Goal: Use online tool/utility

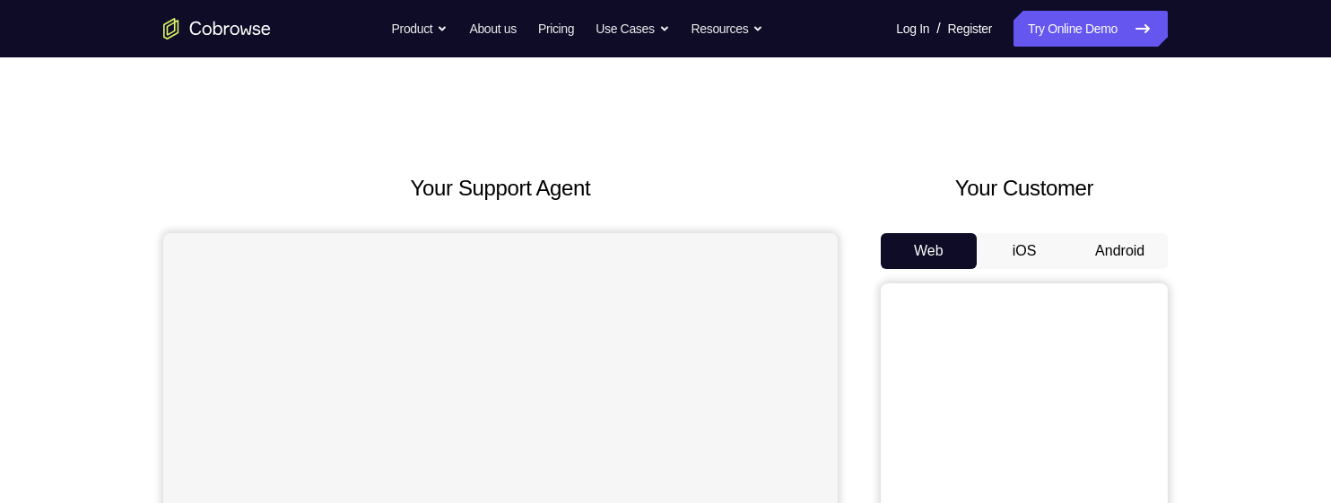
click at [1110, 251] on button "Android" at bounding box center [1120, 251] width 96 height 36
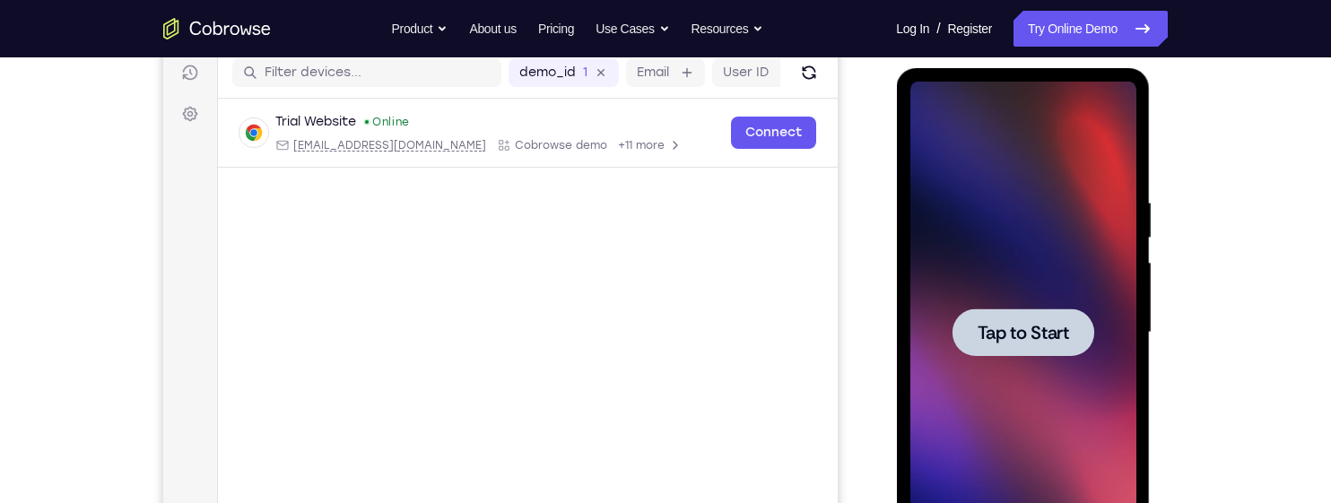
scroll to position [274, 0]
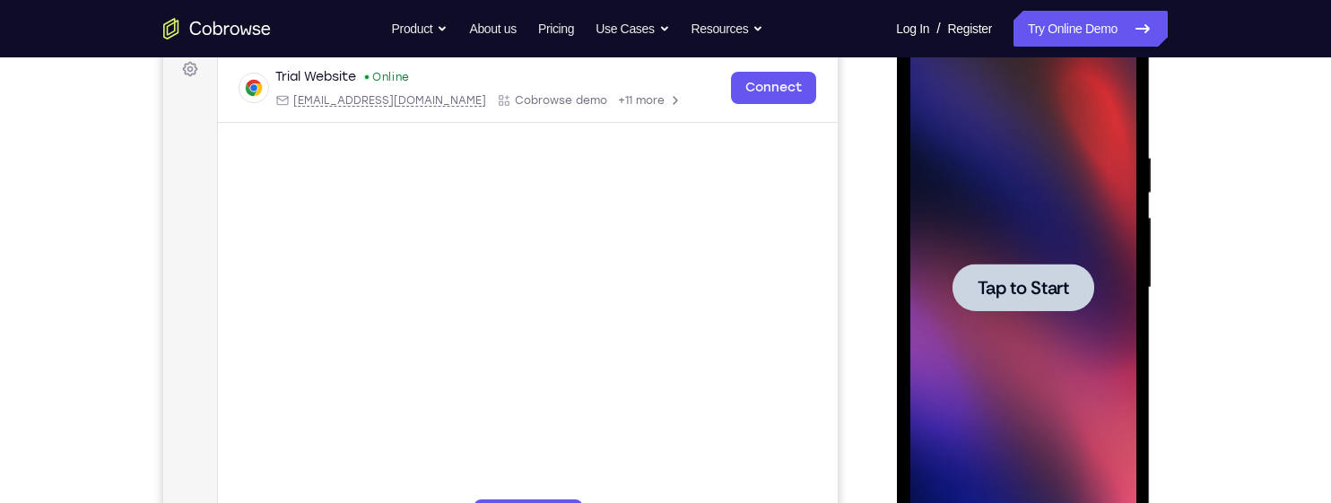
click at [1024, 301] on div at bounding box center [1022, 288] width 142 height 48
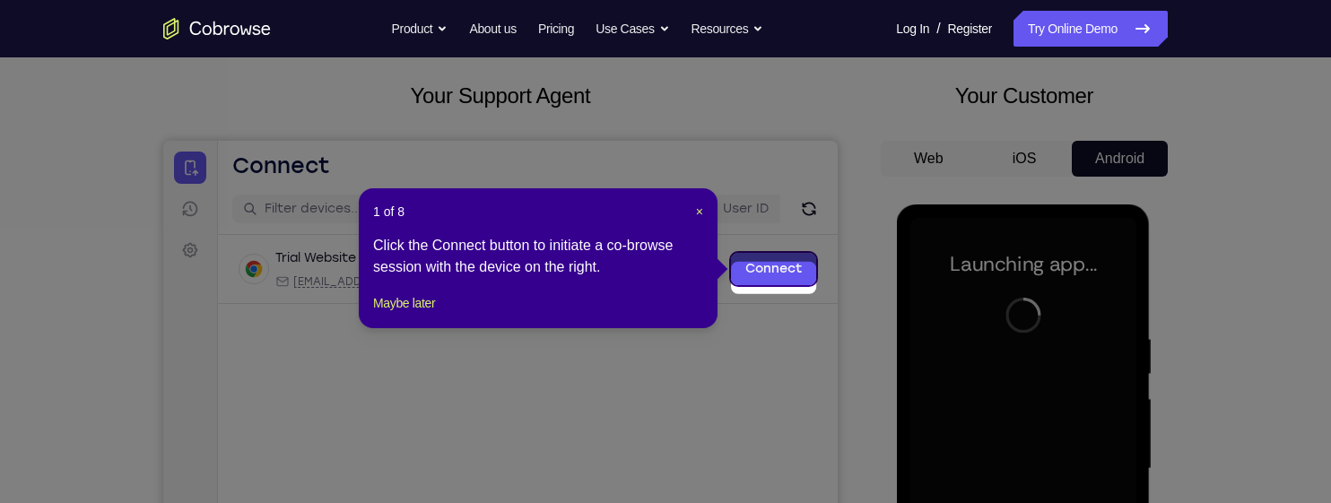
scroll to position [78, 0]
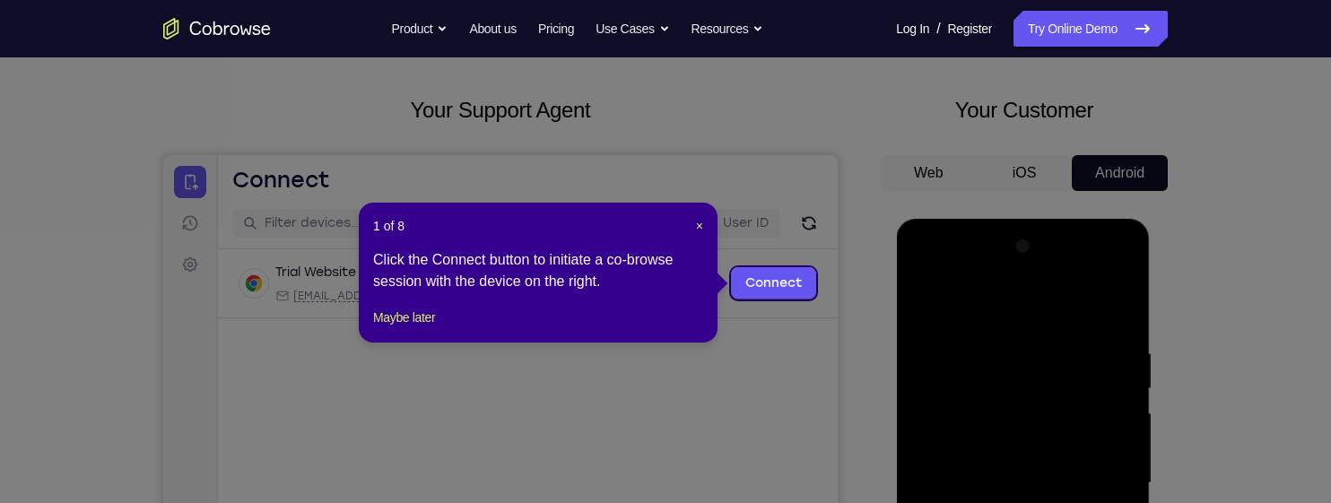
click at [744, 365] on icon at bounding box center [665, 251] width 1331 height 503
click at [407, 328] on button "Maybe later" at bounding box center [404, 318] width 62 height 22
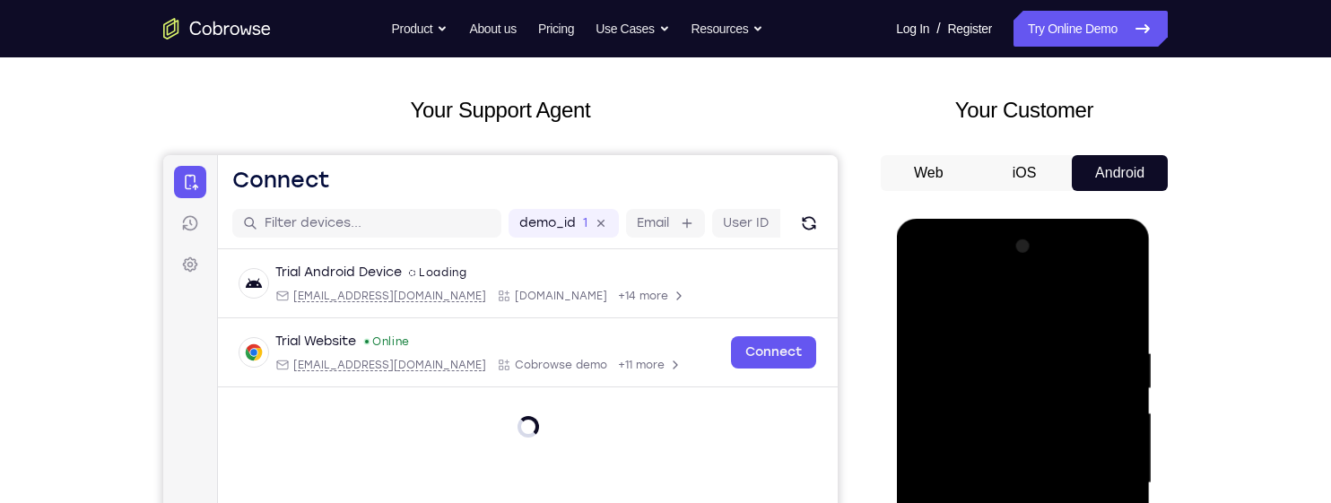
scroll to position [356, 0]
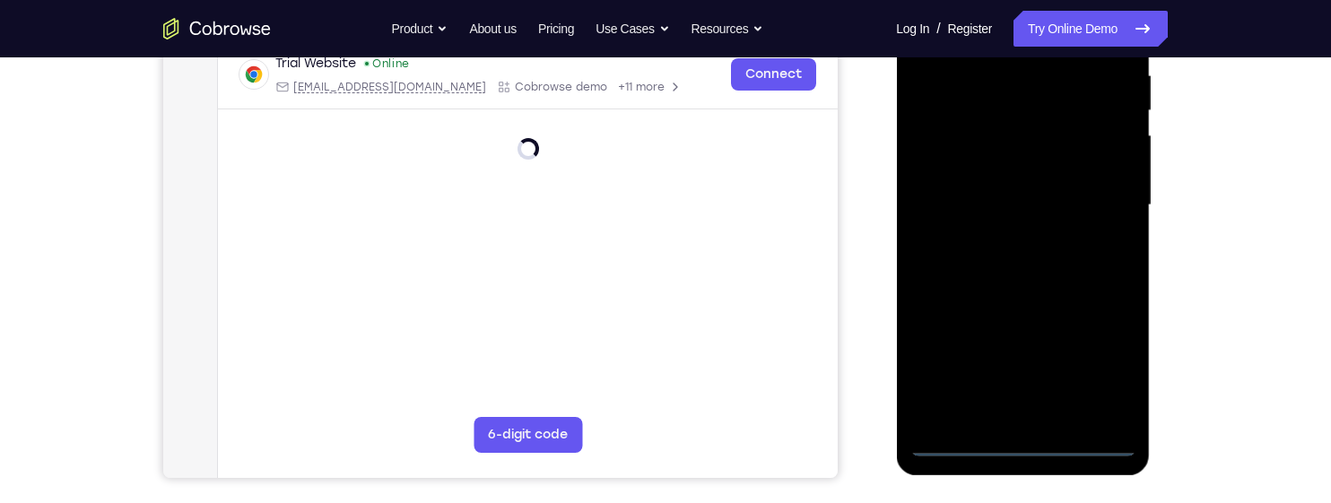
click at [1018, 445] on div at bounding box center [1022, 205] width 226 height 502
click at [1106, 360] on div at bounding box center [1022, 205] width 226 height 502
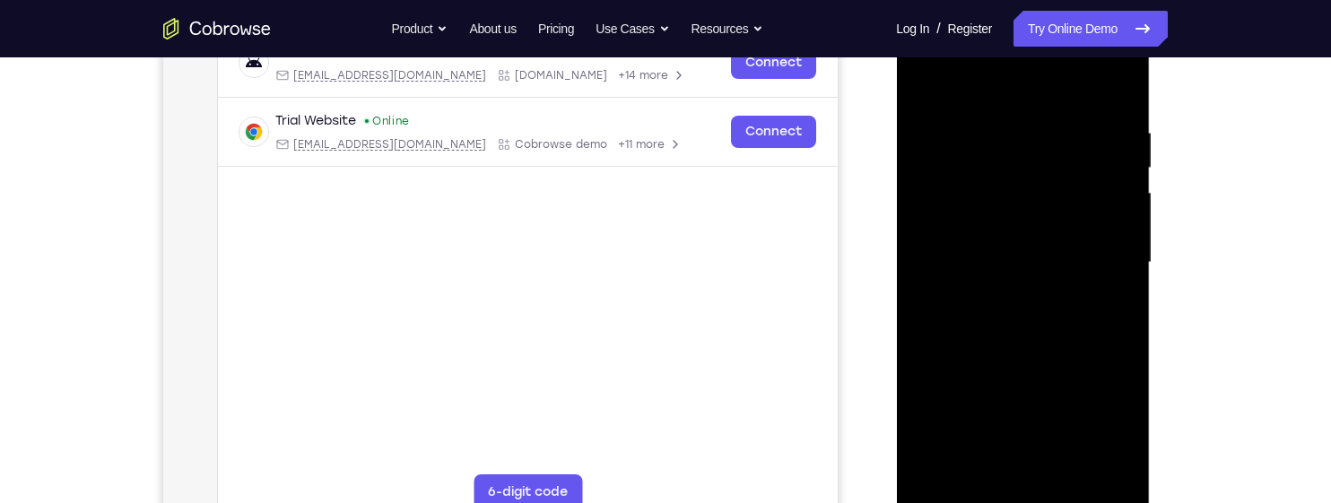
scroll to position [238, 0]
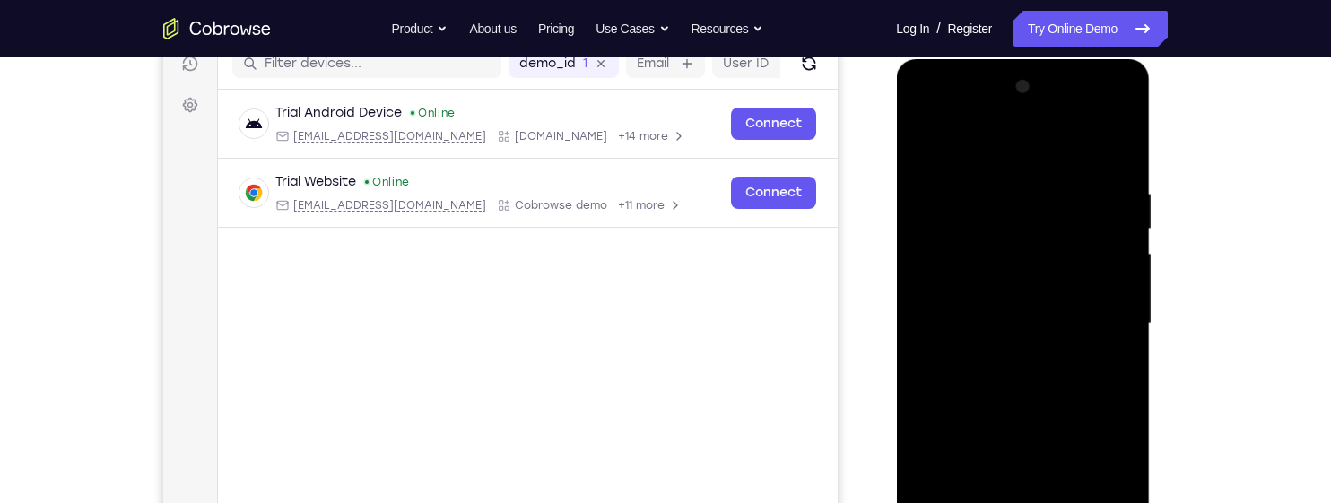
click at [1026, 152] on div at bounding box center [1022, 324] width 226 height 502
click at [1099, 311] on div at bounding box center [1022, 324] width 226 height 502
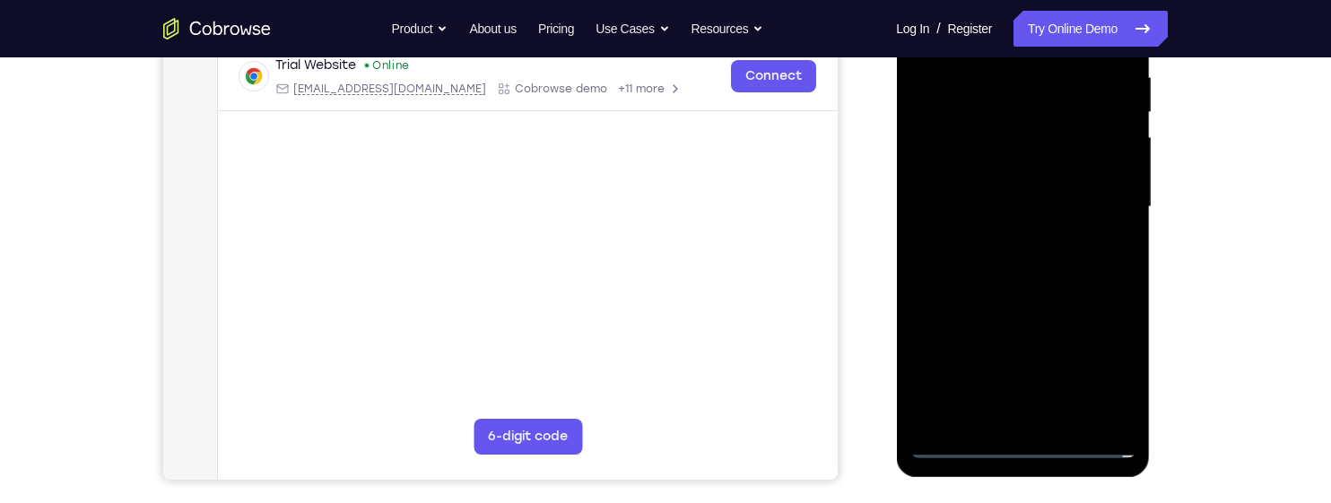
scroll to position [413, 0]
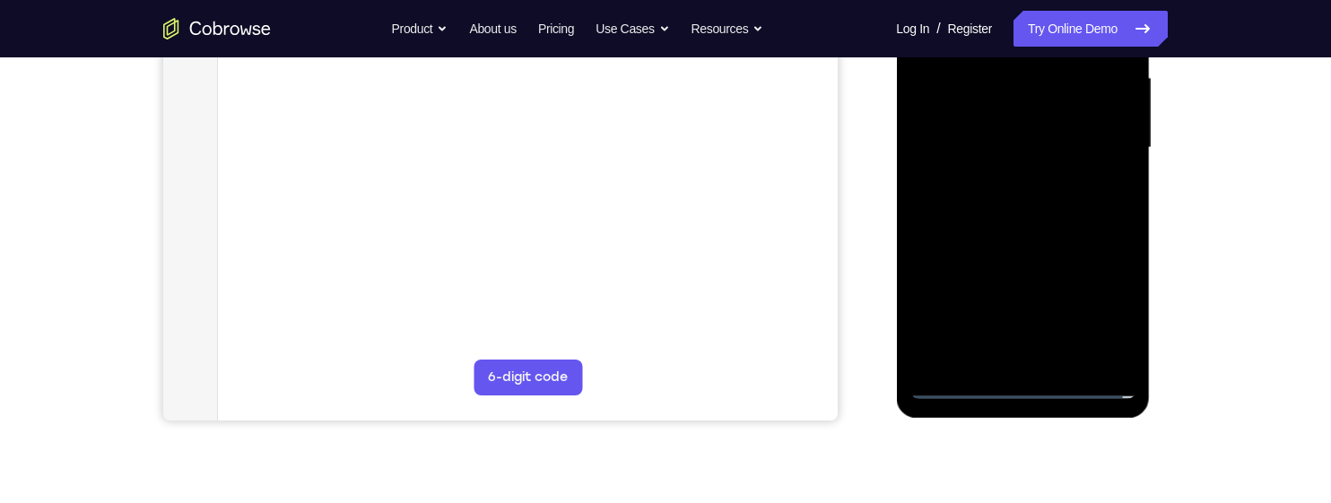
click at [998, 361] on div at bounding box center [1022, 148] width 226 height 502
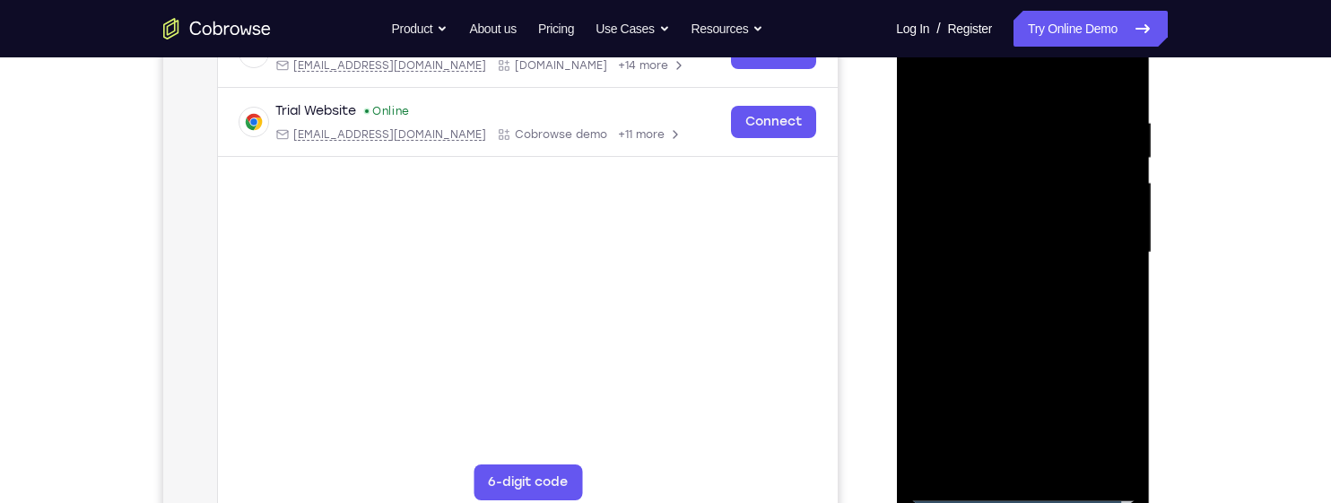
scroll to position [308, 0]
click at [1092, 229] on div at bounding box center [1022, 254] width 226 height 502
click at [1075, 210] on div at bounding box center [1022, 254] width 226 height 502
click at [1060, 250] on div at bounding box center [1022, 254] width 226 height 502
click at [1119, 95] on div at bounding box center [1022, 254] width 226 height 502
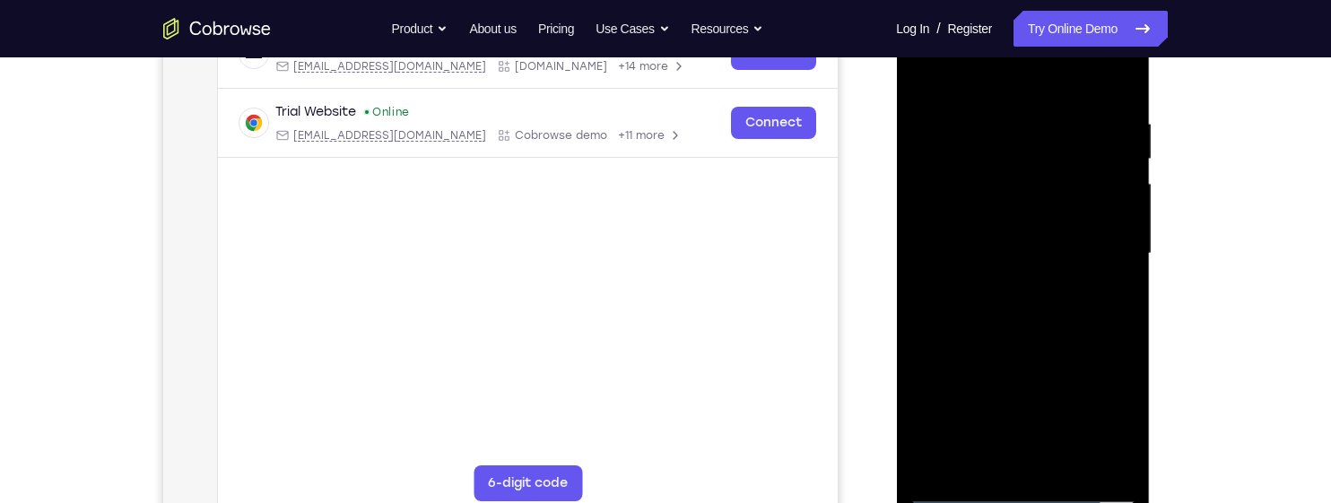
click at [1078, 292] on div at bounding box center [1022, 254] width 226 height 502
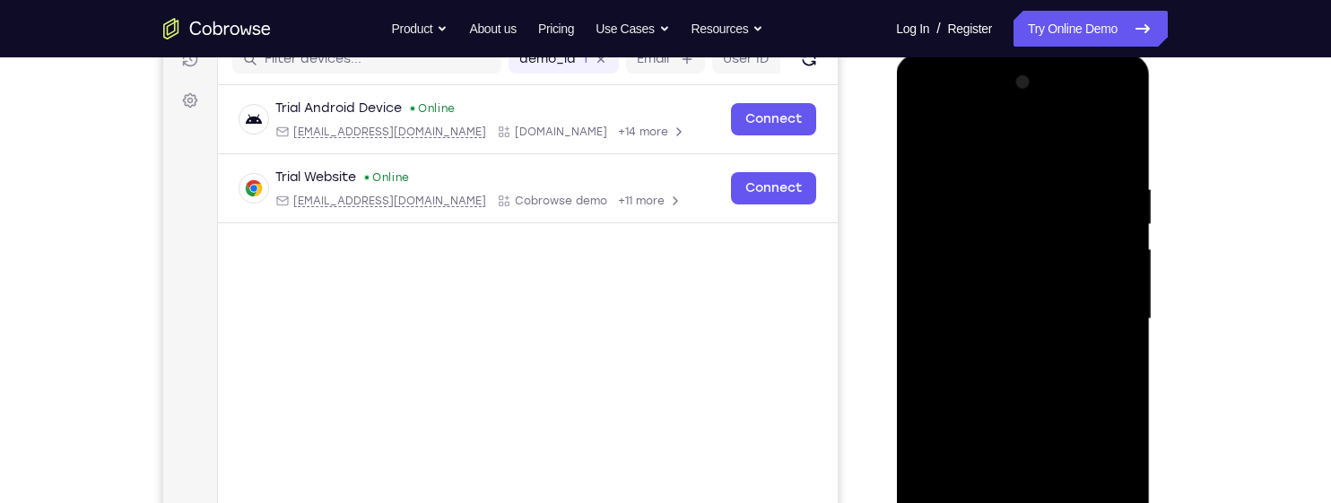
click at [1120, 131] on div at bounding box center [1022, 319] width 226 height 502
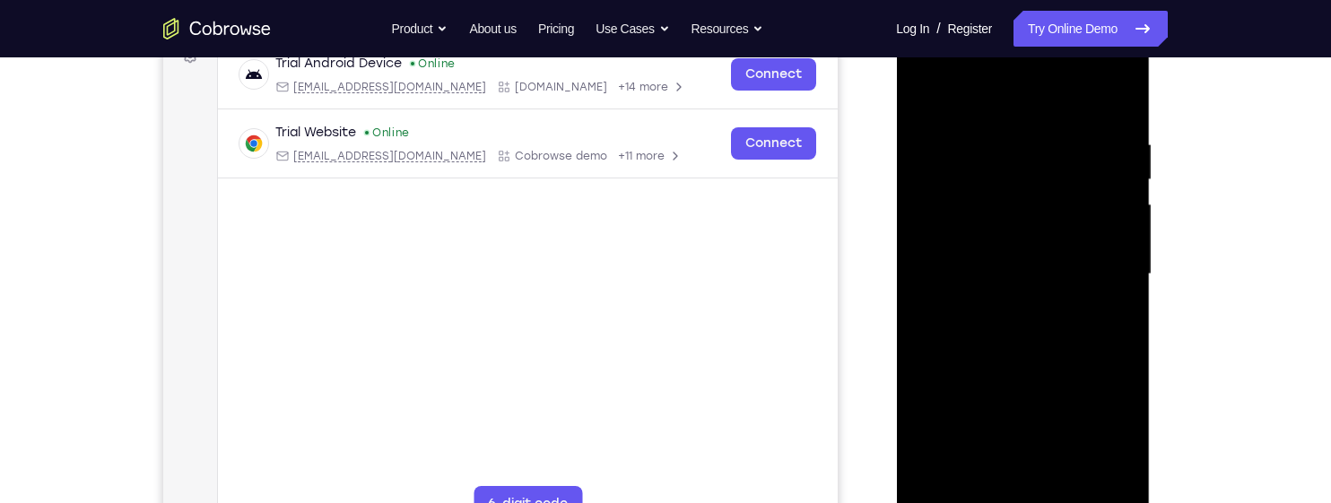
scroll to position [291, 0]
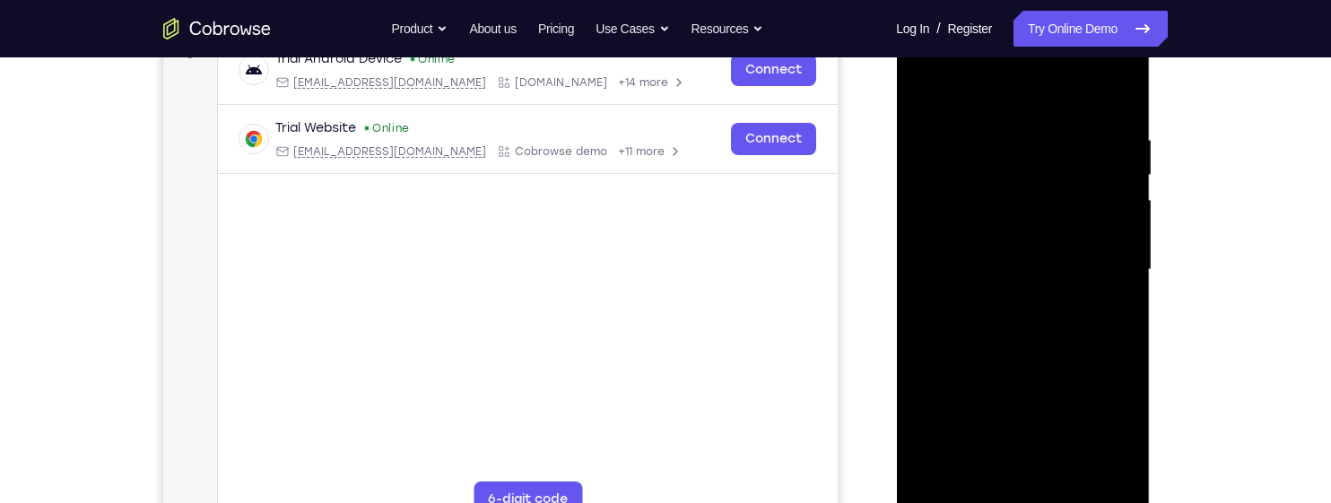
click at [977, 265] on div at bounding box center [1022, 270] width 226 height 502
click at [1009, 144] on div at bounding box center [1022, 270] width 226 height 502
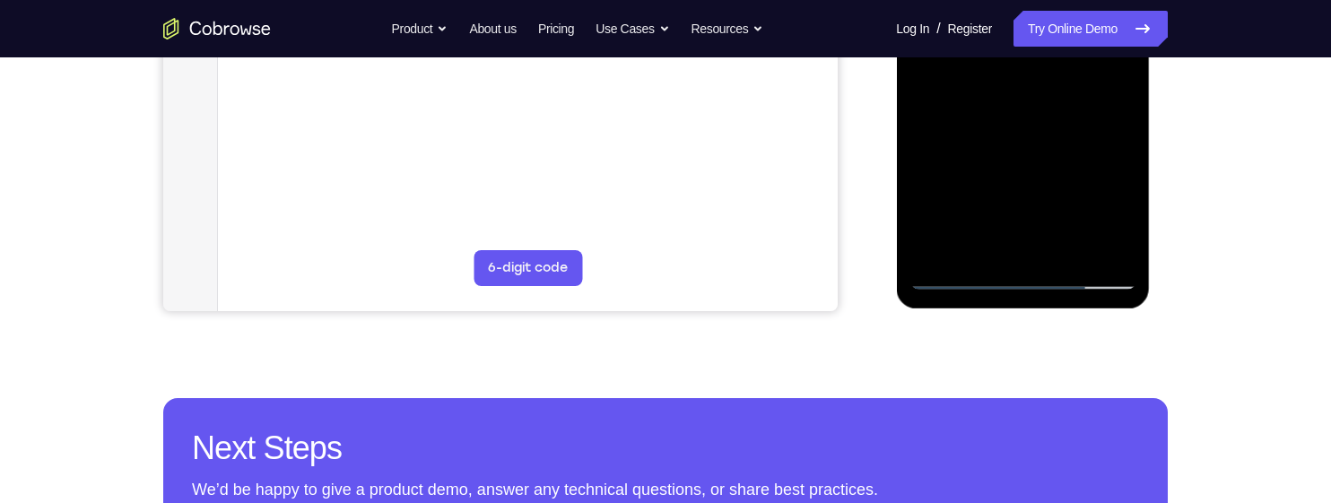
scroll to position [461, 0]
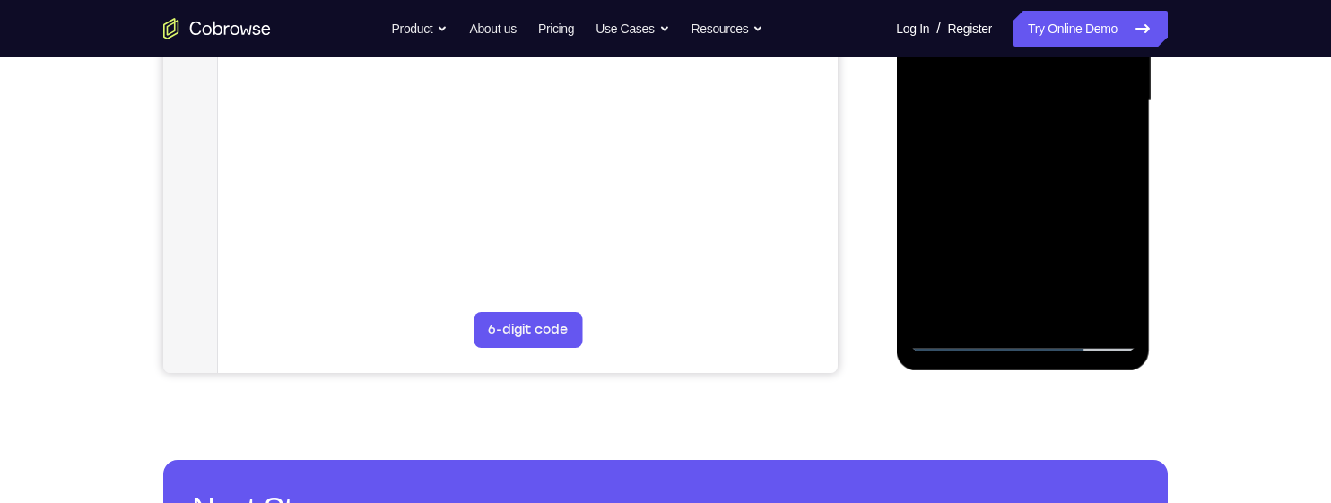
click at [957, 230] on div at bounding box center [1022, 100] width 226 height 502
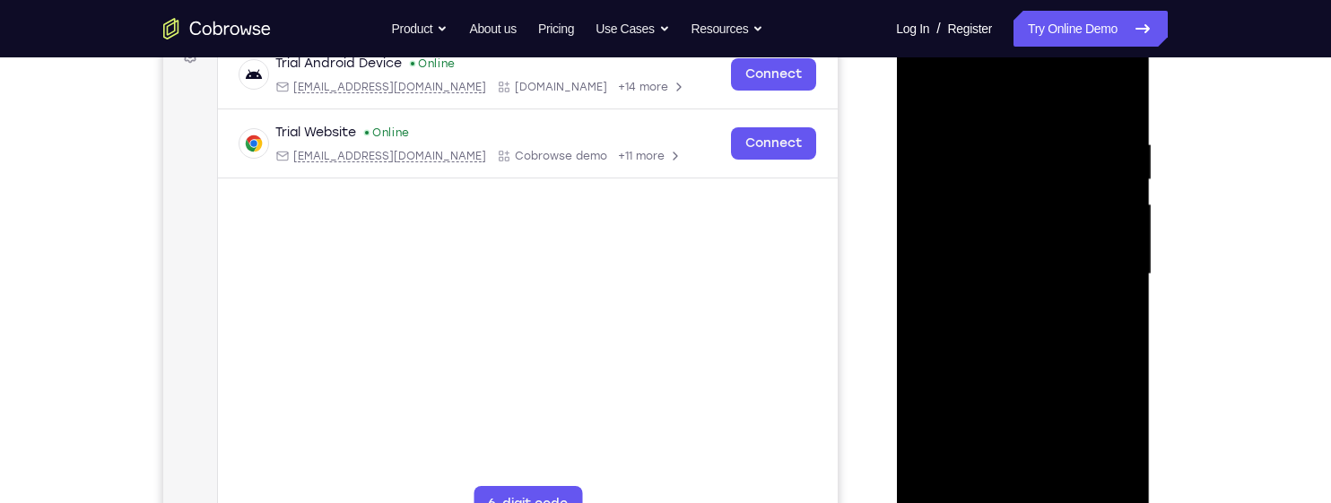
scroll to position [285, 0]
click at [1113, 188] on div at bounding box center [1022, 276] width 226 height 502
click at [1116, 182] on div at bounding box center [1022, 276] width 226 height 502
click at [1121, 178] on div at bounding box center [1022, 276] width 226 height 502
click at [1117, 184] on div at bounding box center [1022, 276] width 226 height 502
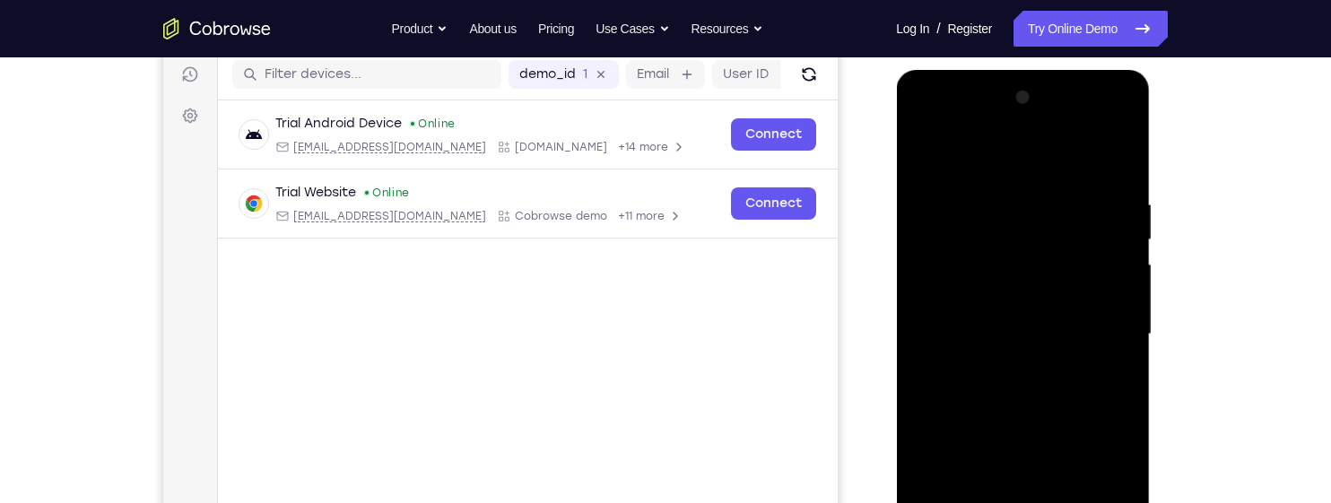
scroll to position [224, 0]
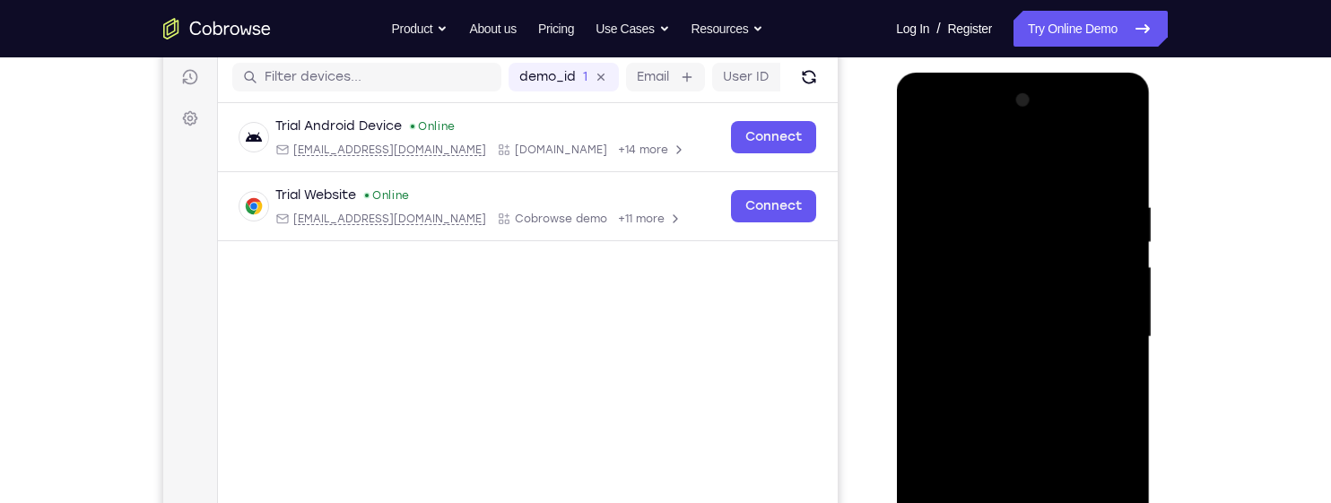
click at [922, 154] on div at bounding box center [1022, 337] width 226 height 502
click at [921, 152] on div at bounding box center [1022, 337] width 226 height 502
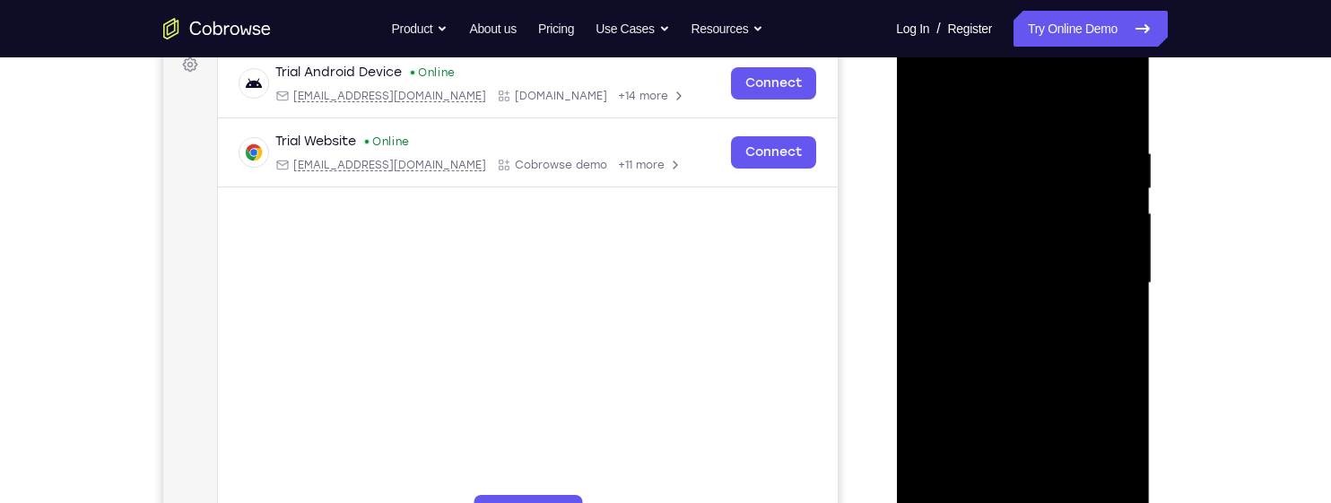
click at [967, 315] on div at bounding box center [1022, 283] width 226 height 502
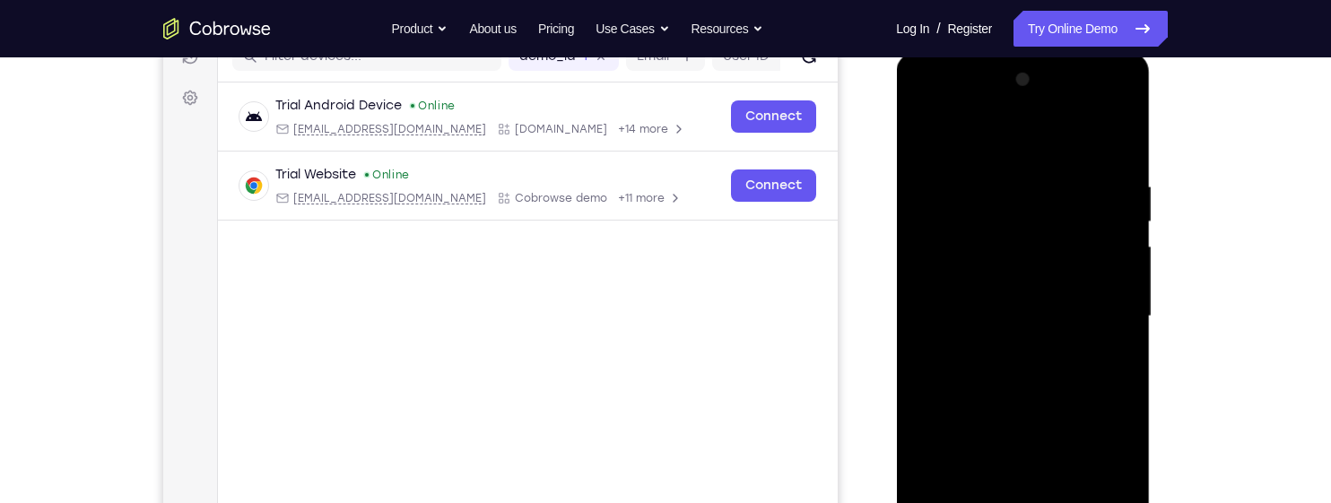
scroll to position [239, 0]
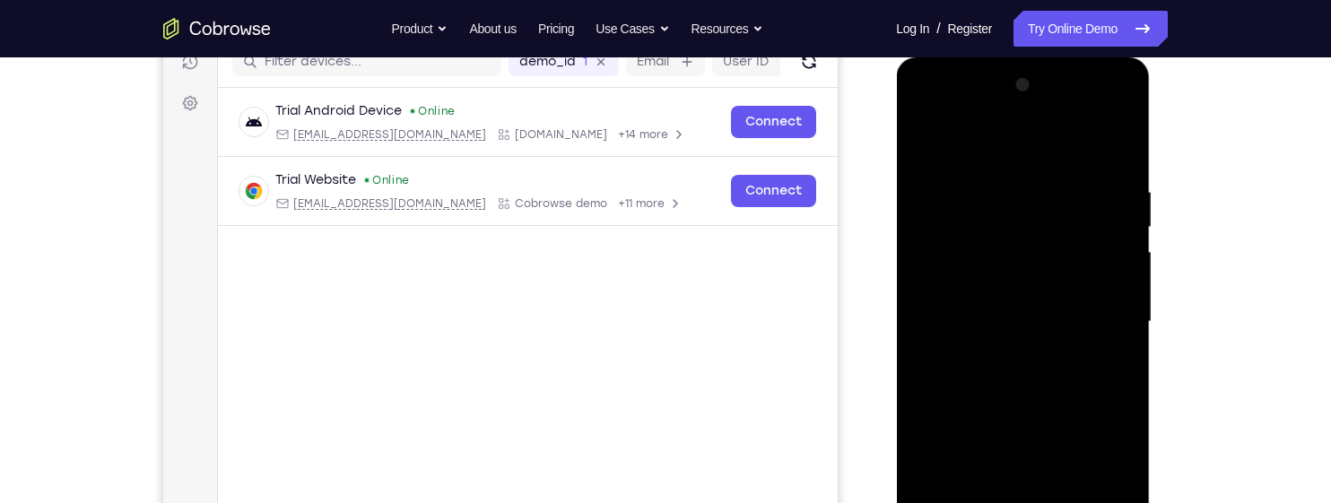
click at [943, 194] on div at bounding box center [1022, 322] width 226 height 502
click at [1056, 201] on div at bounding box center [1022, 322] width 226 height 502
click at [923, 138] on div at bounding box center [1022, 322] width 226 height 502
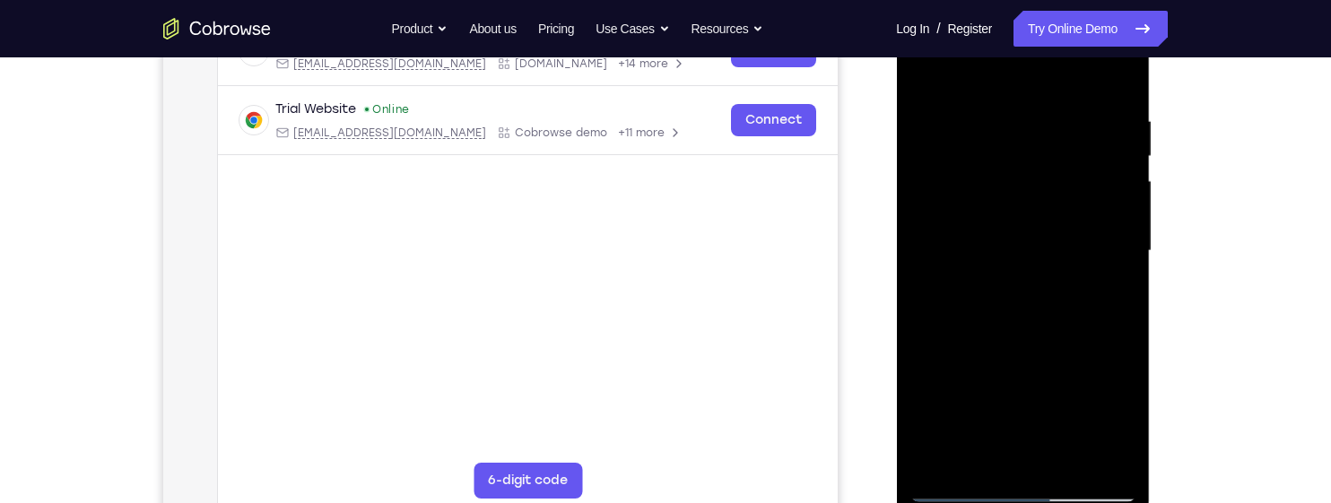
scroll to position [316, 0]
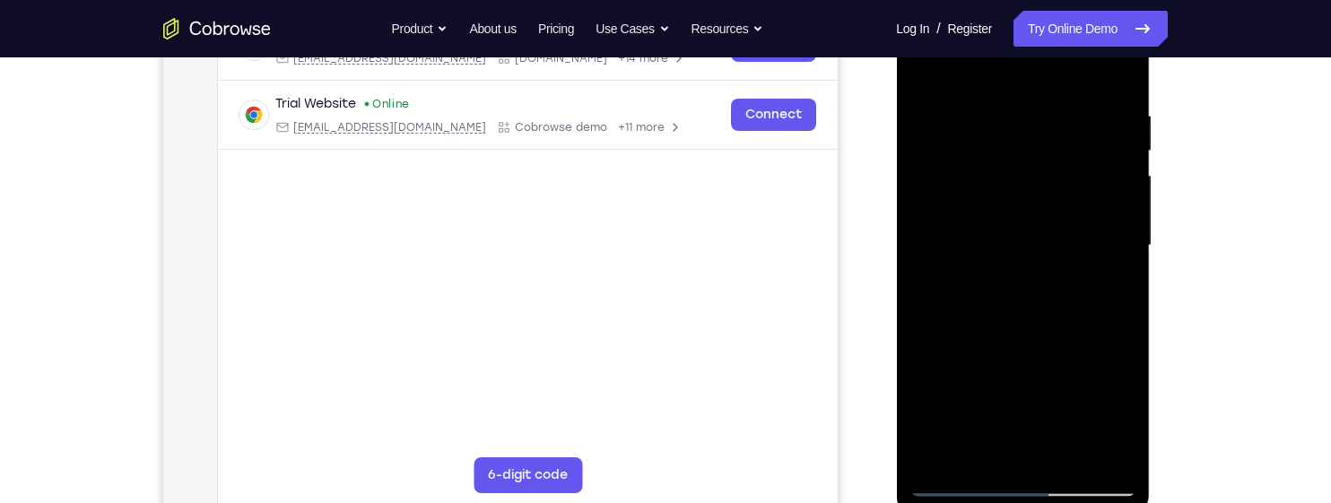
click at [967, 272] on div at bounding box center [1022, 246] width 226 height 502
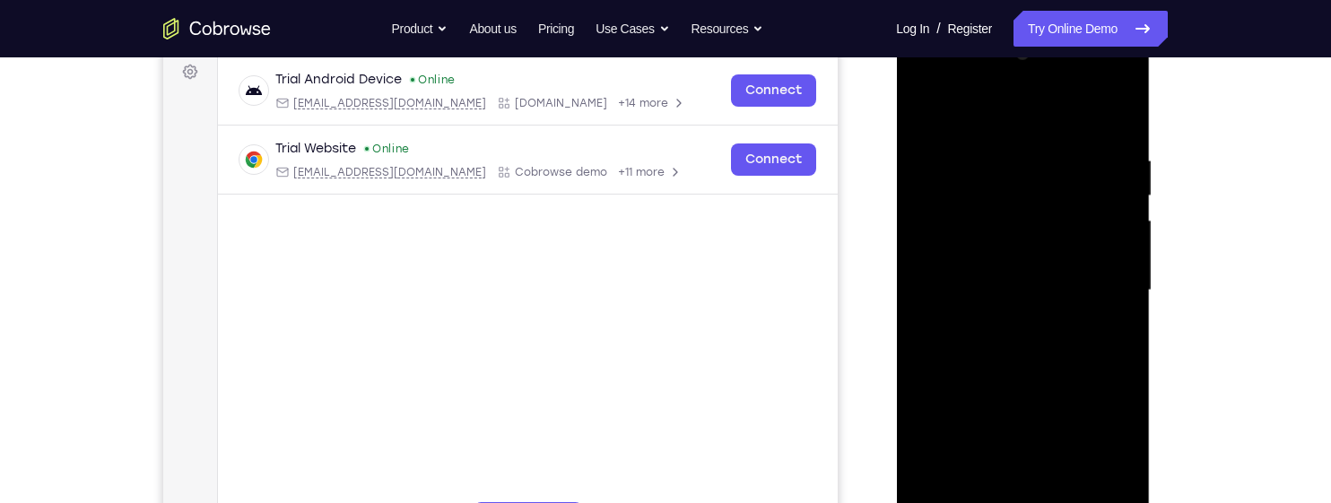
scroll to position [266, 0]
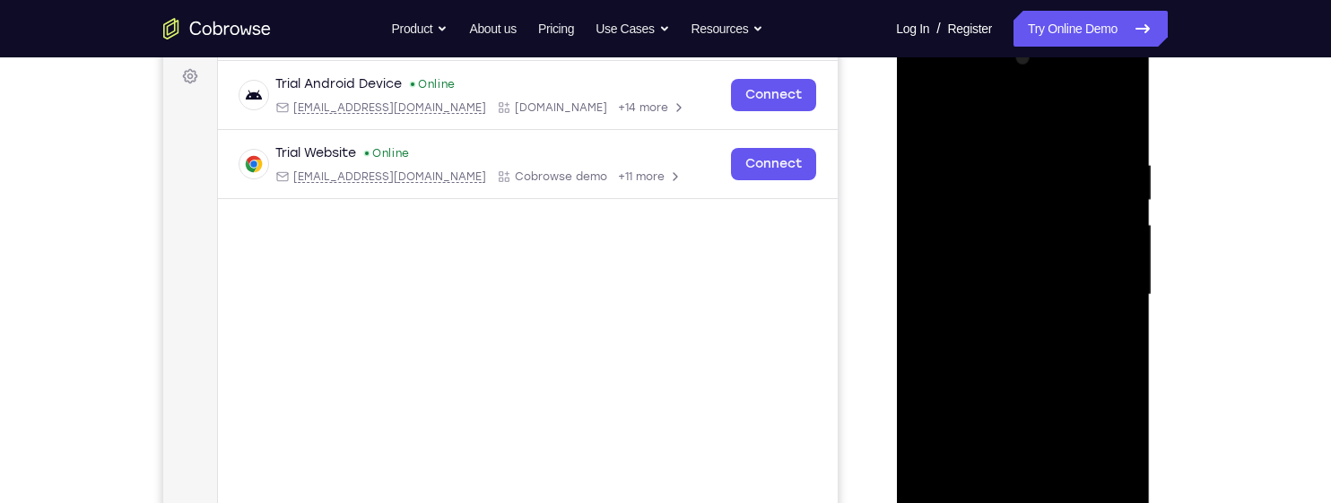
click at [918, 109] on div at bounding box center [1022, 295] width 226 height 502
click at [980, 355] on div at bounding box center [1022, 295] width 226 height 502
click at [925, 110] on div at bounding box center [1022, 295] width 226 height 502
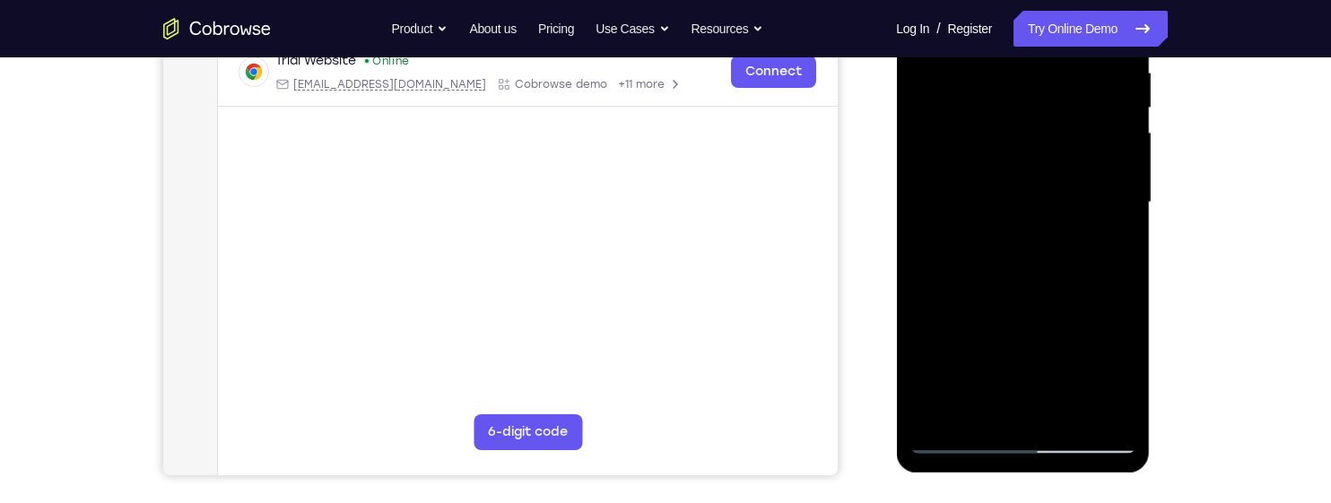
scroll to position [377, 0]
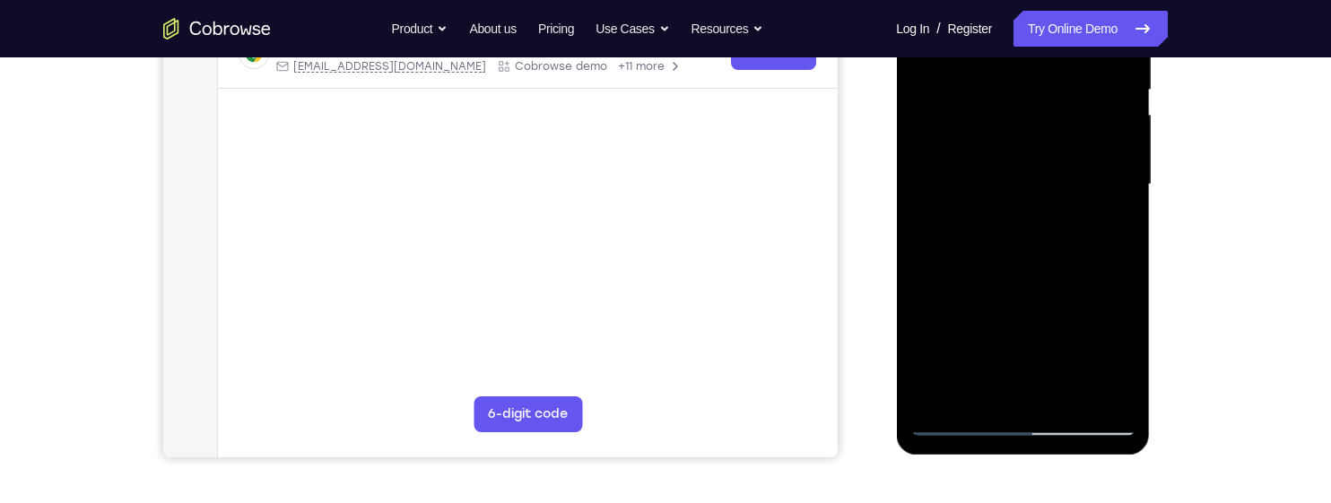
click at [964, 314] on div at bounding box center [1022, 185] width 226 height 502
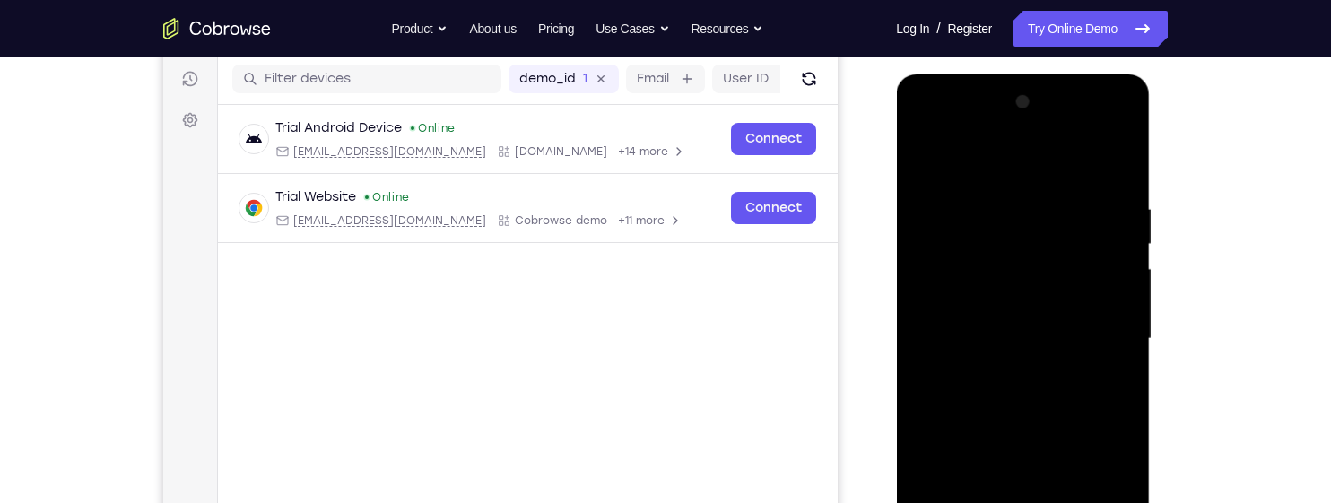
scroll to position [213, 0]
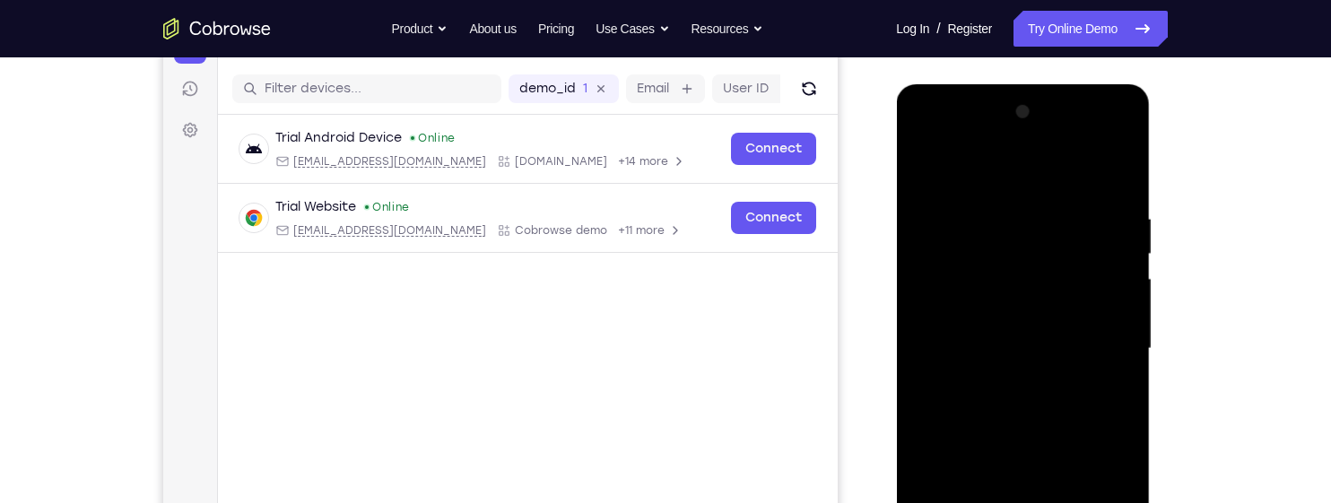
click at [924, 168] on div at bounding box center [1022, 349] width 226 height 502
click at [967, 214] on div at bounding box center [1022, 349] width 226 height 502
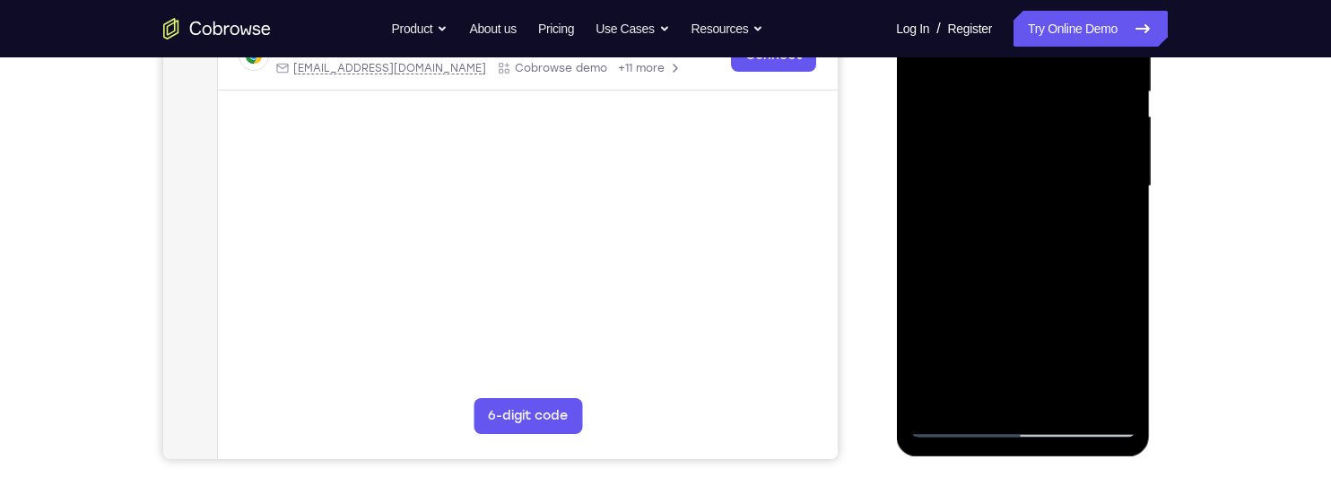
scroll to position [379, 0]
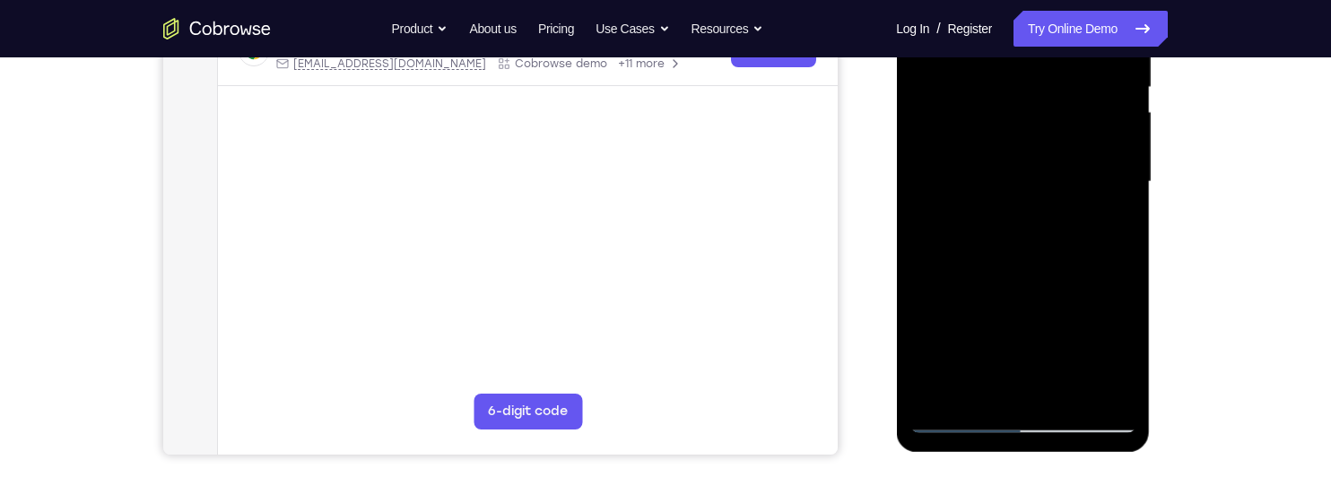
click at [1062, 387] on div at bounding box center [1022, 182] width 226 height 502
click at [1064, 269] on div at bounding box center [1022, 182] width 226 height 502
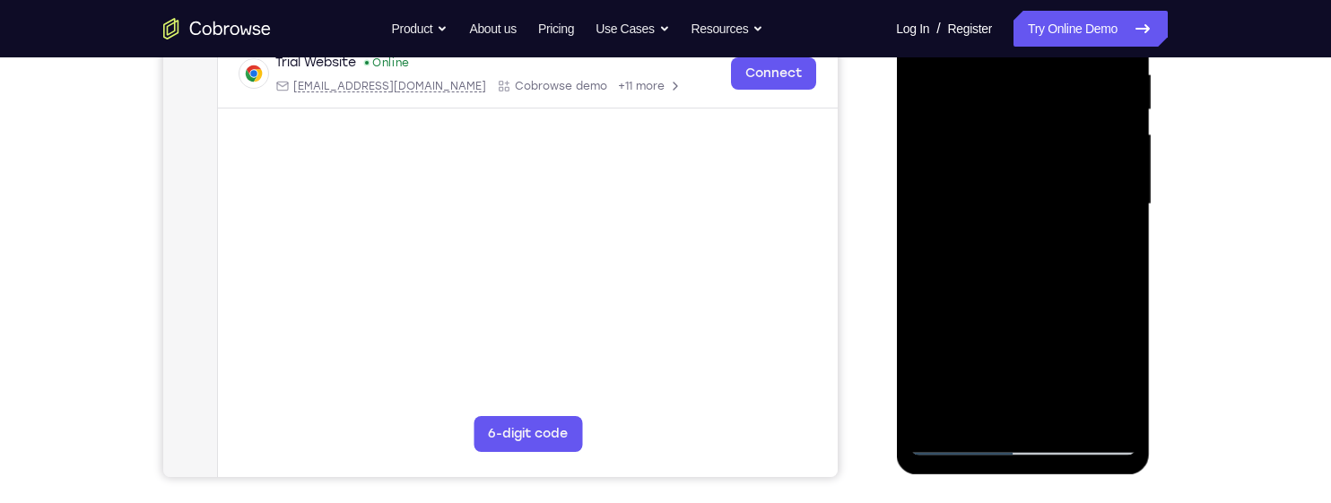
click at [1045, 190] on div at bounding box center [1022, 204] width 226 height 502
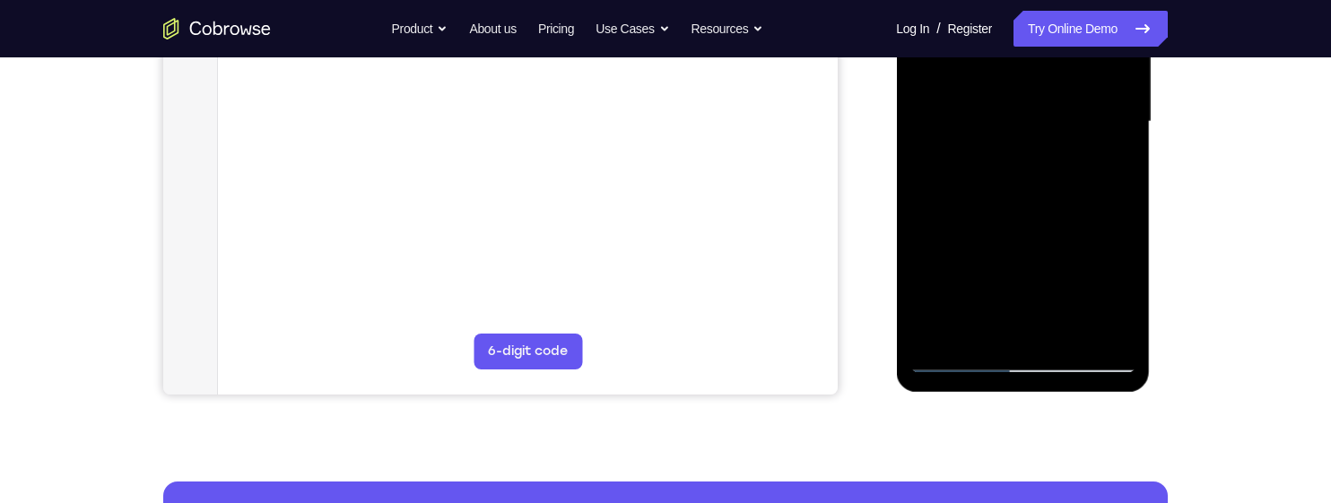
scroll to position [440, 0]
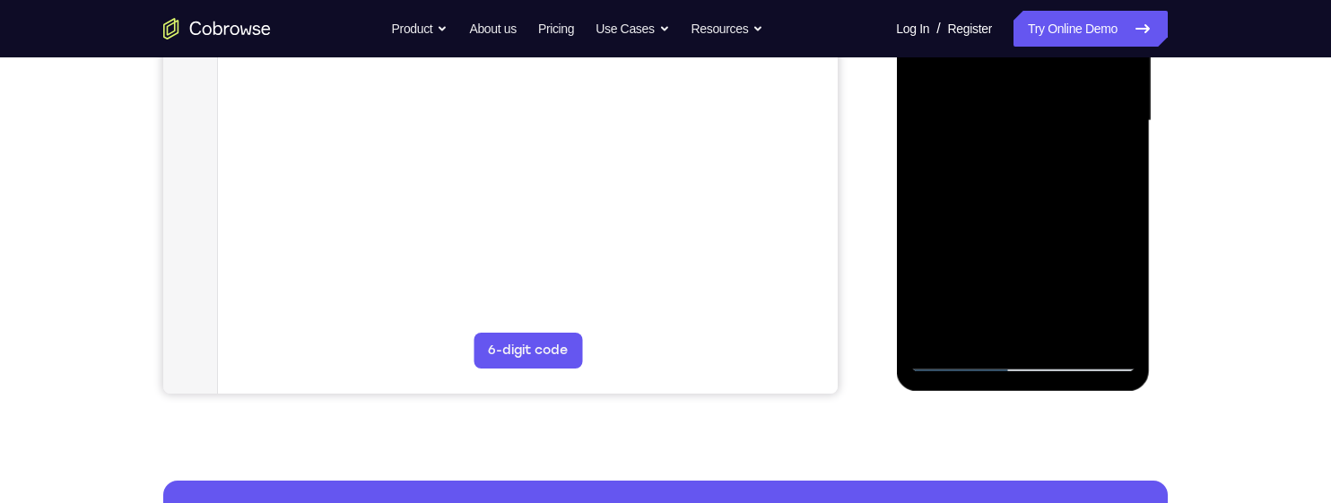
click at [1001, 209] on div at bounding box center [1022, 121] width 226 height 502
click at [1008, 208] on div at bounding box center [1022, 121] width 226 height 502
click at [1113, 287] on div at bounding box center [1022, 121] width 226 height 502
click at [1112, 289] on div at bounding box center [1022, 121] width 226 height 502
click at [1116, 289] on div at bounding box center [1022, 121] width 226 height 502
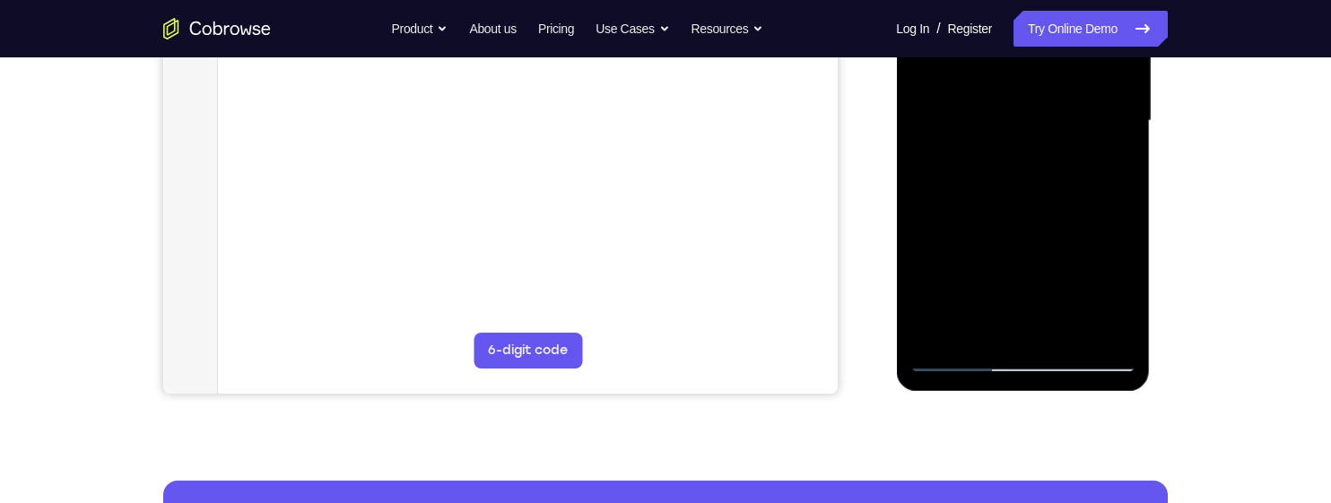
click at [1114, 291] on div at bounding box center [1022, 121] width 226 height 502
click at [1113, 291] on div at bounding box center [1022, 121] width 226 height 502
click at [1113, 290] on div at bounding box center [1022, 121] width 226 height 502
click at [1111, 291] on div at bounding box center [1022, 121] width 226 height 502
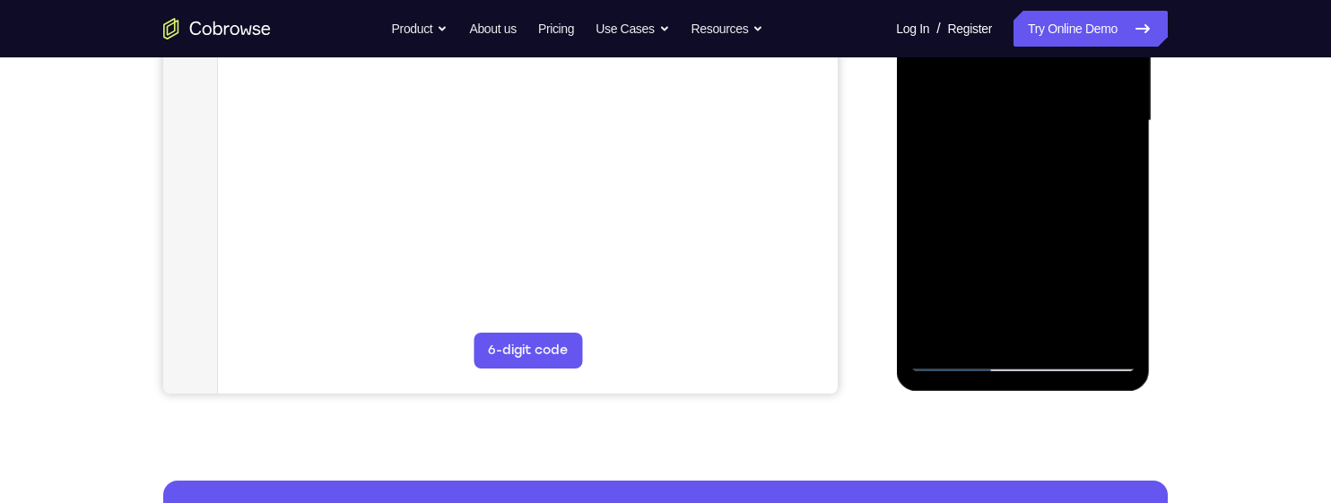
click at [1112, 291] on div at bounding box center [1022, 121] width 226 height 502
click at [1111, 291] on div at bounding box center [1022, 121] width 226 height 502
click at [1090, 195] on div at bounding box center [1022, 121] width 226 height 502
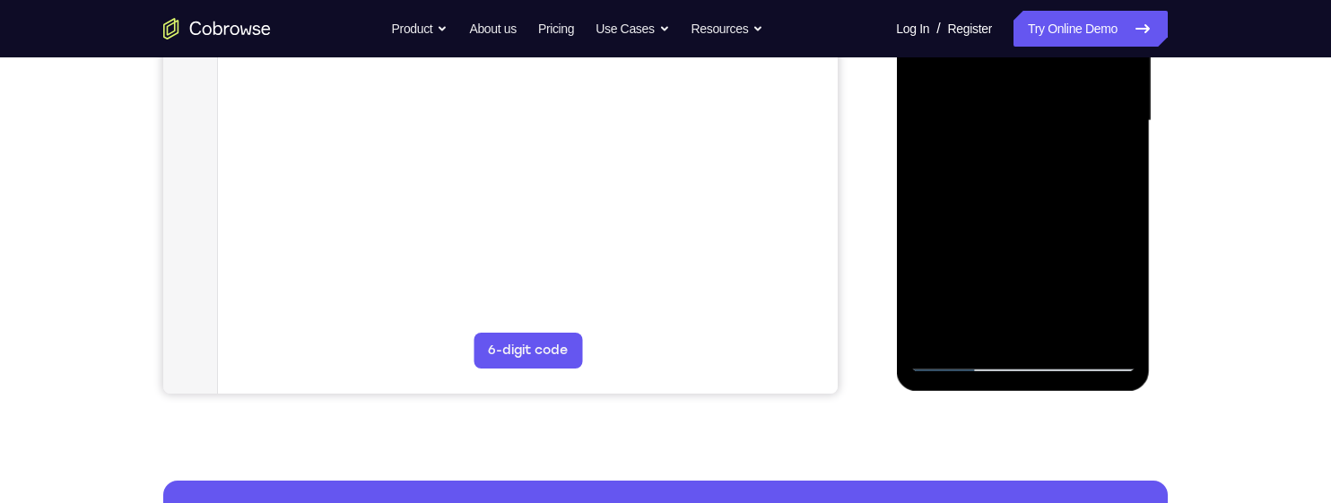
click at [1076, 219] on div at bounding box center [1022, 121] width 226 height 502
click at [1012, 225] on div at bounding box center [1022, 121] width 226 height 502
click at [972, 326] on div at bounding box center [1022, 121] width 226 height 502
click at [1071, 219] on div at bounding box center [1022, 121] width 226 height 502
click at [1067, 218] on div at bounding box center [1022, 121] width 226 height 502
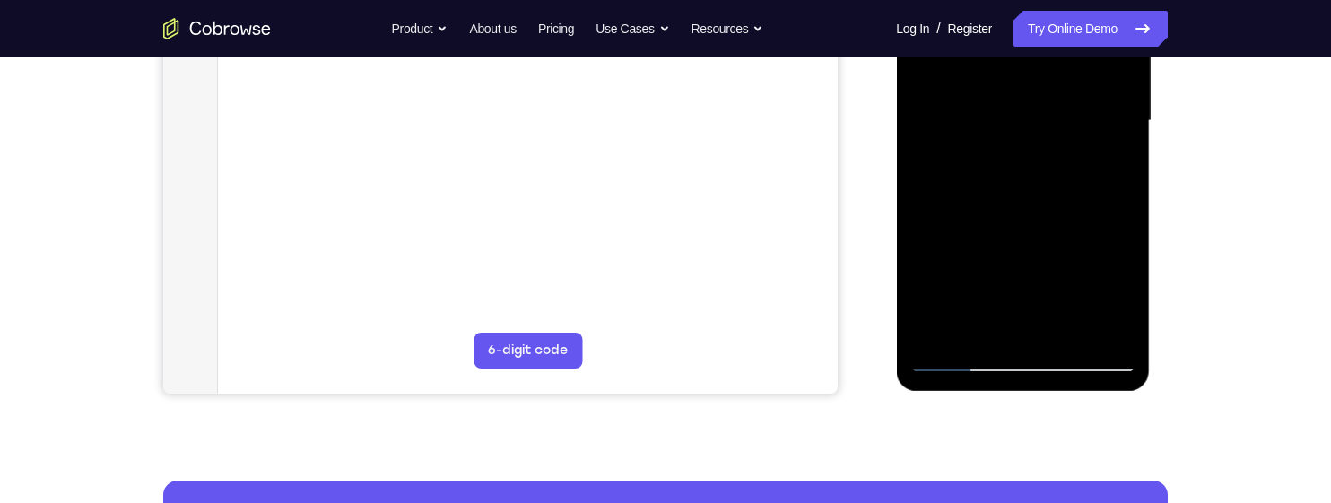
click at [1066, 219] on div at bounding box center [1022, 121] width 226 height 502
click at [1111, 147] on div at bounding box center [1022, 121] width 226 height 502
click at [1120, 288] on div at bounding box center [1022, 121] width 226 height 502
click at [955, 291] on div at bounding box center [1022, 121] width 226 height 502
click at [1108, 161] on div at bounding box center [1022, 121] width 226 height 502
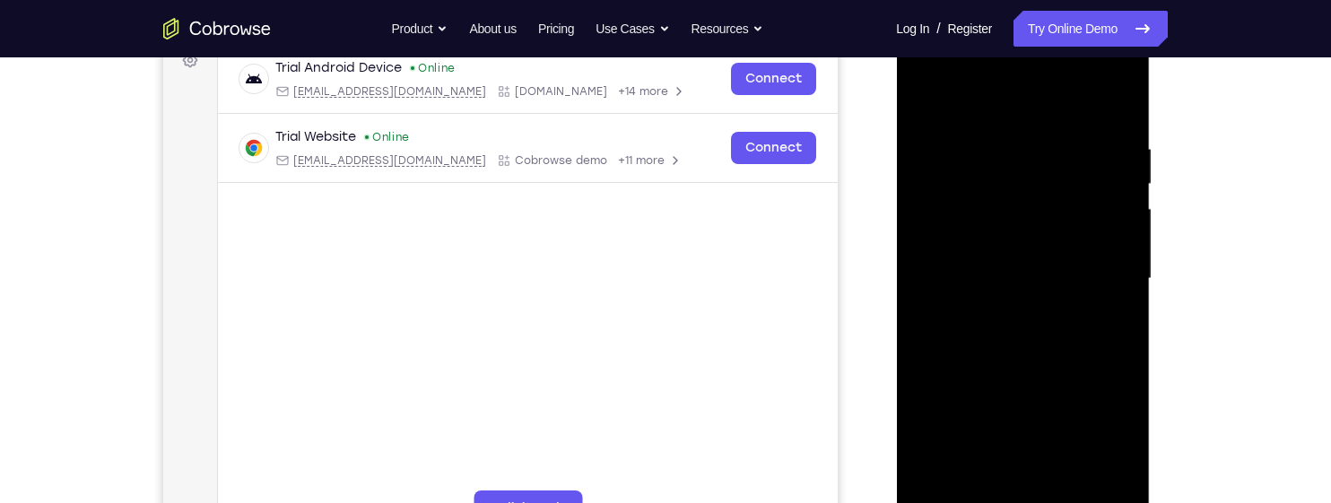
scroll to position [280, 0]
click at [1040, 156] on div at bounding box center [1022, 281] width 226 height 502
click at [1038, 318] on div at bounding box center [1022, 281] width 226 height 502
click at [1046, 315] on div at bounding box center [1022, 281] width 226 height 502
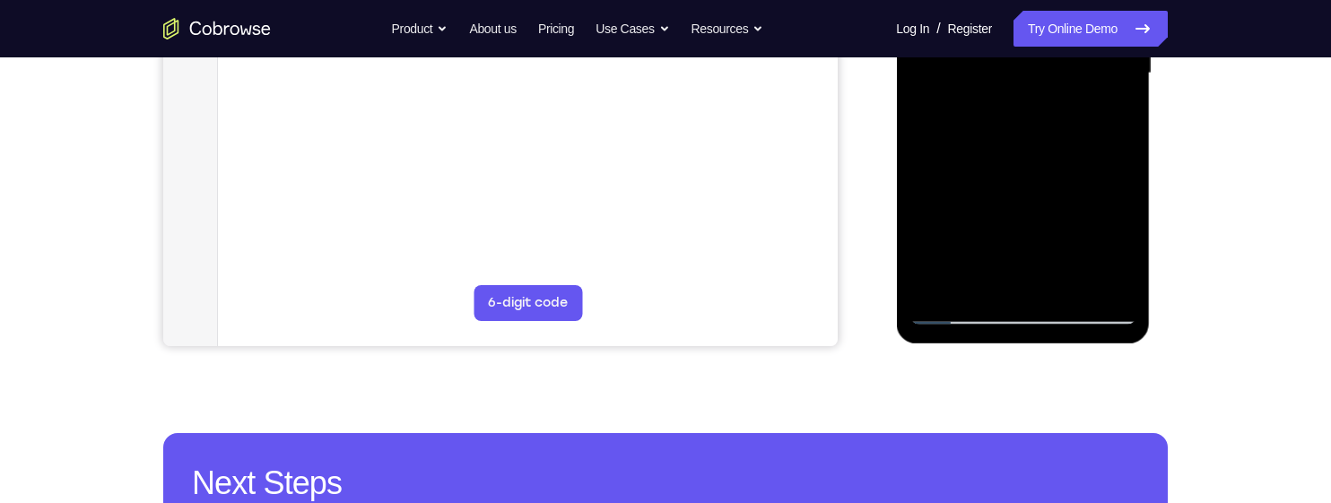
scroll to position [501, 0]
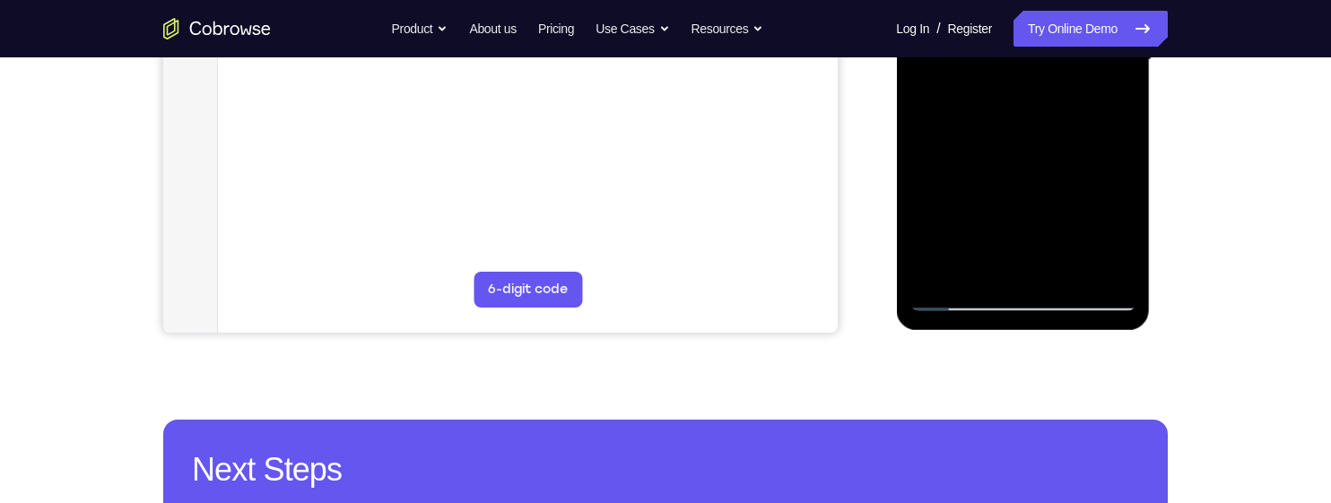
click at [1037, 102] on div at bounding box center [1022, 60] width 226 height 502
click at [1046, 99] on div at bounding box center [1022, 60] width 226 height 502
click at [1116, 224] on div at bounding box center [1022, 60] width 226 height 502
click at [1113, 97] on div at bounding box center [1022, 60] width 226 height 502
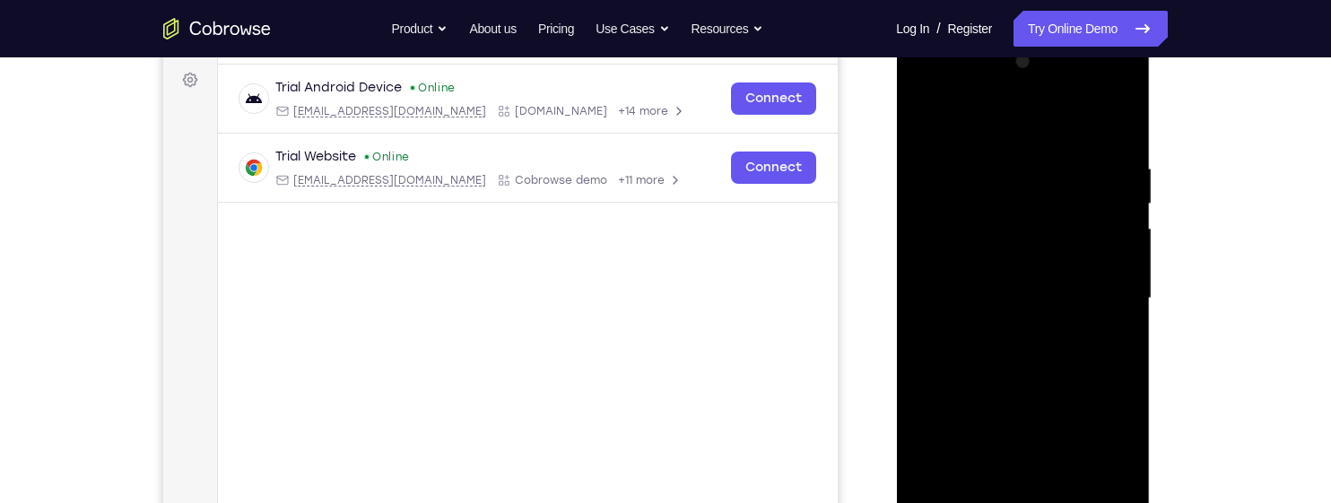
scroll to position [262, 0]
click at [918, 122] on div at bounding box center [1022, 299] width 226 height 502
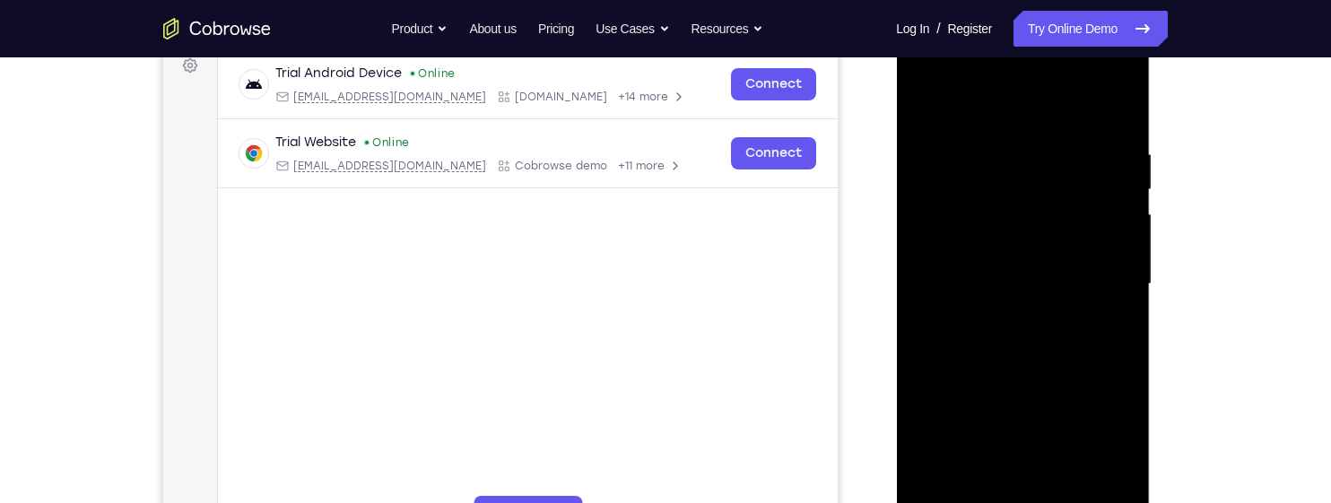
scroll to position [271, 0]
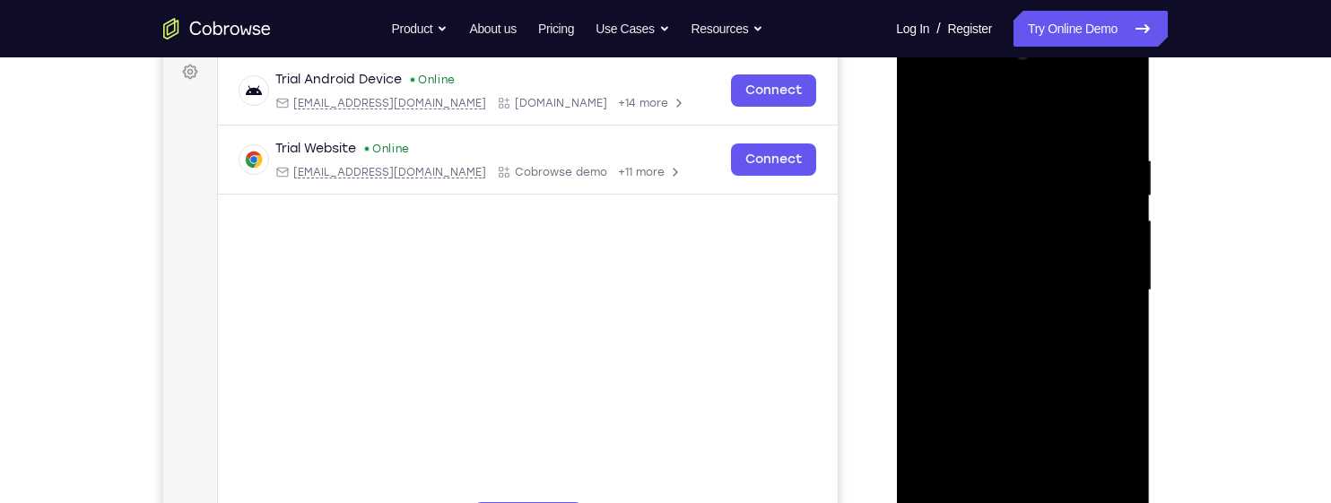
click at [1103, 126] on div at bounding box center [1022, 290] width 226 height 502
click at [930, 109] on div at bounding box center [1022, 290] width 226 height 502
click at [1007, 201] on div at bounding box center [1022, 290] width 226 height 502
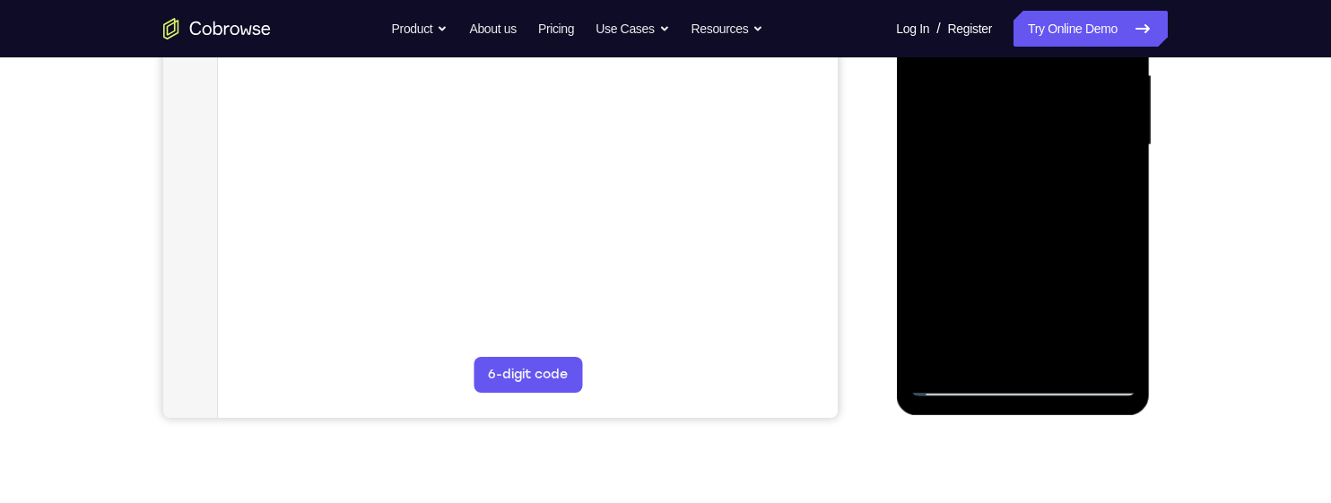
scroll to position [417, 0]
click at [977, 284] on div at bounding box center [1022, 144] width 226 height 502
click at [973, 284] on div at bounding box center [1022, 144] width 226 height 502
click at [974, 283] on div at bounding box center [1022, 144] width 226 height 502
click at [972, 286] on div at bounding box center [1022, 144] width 226 height 502
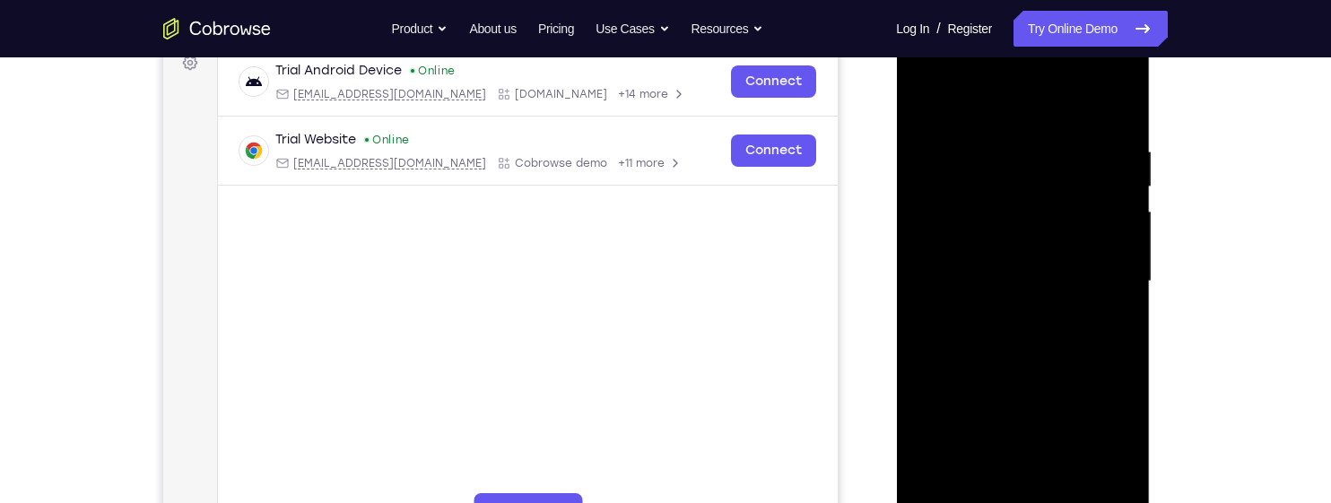
scroll to position [276, 0]
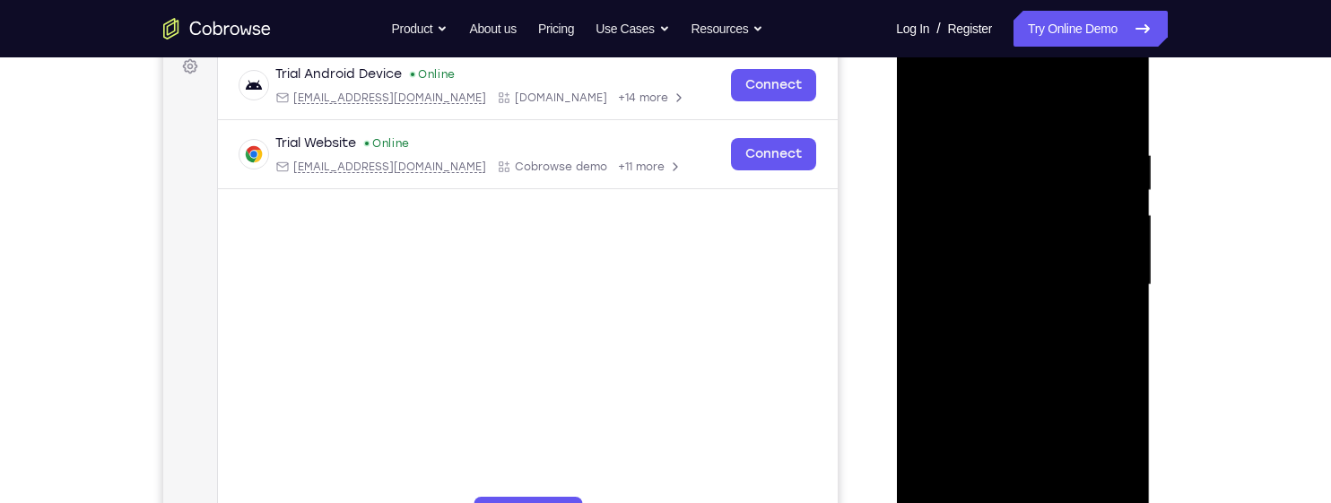
click at [974, 290] on div at bounding box center [1022, 285] width 226 height 502
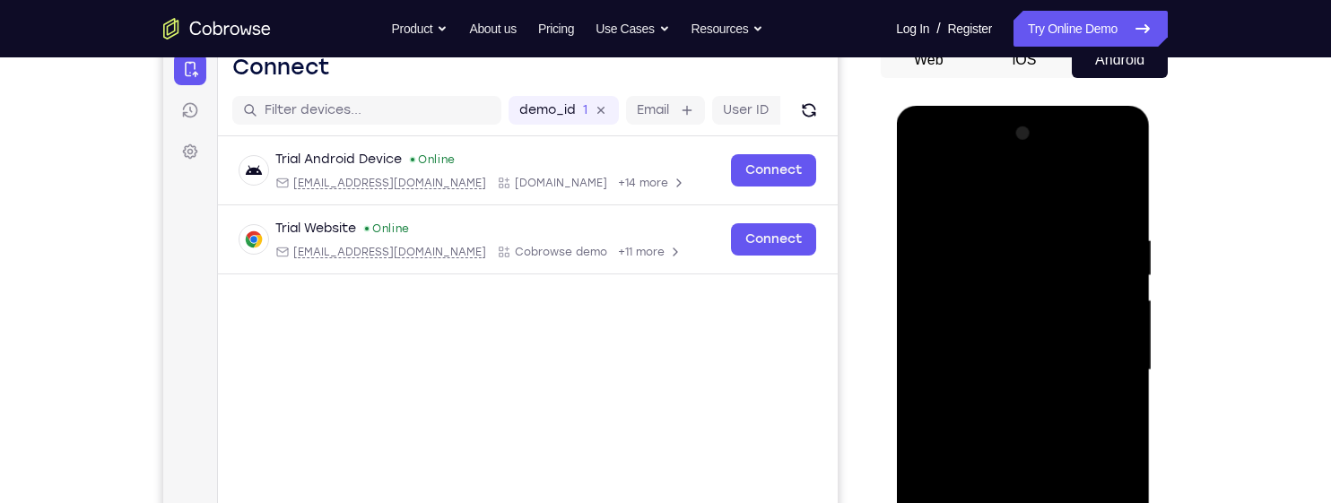
scroll to position [151, 0]
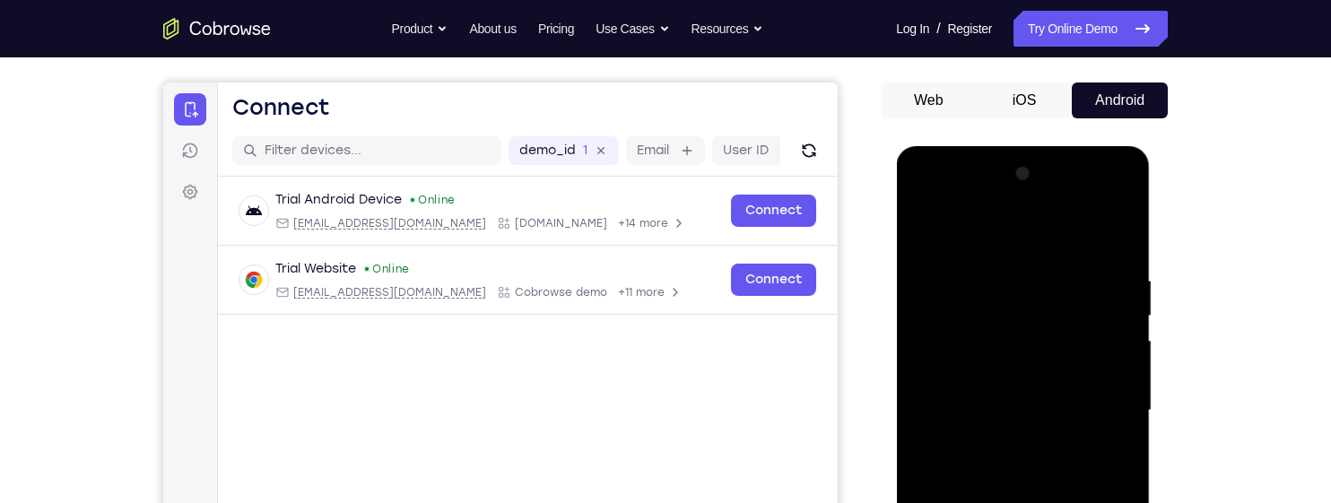
click at [977, 229] on div at bounding box center [1022, 411] width 226 height 502
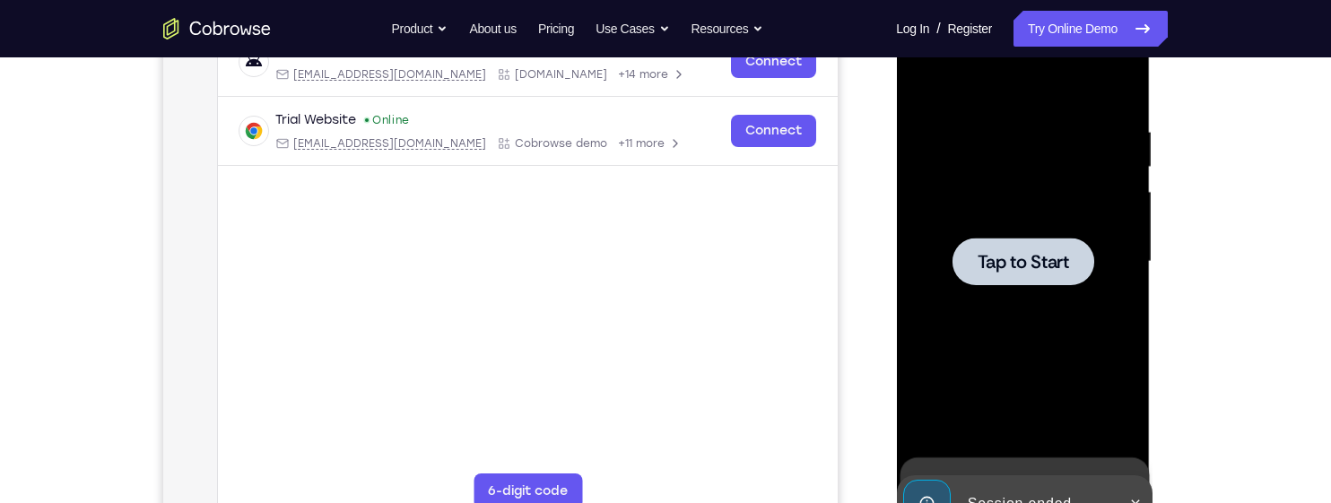
scroll to position [382, 0]
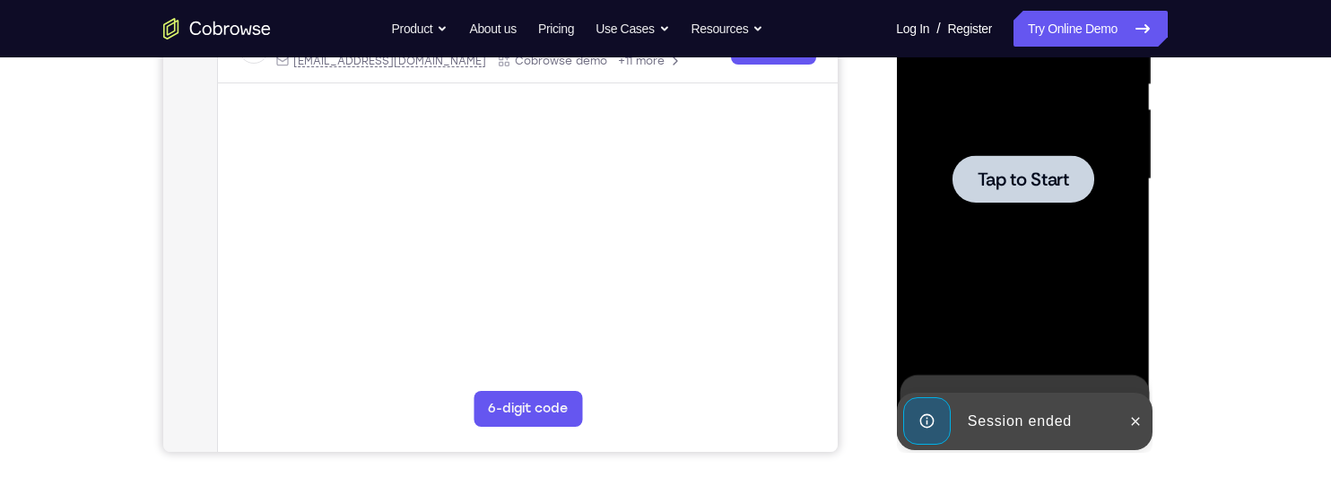
click at [1009, 201] on div at bounding box center [1022, 179] width 142 height 48
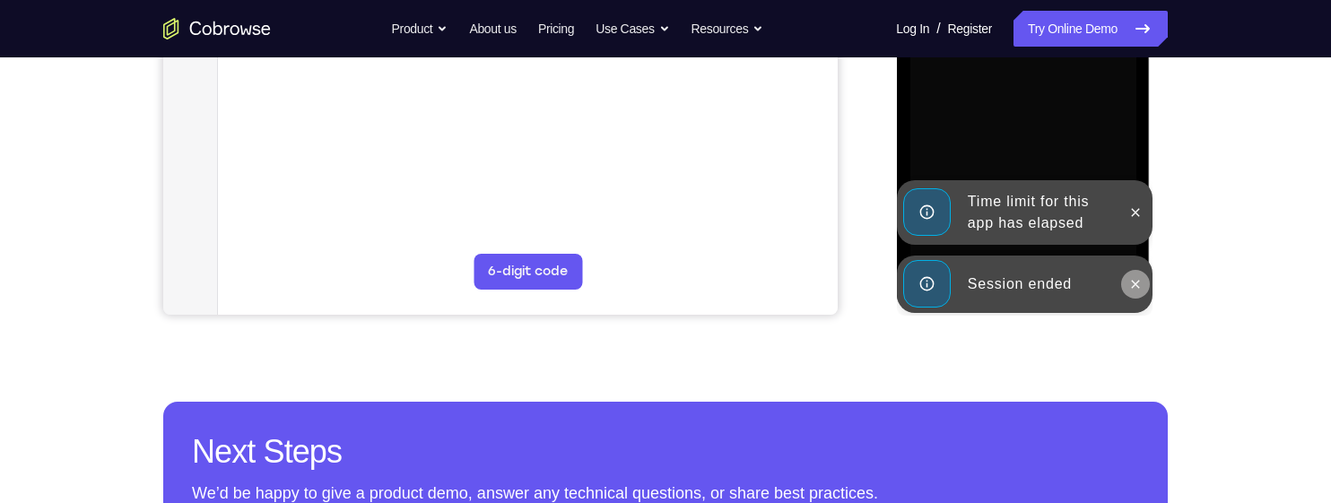
scroll to position [534, 0]
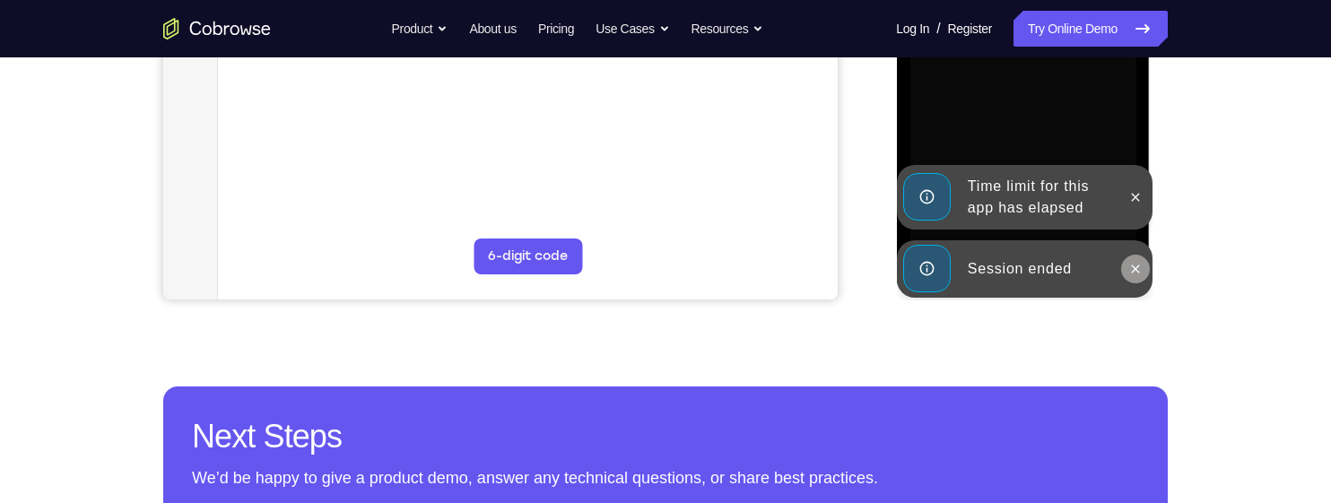
click at [1133, 265] on icon at bounding box center [1135, 269] width 8 height 8
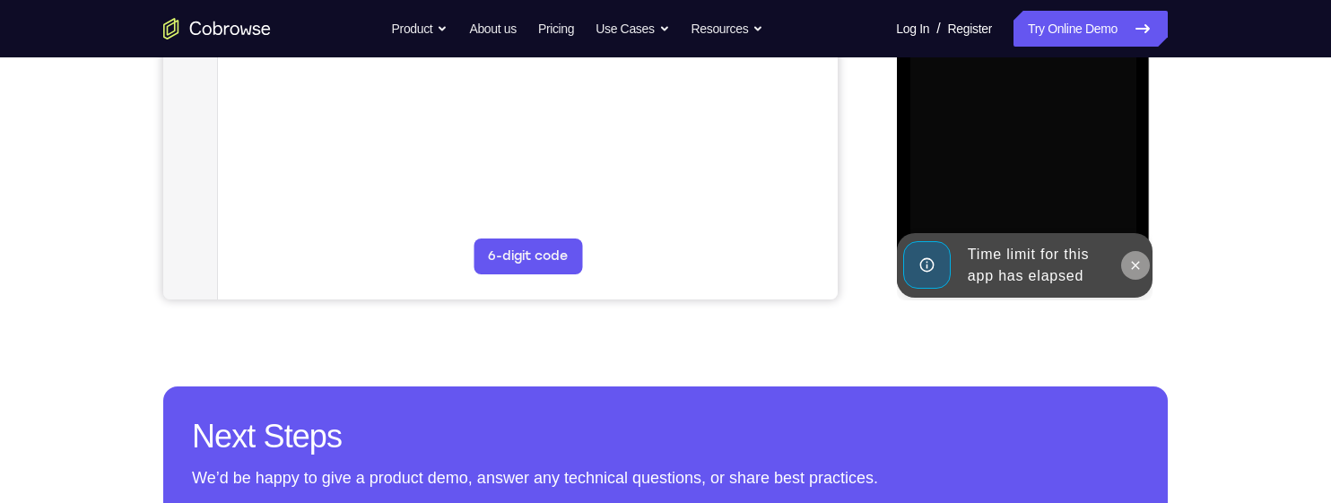
click at [1134, 261] on icon at bounding box center [1134, 265] width 14 height 14
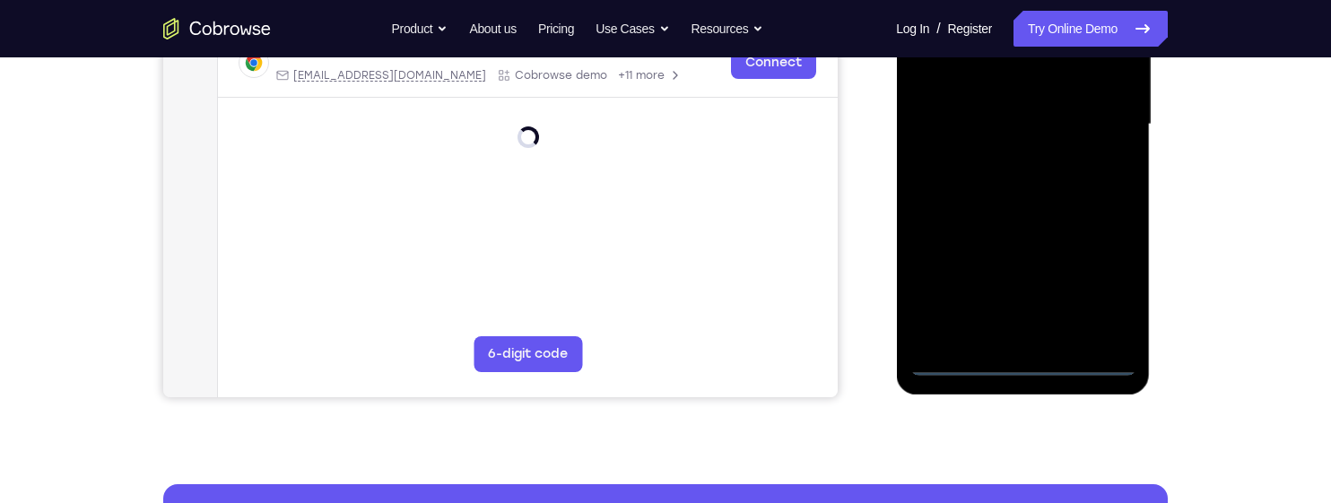
scroll to position [455, 0]
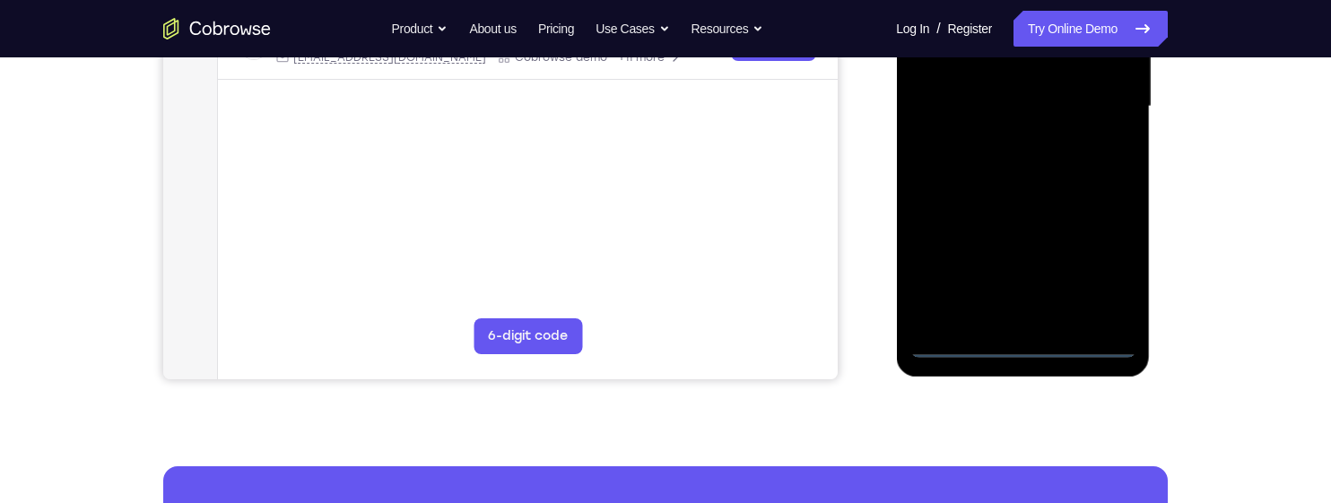
click at [1022, 344] on div at bounding box center [1022, 107] width 226 height 502
click at [1093, 274] on div at bounding box center [1022, 107] width 226 height 502
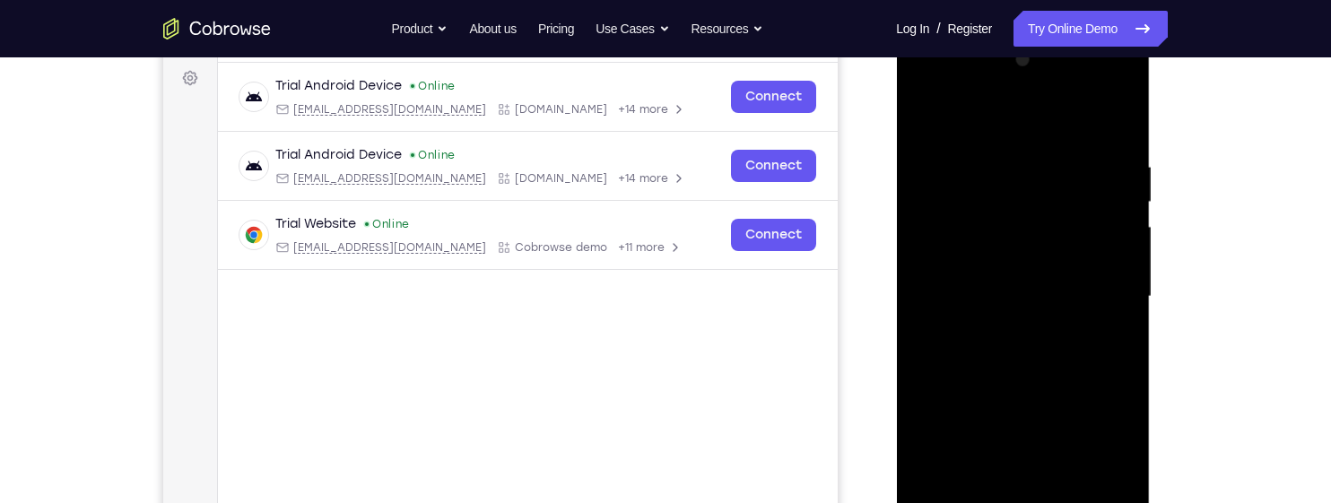
scroll to position [230, 0]
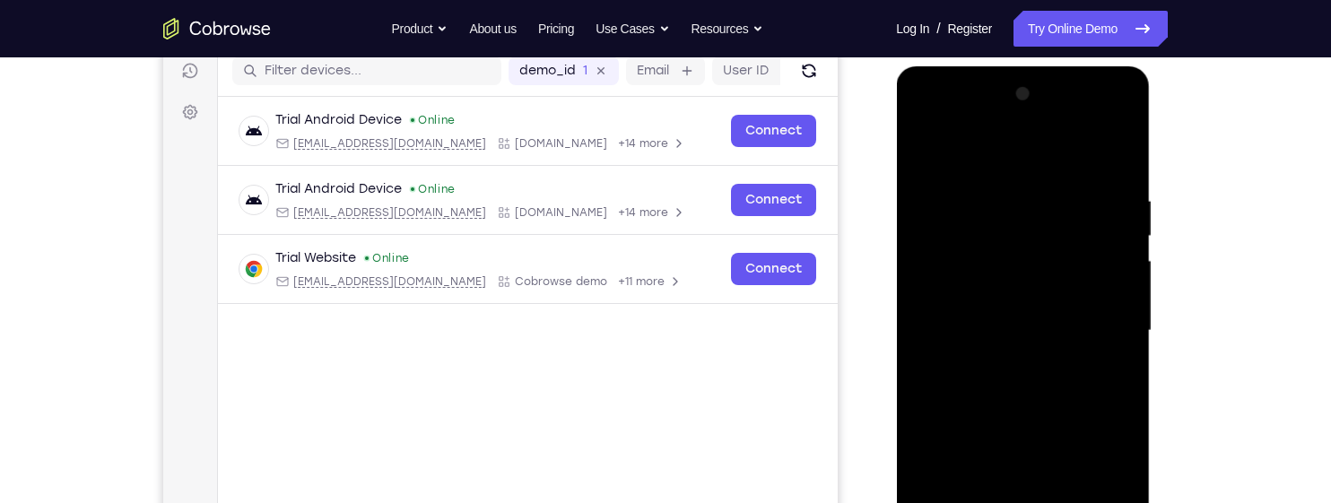
click at [1057, 149] on div at bounding box center [1022, 331] width 226 height 502
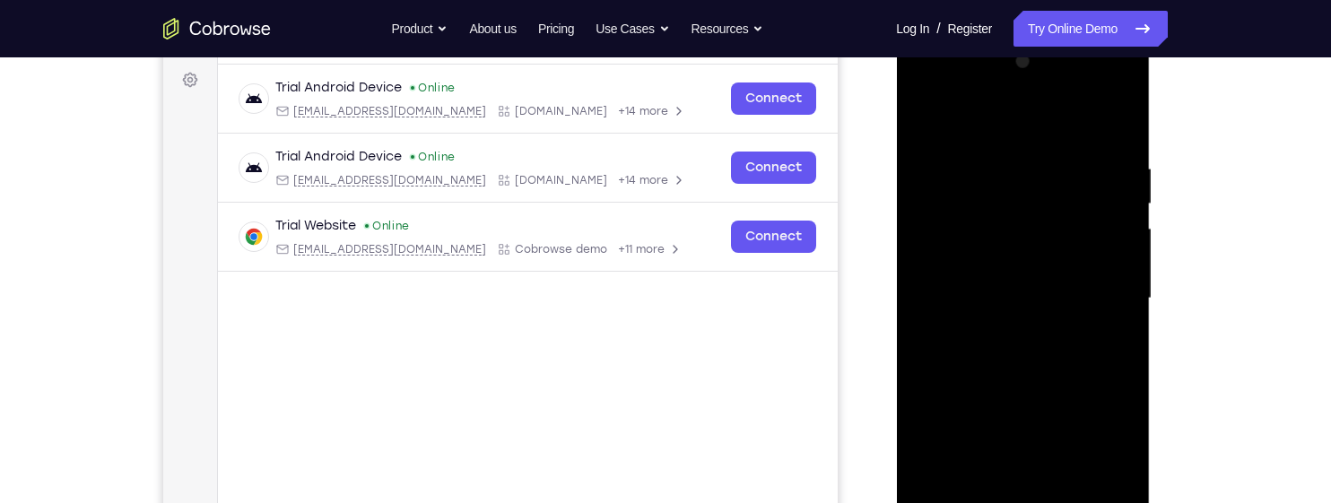
scroll to position [256, 0]
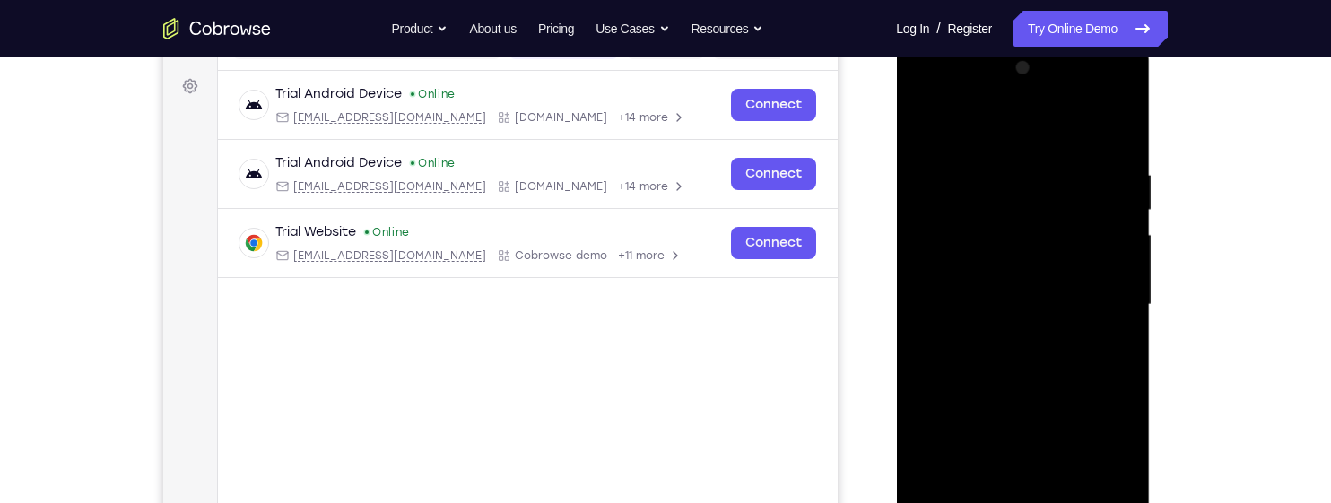
click at [1097, 301] on div at bounding box center [1022, 305] width 226 height 502
click at [999, 334] on div at bounding box center [1022, 305] width 226 height 502
click at [1074, 286] on div at bounding box center [1022, 305] width 226 height 502
click at [1065, 255] on div at bounding box center [1022, 305] width 226 height 502
click at [1086, 300] on div at bounding box center [1022, 305] width 226 height 502
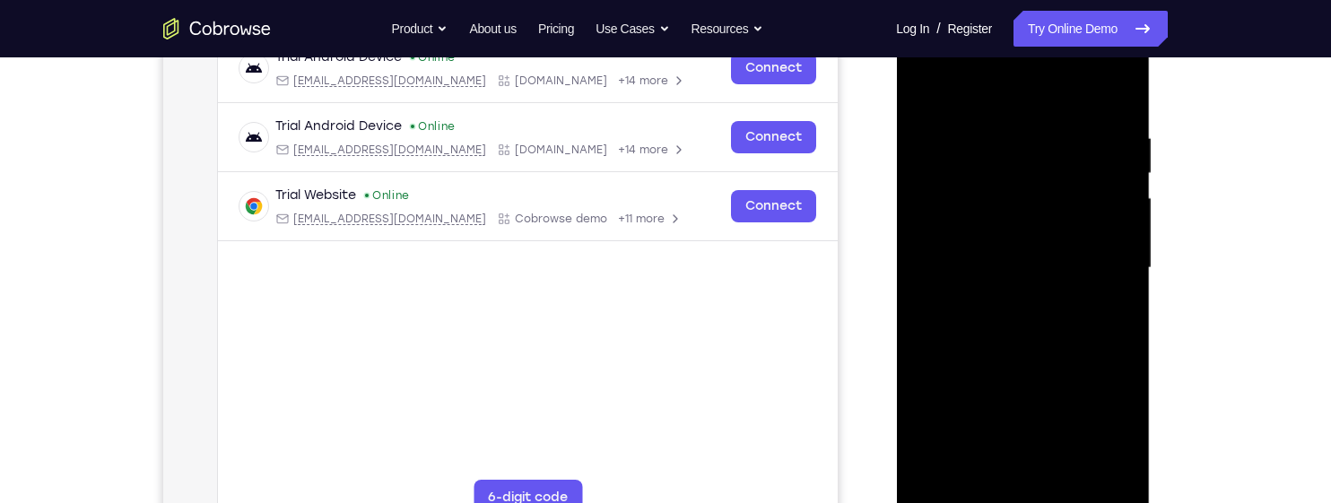
scroll to position [295, 0]
click at [1089, 300] on div at bounding box center [1022, 266] width 226 height 502
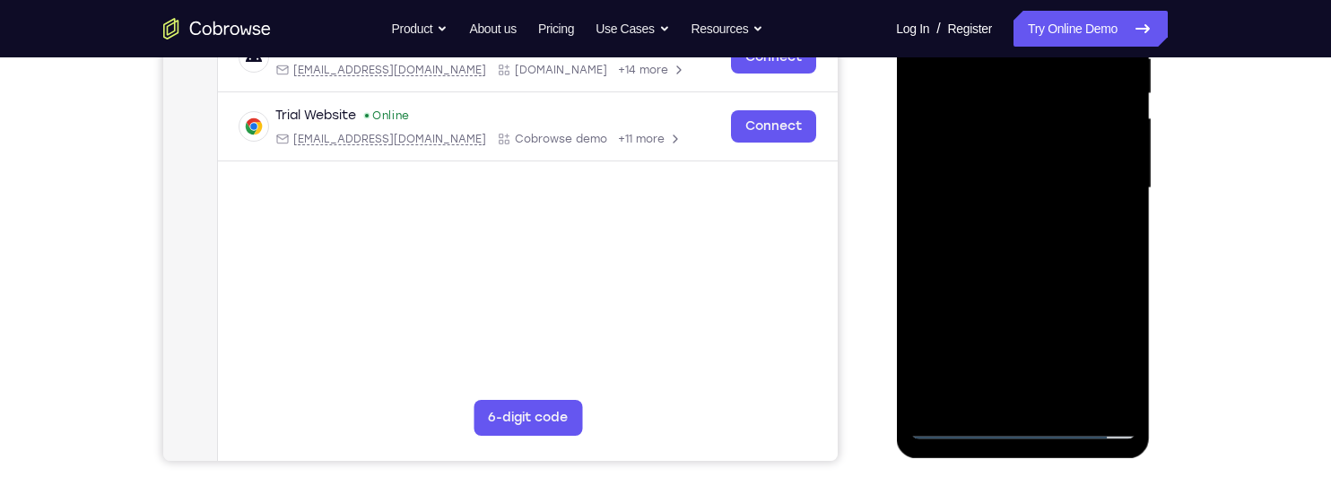
scroll to position [260, 0]
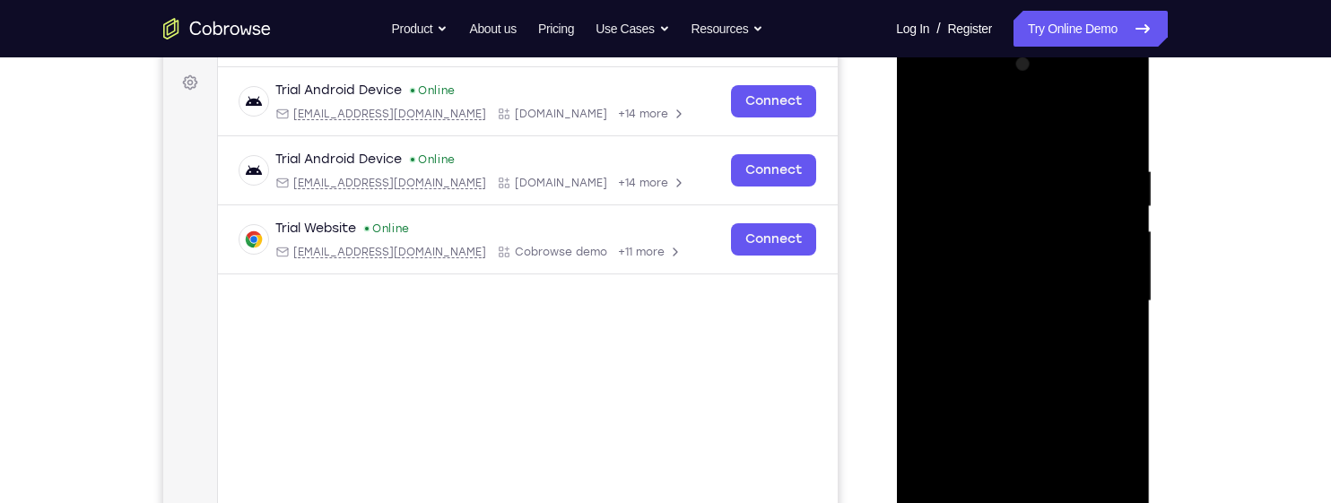
click at [1103, 118] on div at bounding box center [1022, 301] width 226 height 502
click at [997, 149] on div at bounding box center [1022, 301] width 226 height 502
click at [1101, 172] on div at bounding box center [1022, 301] width 226 height 502
click at [1108, 188] on div at bounding box center [1022, 301] width 226 height 502
click at [1114, 282] on div at bounding box center [1022, 301] width 226 height 502
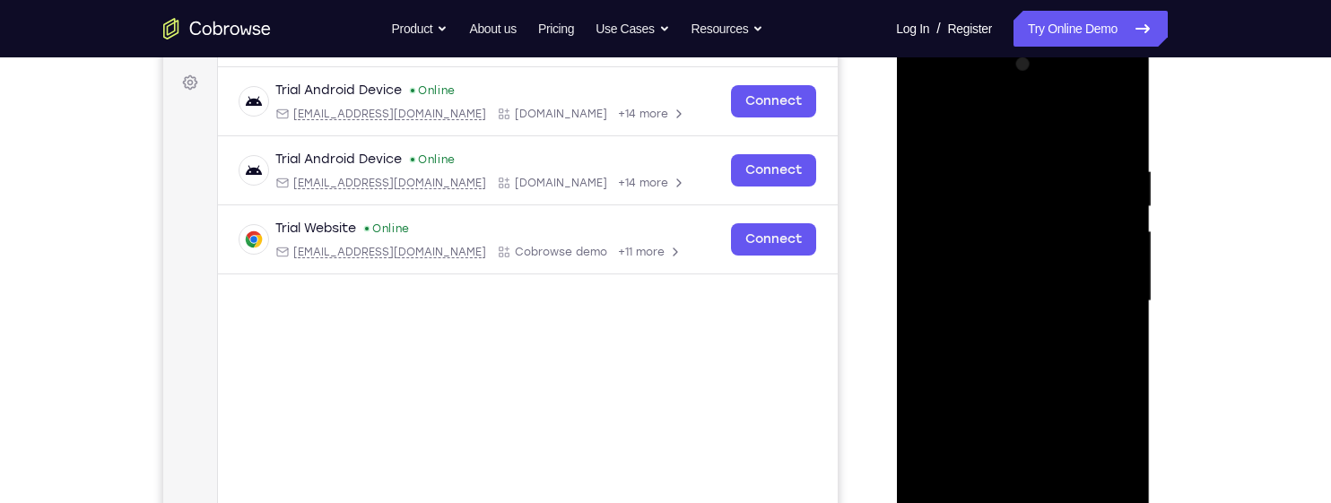
click at [1116, 160] on div at bounding box center [1022, 301] width 226 height 502
click at [1113, 291] on div at bounding box center [1022, 301] width 226 height 502
click at [1114, 258] on div at bounding box center [1022, 301] width 226 height 502
click at [1106, 302] on div at bounding box center [1022, 301] width 226 height 502
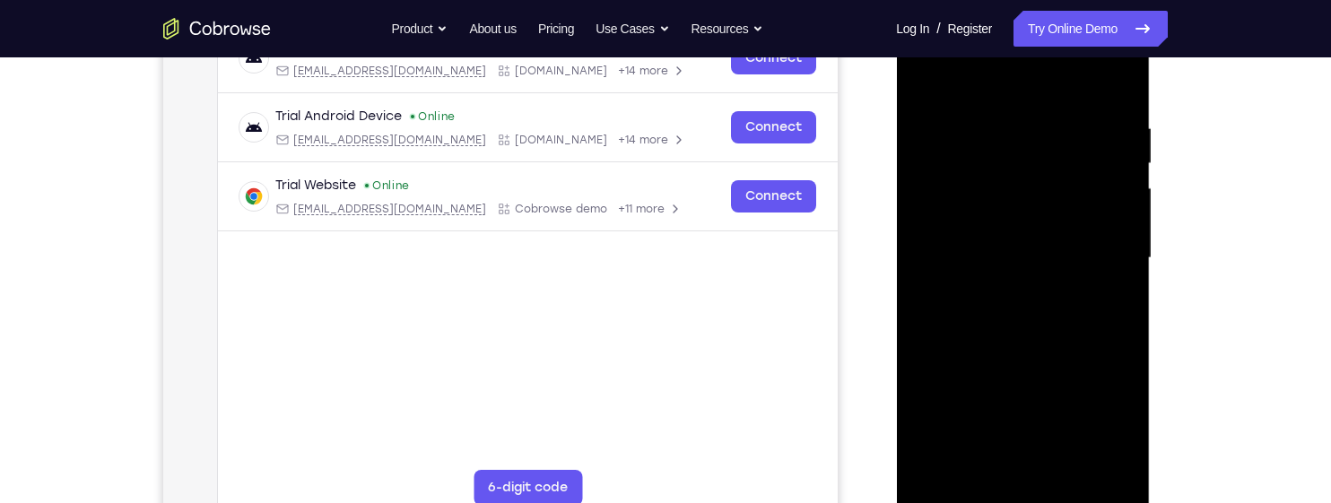
scroll to position [320, 0]
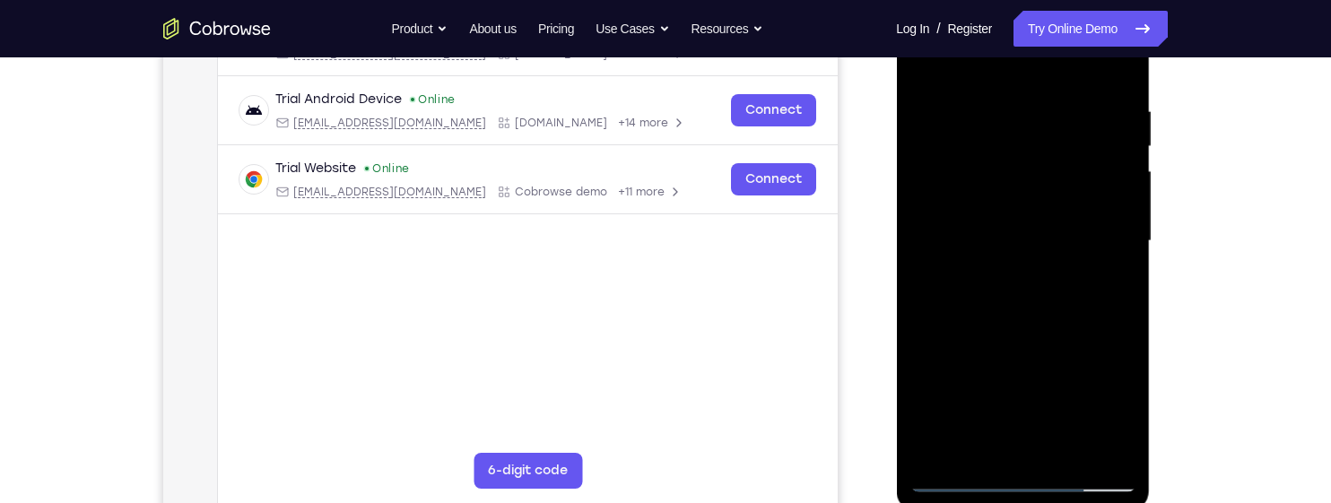
click at [1089, 443] on div at bounding box center [1022, 241] width 226 height 502
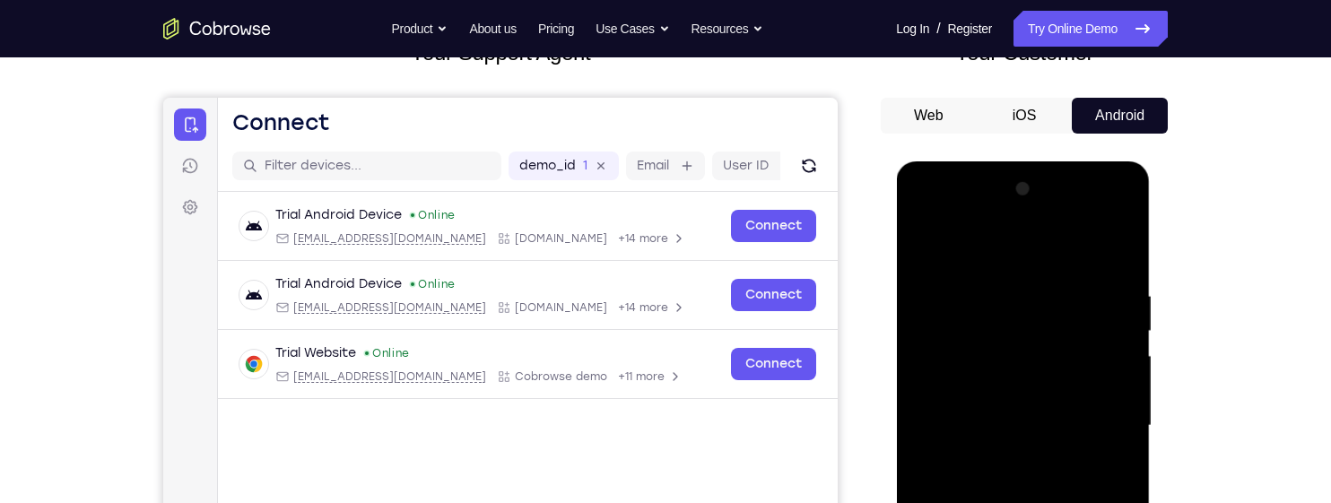
scroll to position [130, 0]
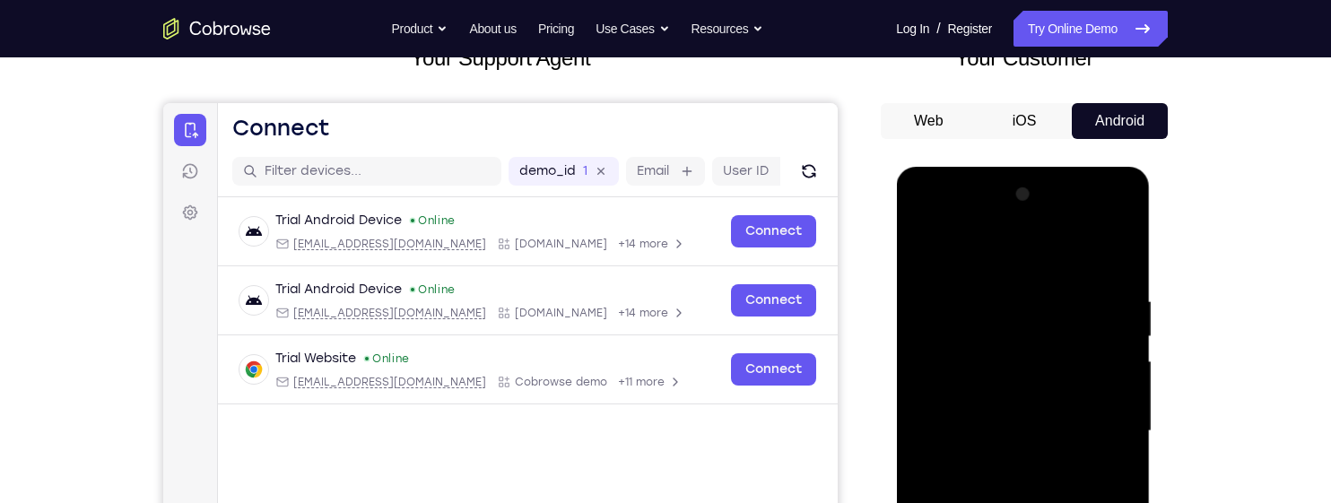
click at [1108, 364] on div at bounding box center [1022, 431] width 226 height 502
click at [1099, 303] on div at bounding box center [1022, 431] width 226 height 502
click at [1103, 369] on div at bounding box center [1022, 431] width 226 height 502
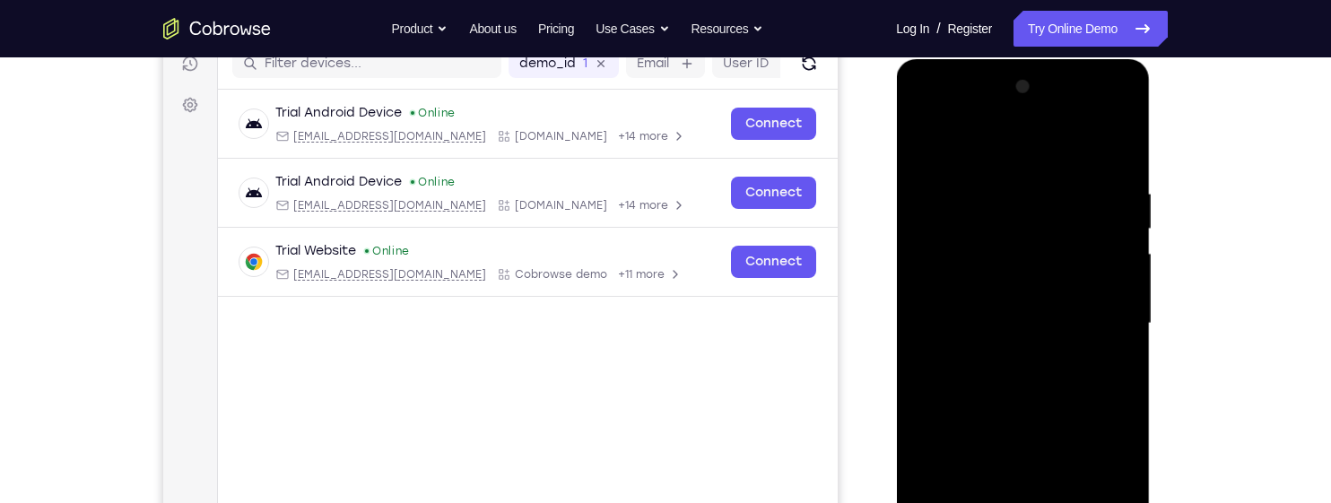
scroll to position [239, 0]
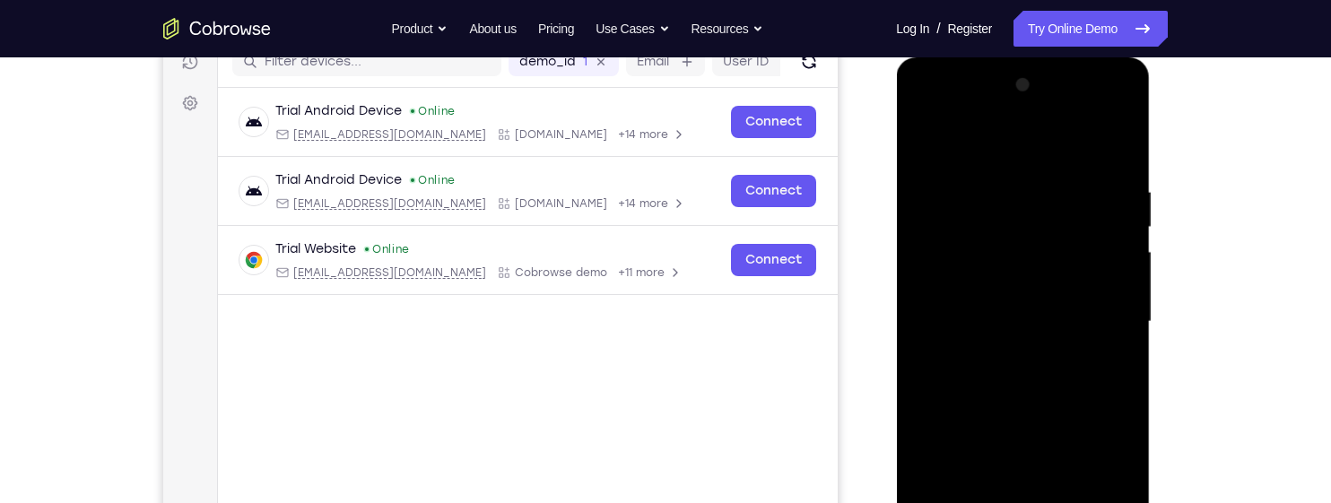
click at [1104, 470] on div at bounding box center [1022, 322] width 226 height 502
click at [1099, 468] on div at bounding box center [1022, 322] width 226 height 502
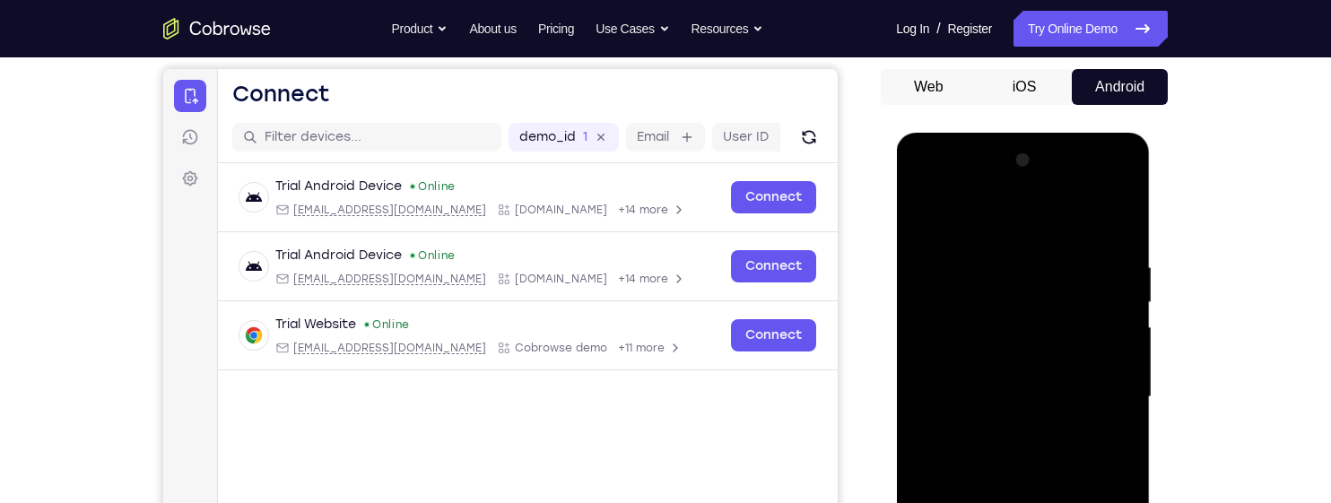
click at [1096, 261] on div at bounding box center [1022, 397] width 226 height 502
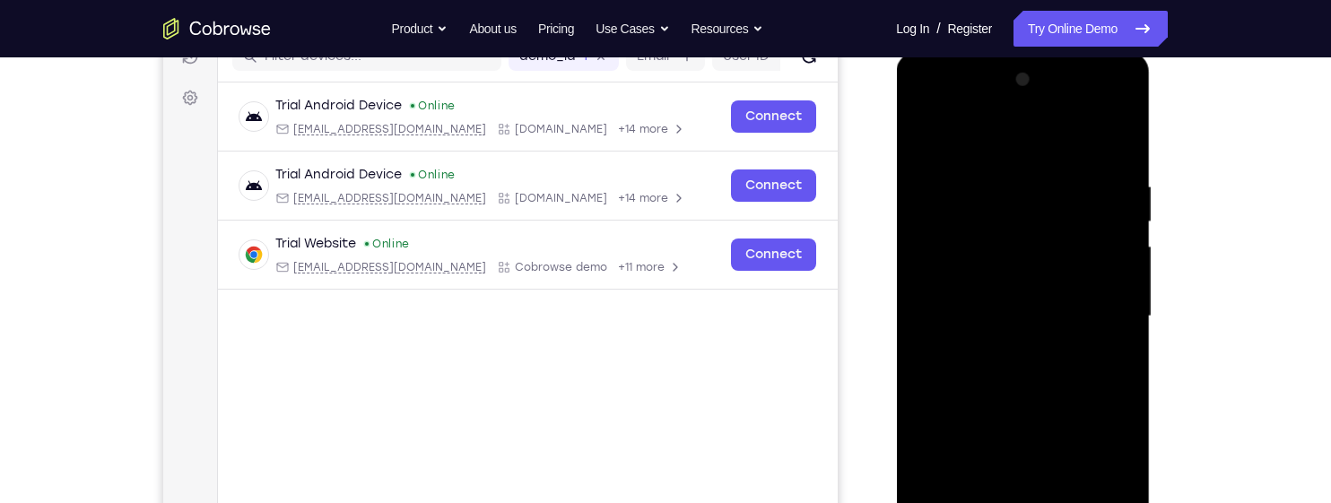
scroll to position [246, 0]
click at [1092, 480] on div at bounding box center [1022, 316] width 226 height 502
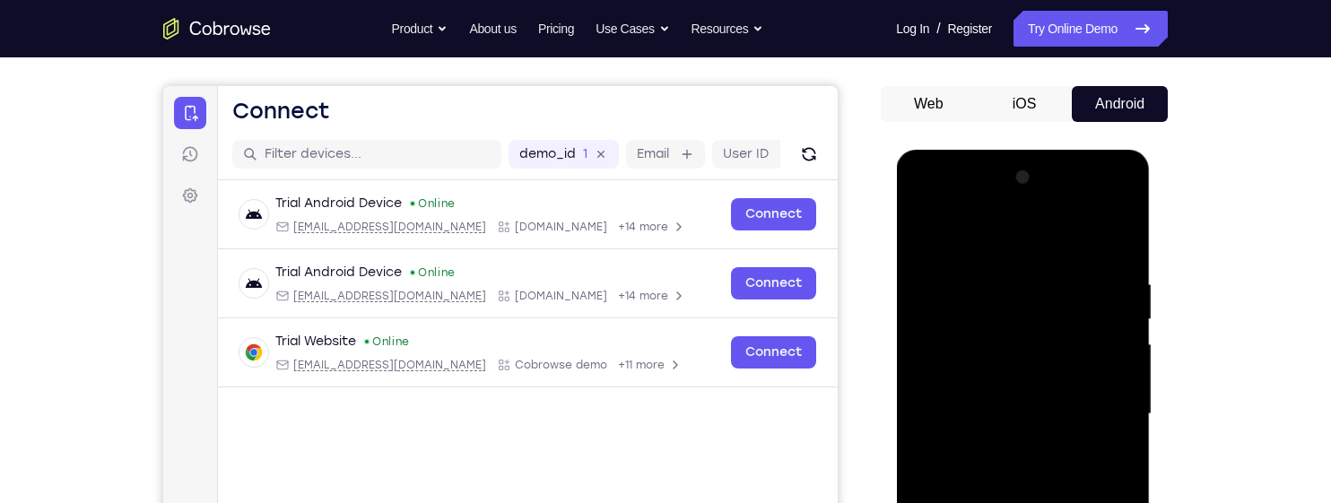
scroll to position [146, 0]
click at [1095, 303] on div at bounding box center [1022, 415] width 226 height 502
click at [1099, 278] on div at bounding box center [1022, 415] width 226 height 502
click at [1106, 293] on div at bounding box center [1022, 415] width 226 height 502
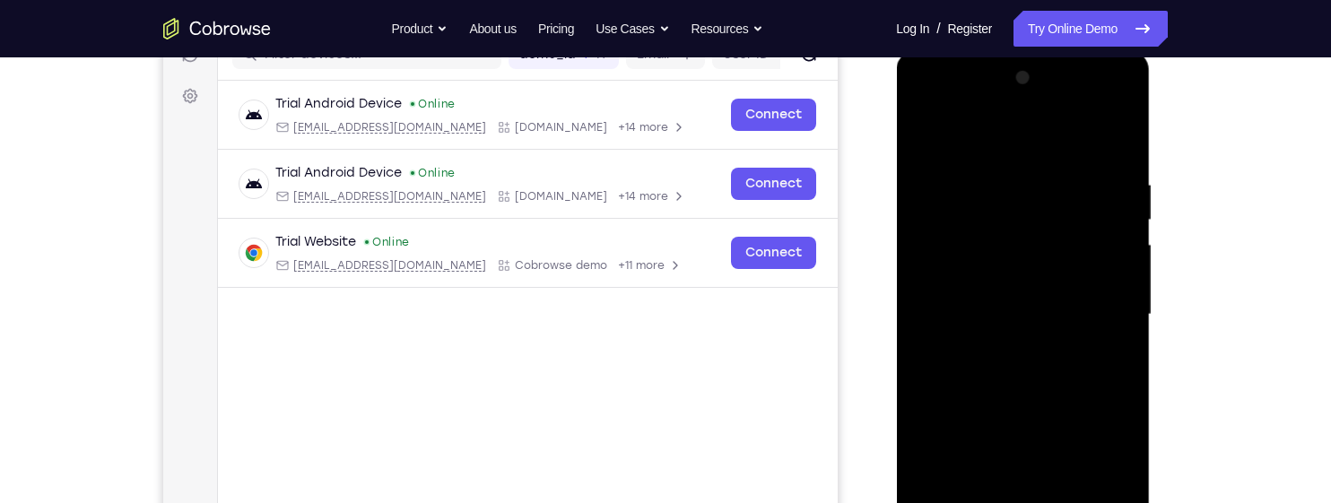
scroll to position [246, 0]
click at [1097, 459] on div at bounding box center [1022, 316] width 226 height 502
click at [1093, 447] on div at bounding box center [1022, 316] width 226 height 502
click at [1094, 474] on div at bounding box center [1022, 316] width 226 height 502
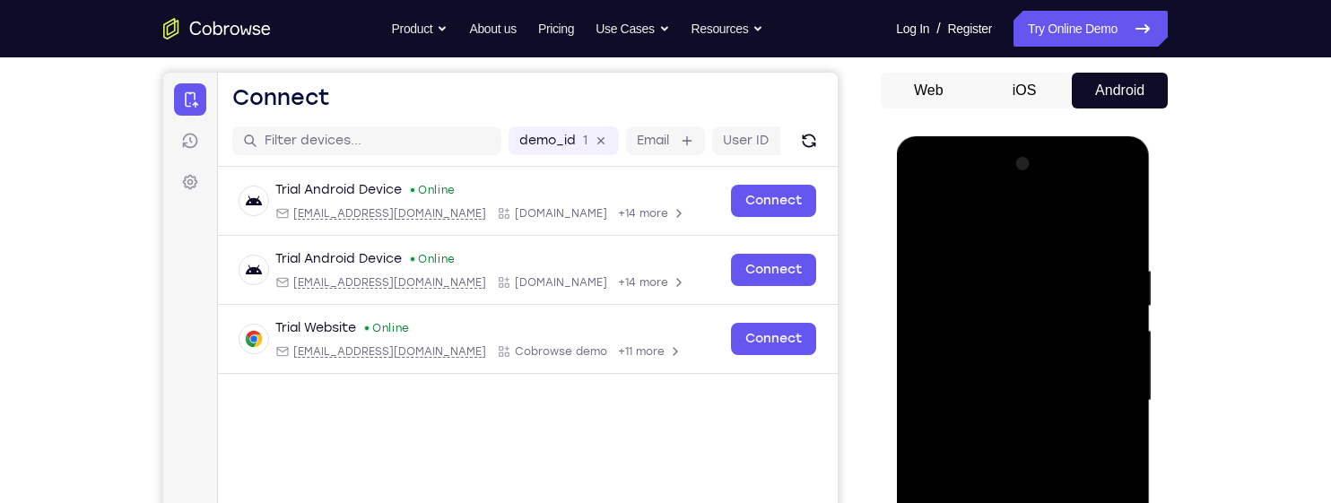
scroll to position [158, 0]
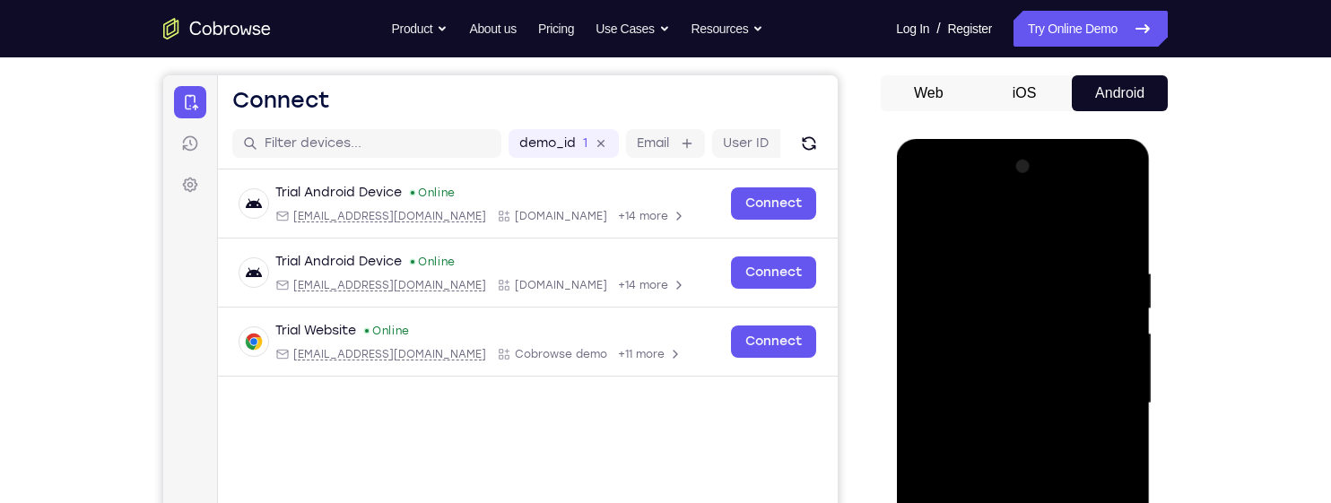
click at [1110, 282] on div at bounding box center [1022, 403] width 226 height 502
click at [1108, 331] on div at bounding box center [1022, 403] width 226 height 502
click at [1111, 336] on div at bounding box center [1022, 403] width 226 height 502
click at [1102, 274] on div at bounding box center [1022, 403] width 226 height 502
click at [1099, 260] on div at bounding box center [1022, 403] width 226 height 502
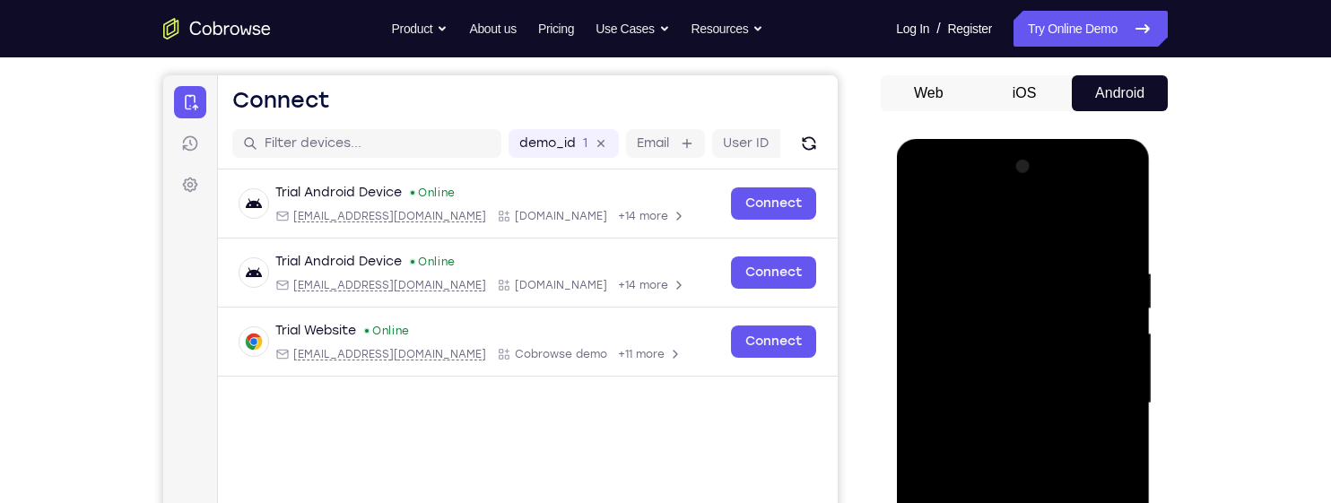
click at [1098, 270] on div at bounding box center [1022, 403] width 226 height 502
click at [1096, 273] on div at bounding box center [1022, 403] width 226 height 502
click at [1094, 274] on div at bounding box center [1022, 403] width 226 height 502
click at [1099, 266] on div at bounding box center [1022, 403] width 226 height 502
click at [1096, 302] on div at bounding box center [1022, 403] width 226 height 502
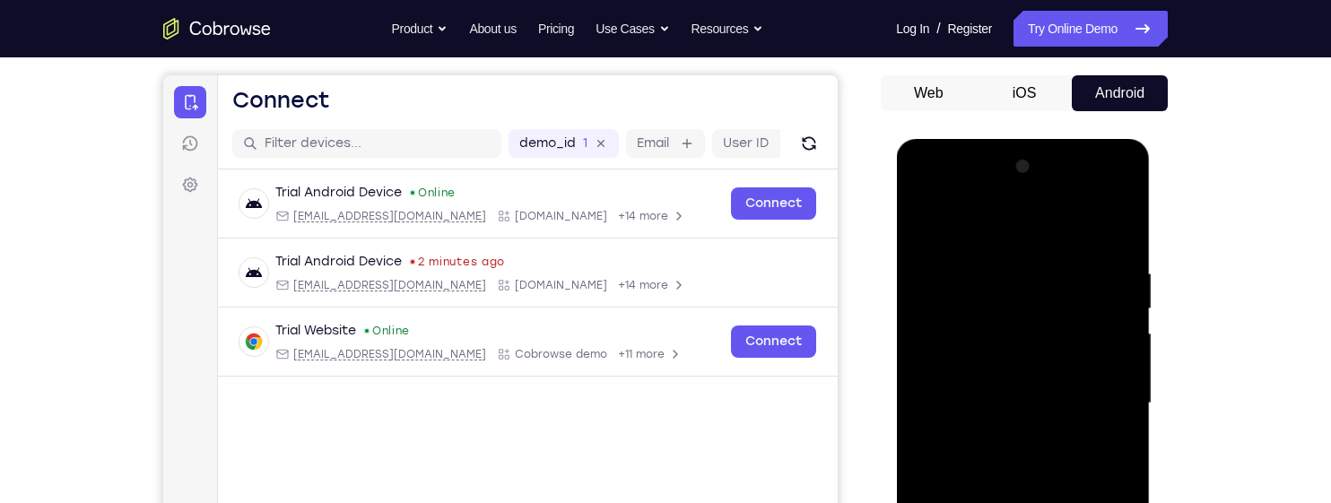
click at [1101, 343] on div at bounding box center [1022, 403] width 226 height 502
click at [1099, 283] on div at bounding box center [1022, 403] width 226 height 502
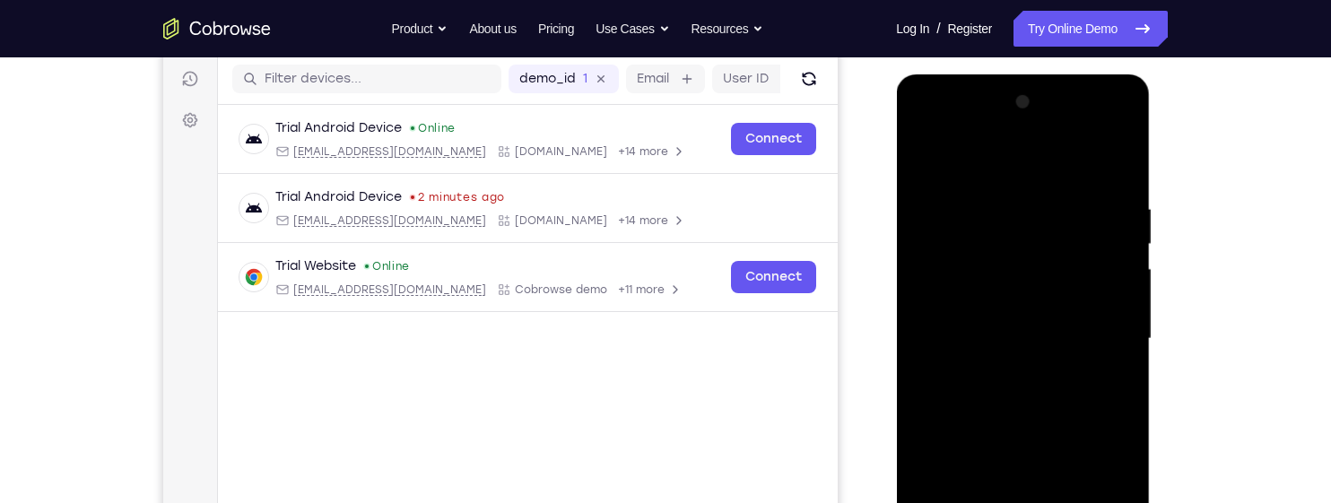
scroll to position [222, 0]
click at [1090, 303] on div at bounding box center [1022, 340] width 226 height 502
click at [1181, 246] on div "Your Support Agent Your Customer Web iOS Android Next Steps We’d be happy to gi…" at bounding box center [665, 427] width 1148 height 1183
click at [1099, 334] on div at bounding box center [1022, 338] width 226 height 502
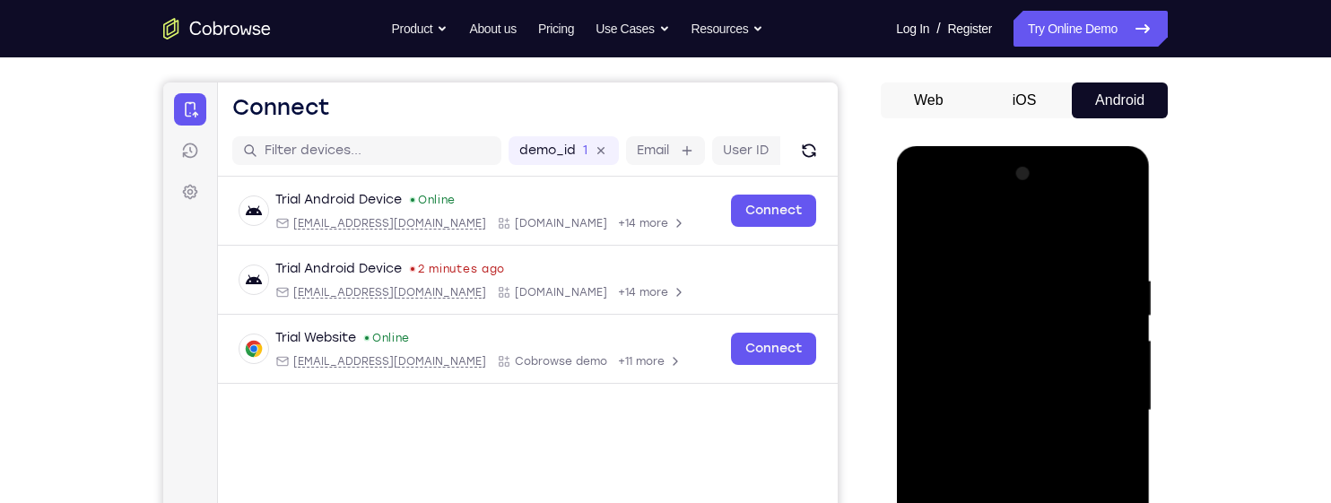
scroll to position [130, 0]
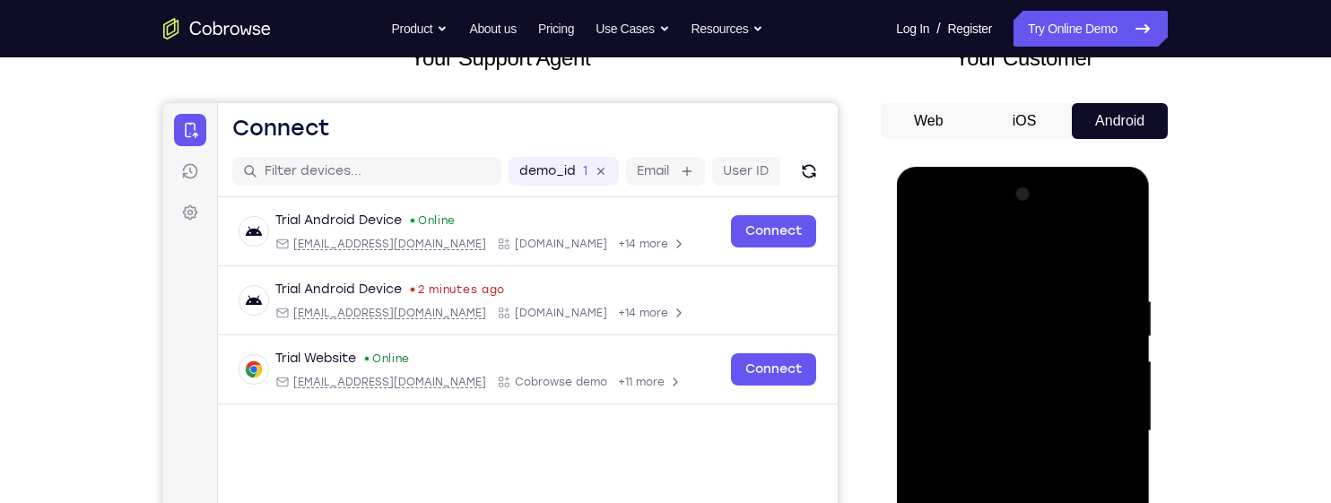
click at [1085, 349] on div at bounding box center [1022, 431] width 226 height 502
click at [1098, 354] on div at bounding box center [1022, 431] width 226 height 502
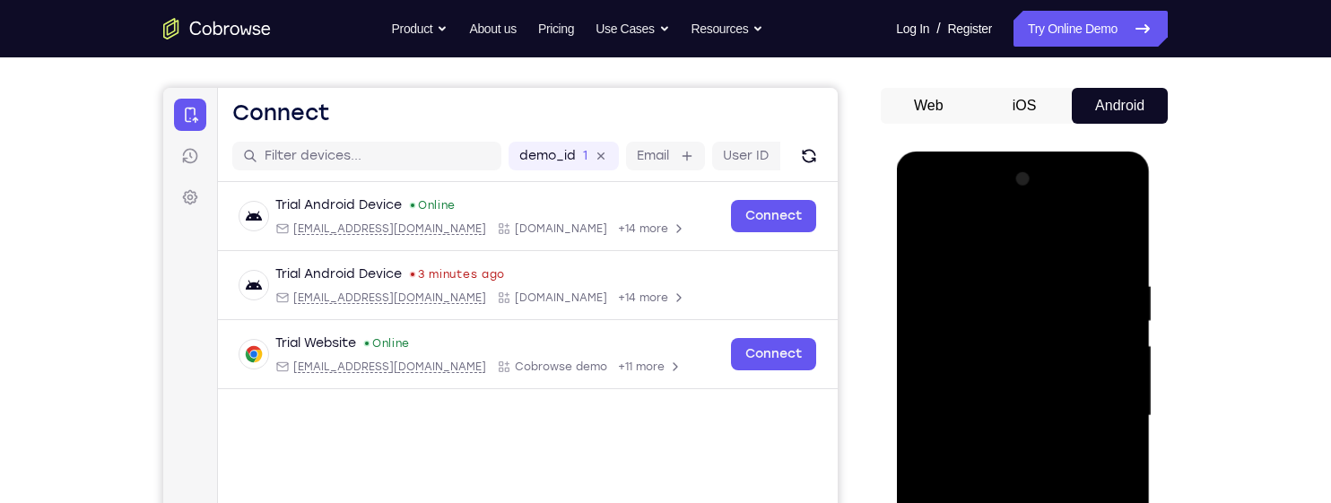
scroll to position [141, 0]
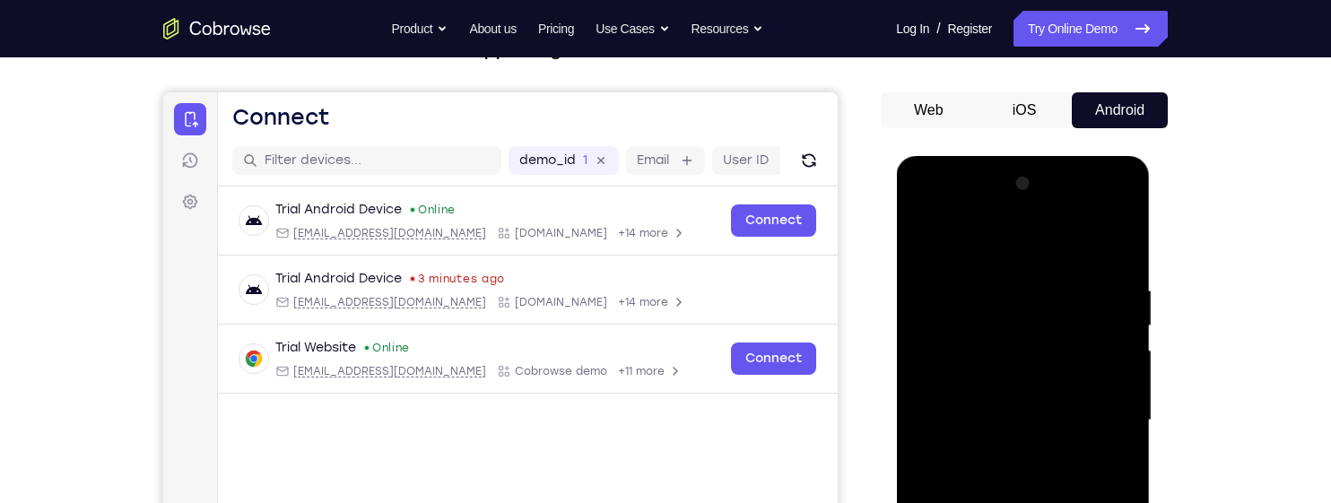
click at [1111, 238] on div at bounding box center [1022, 420] width 226 height 502
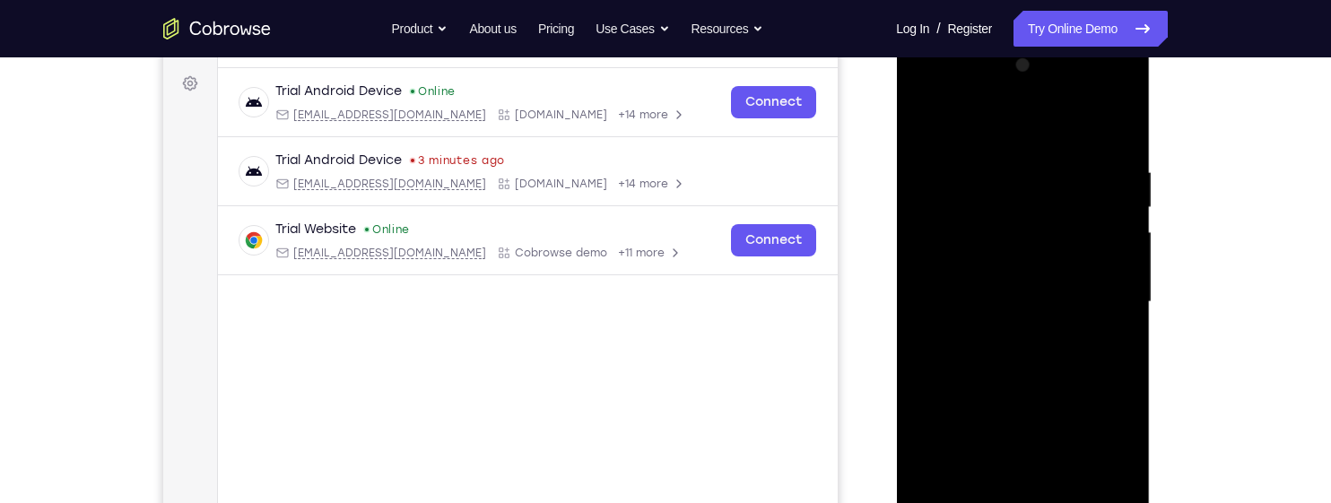
scroll to position [258, 0]
click at [1122, 379] on div at bounding box center [1022, 303] width 226 height 502
click at [1125, 383] on div at bounding box center [1022, 303] width 226 height 502
click at [1065, 397] on div at bounding box center [1022, 303] width 226 height 502
click at [1063, 404] on div at bounding box center [1022, 303] width 226 height 502
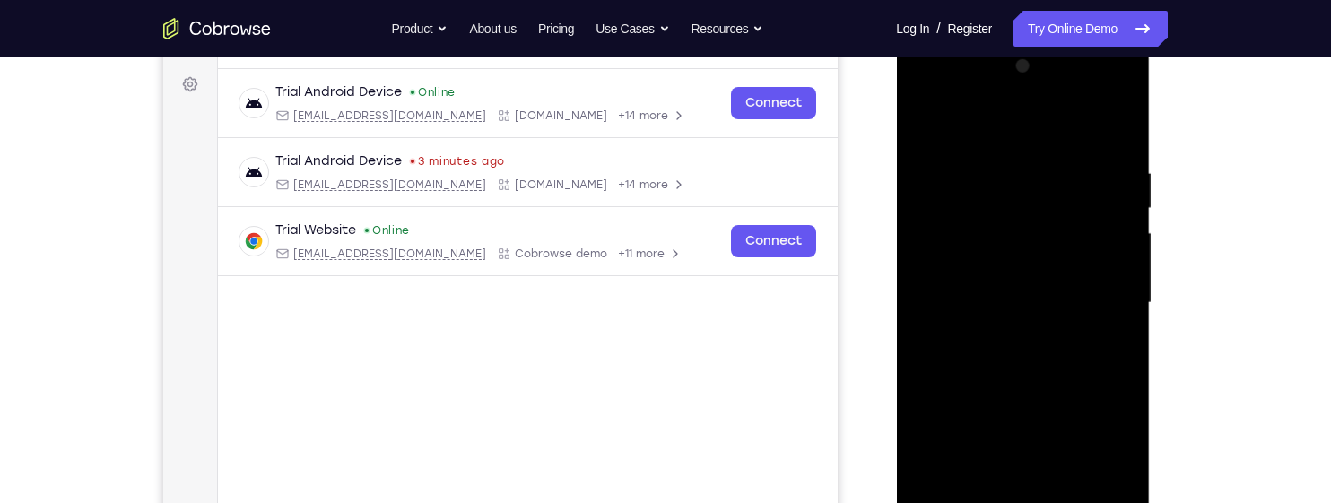
click at [1124, 378] on div at bounding box center [1022, 303] width 226 height 502
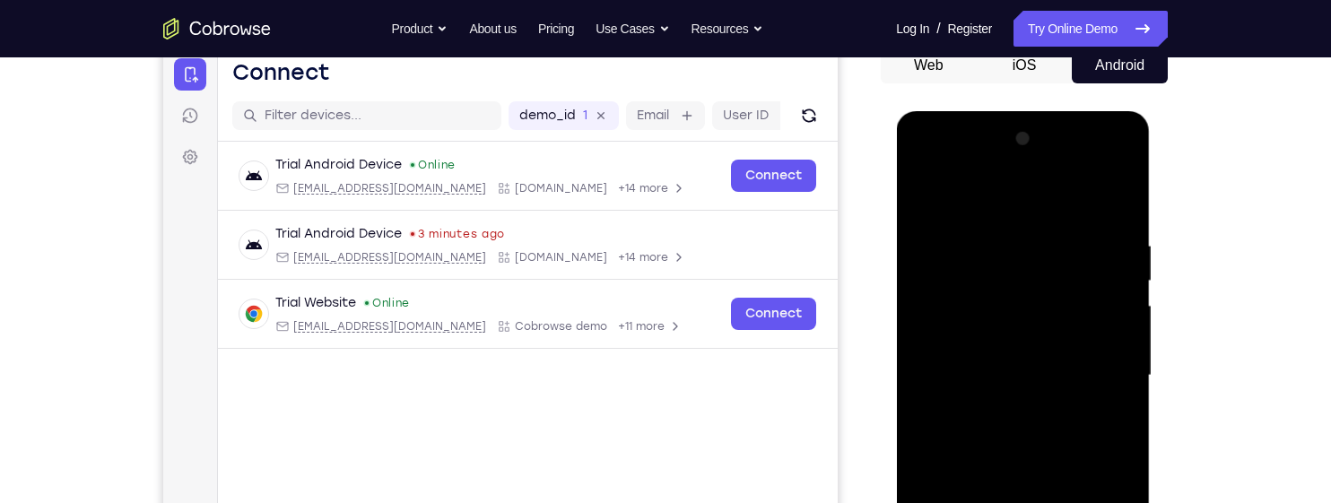
scroll to position [189, 0]
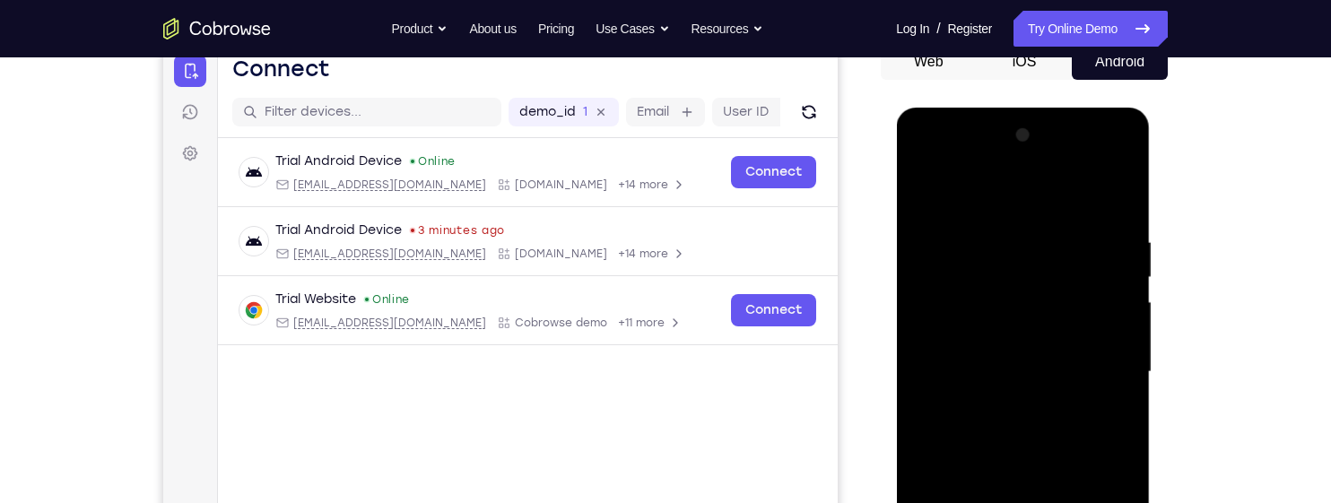
click at [997, 223] on div at bounding box center [1022, 372] width 226 height 502
click at [1103, 320] on div at bounding box center [1022, 372] width 226 height 502
click at [1113, 295] on div at bounding box center [1022, 372] width 226 height 502
click at [1108, 268] on div at bounding box center [1022, 372] width 226 height 502
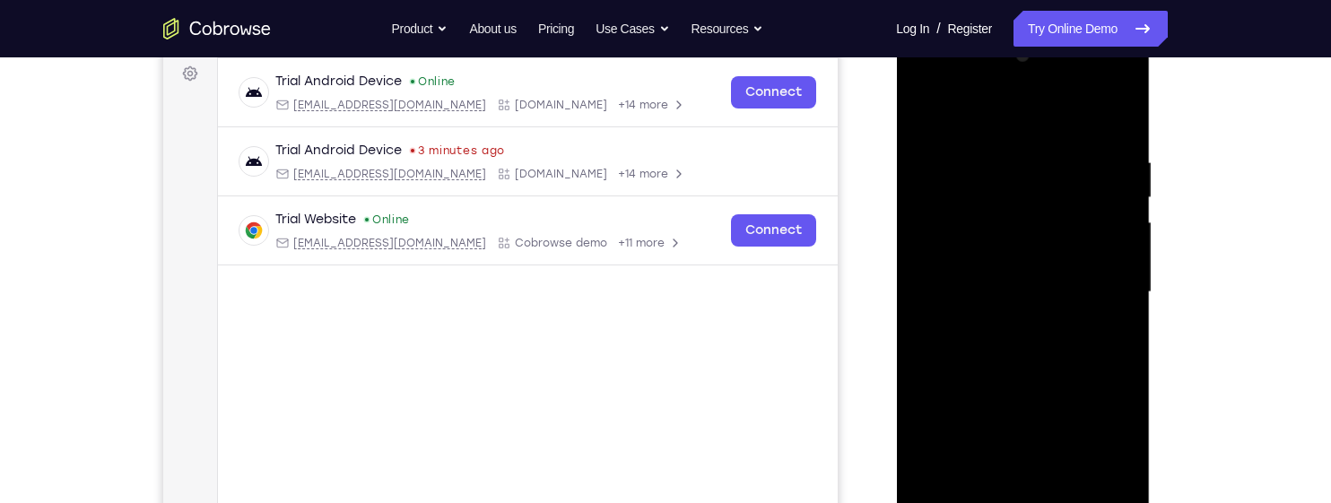
scroll to position [259, 0]
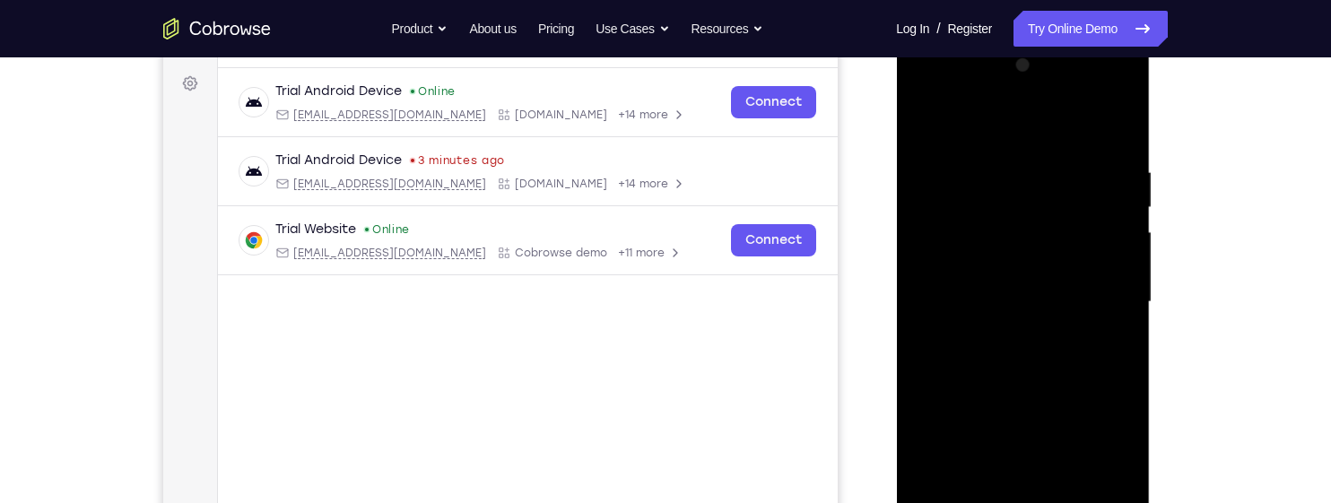
click at [1098, 456] on div at bounding box center [1022, 302] width 226 height 502
click at [1101, 431] on div at bounding box center [1022, 302] width 226 height 502
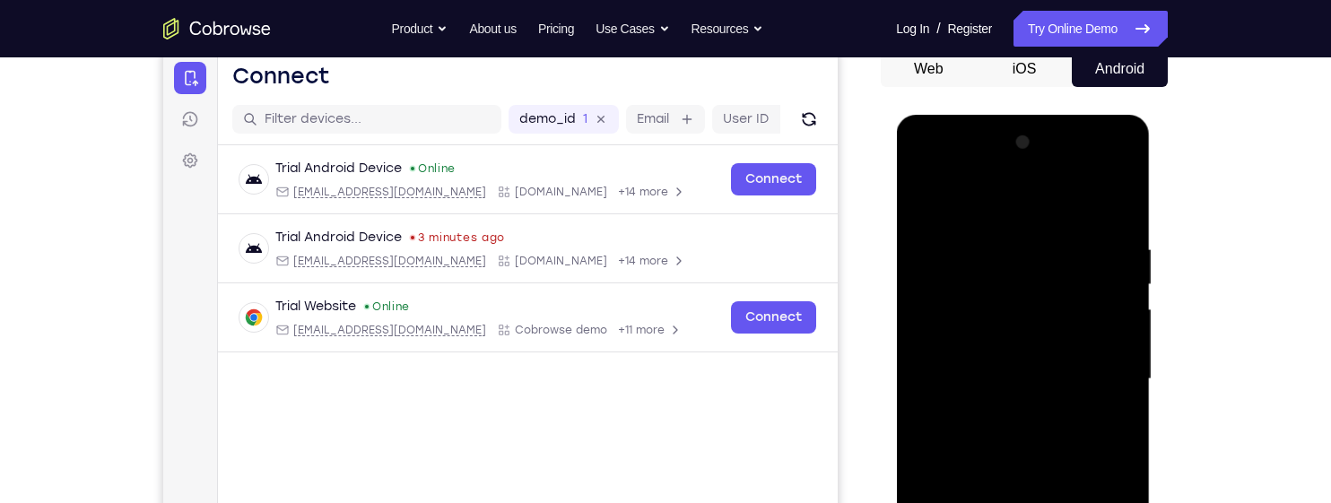
click at [1101, 327] on div at bounding box center [1022, 379] width 226 height 502
click at [1102, 294] on div at bounding box center [1022, 379] width 226 height 502
click at [1107, 394] on div at bounding box center [1022, 379] width 226 height 502
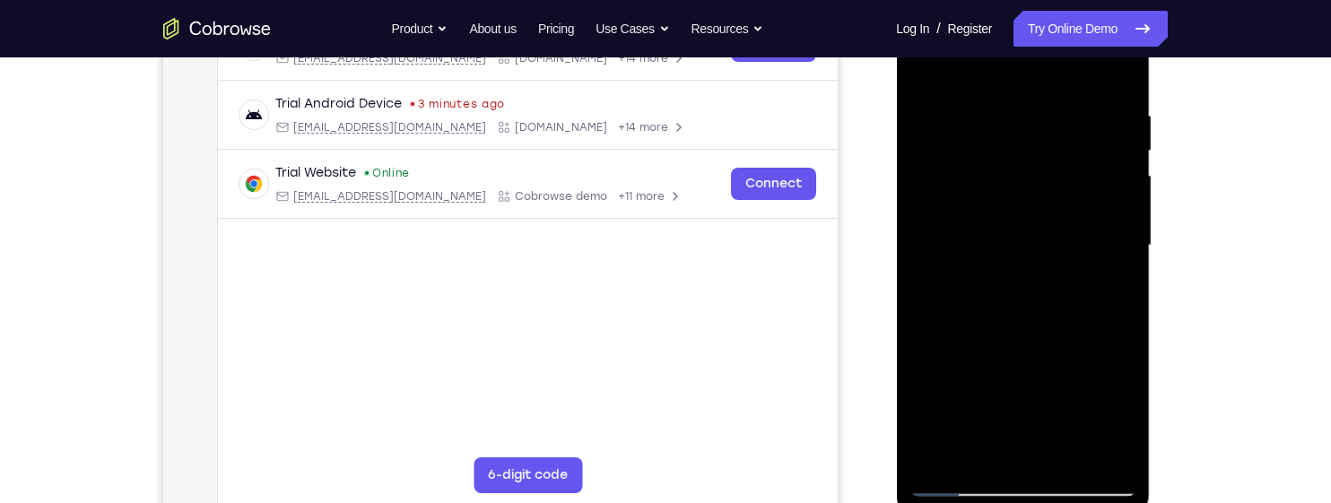
scroll to position [273, 0]
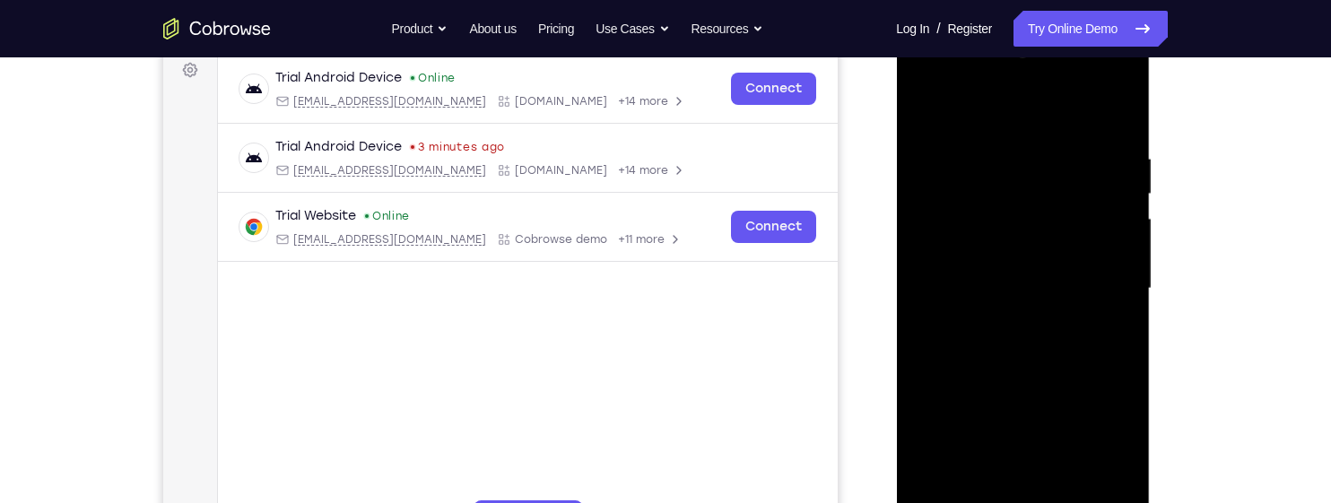
click at [1103, 427] on div at bounding box center [1022, 289] width 226 height 502
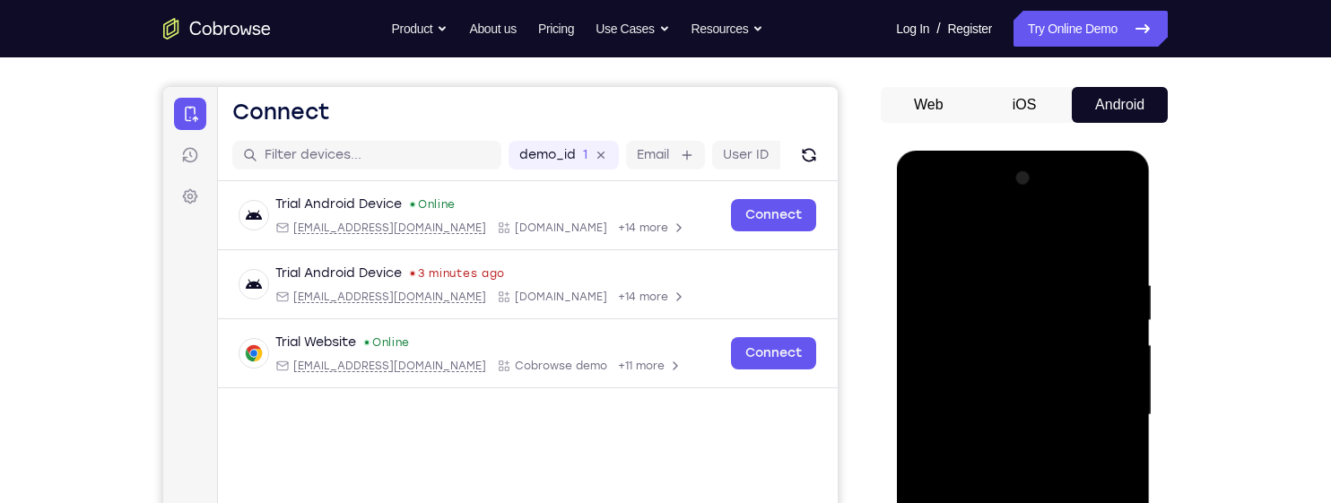
scroll to position [131, 0]
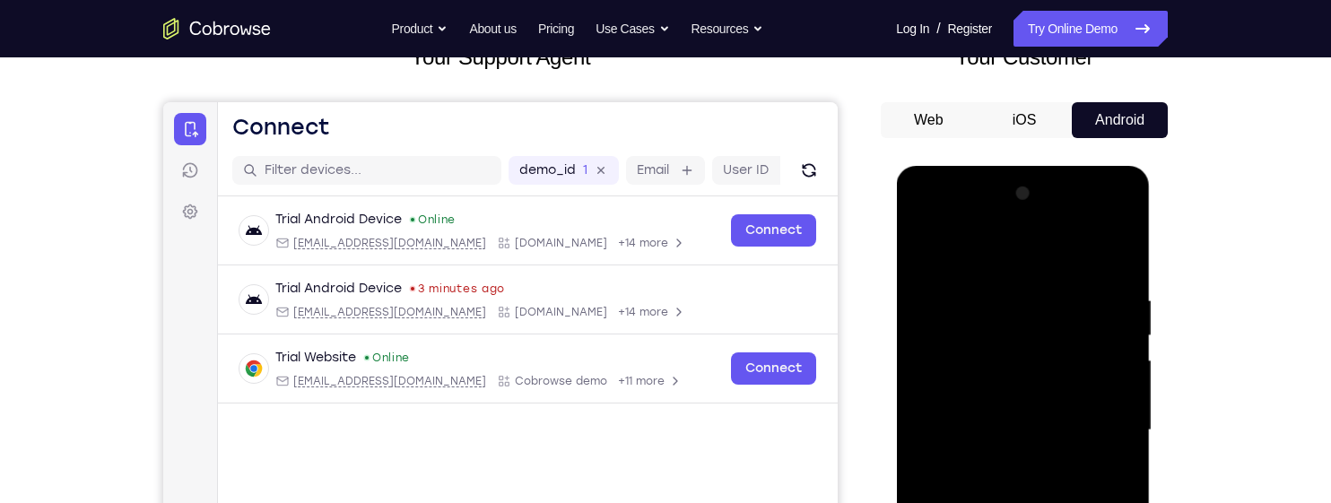
click at [1114, 254] on div at bounding box center [1022, 430] width 226 height 502
click at [1085, 282] on div at bounding box center [1022, 430] width 226 height 502
click at [1034, 343] on div at bounding box center [1022, 430] width 226 height 502
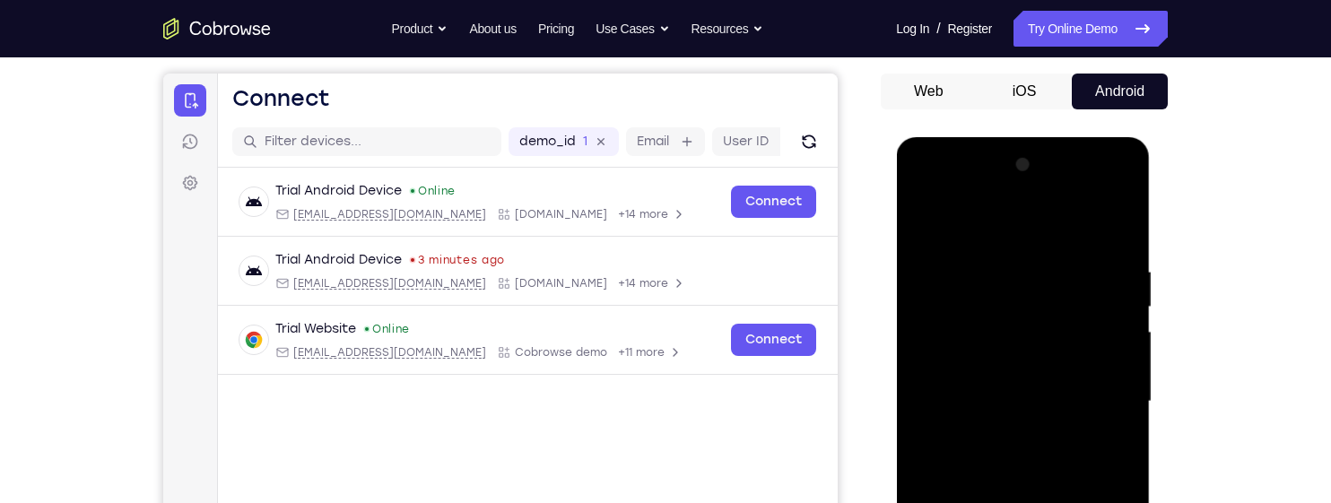
scroll to position [159, 0]
click at [940, 268] on div at bounding box center [1022, 403] width 226 height 502
click at [923, 209] on div at bounding box center [1022, 403] width 226 height 502
click at [926, 226] on div at bounding box center [1022, 403] width 226 height 502
click at [1000, 257] on div at bounding box center [1022, 403] width 226 height 502
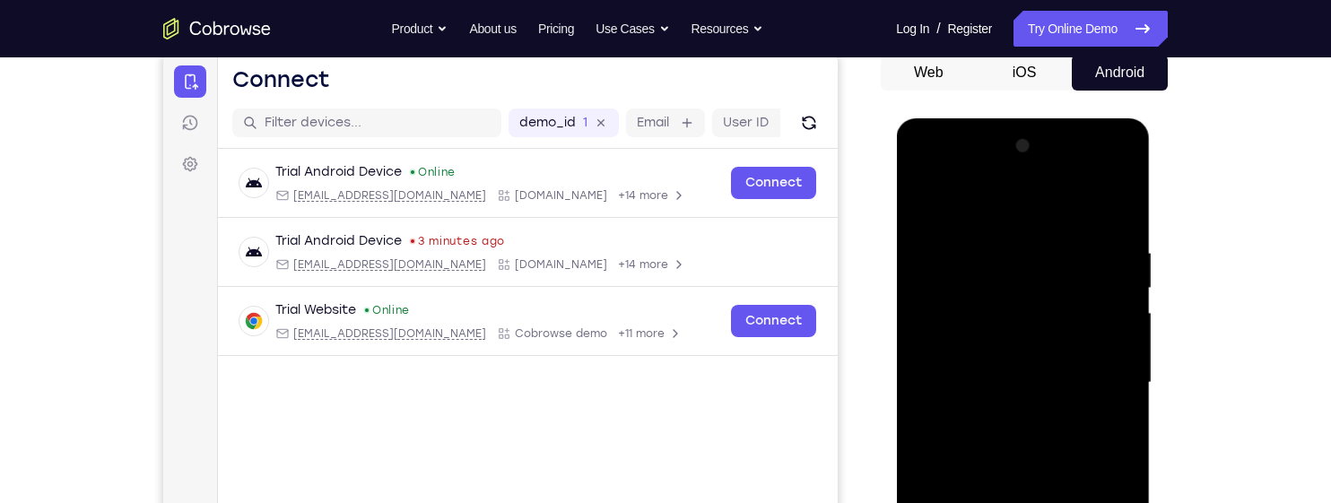
scroll to position [178, 0]
click at [1079, 243] on div at bounding box center [1022, 384] width 226 height 502
click at [1092, 262] on div at bounding box center [1022, 384] width 226 height 502
click at [1098, 294] on div at bounding box center [1022, 384] width 226 height 502
click at [1103, 313] on div at bounding box center [1022, 384] width 226 height 502
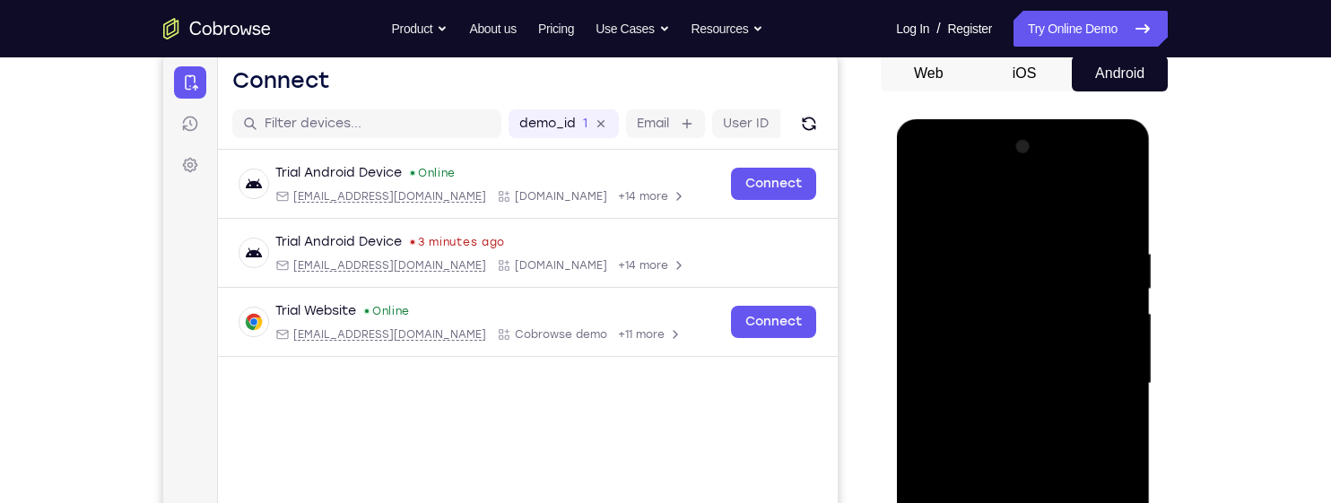
click at [1108, 360] on div at bounding box center [1022, 384] width 226 height 502
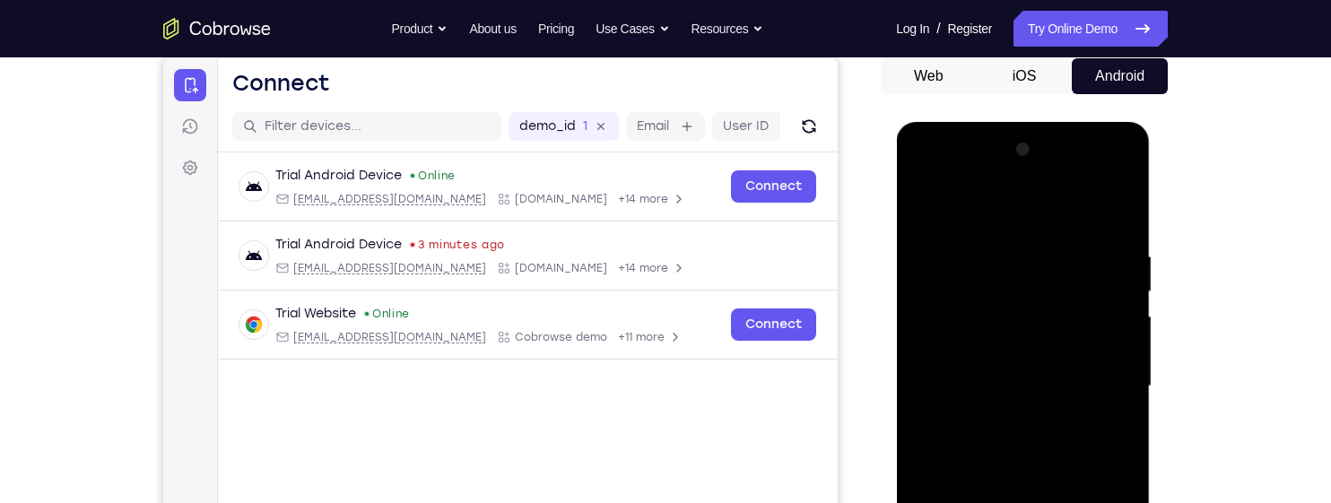
scroll to position [171, 0]
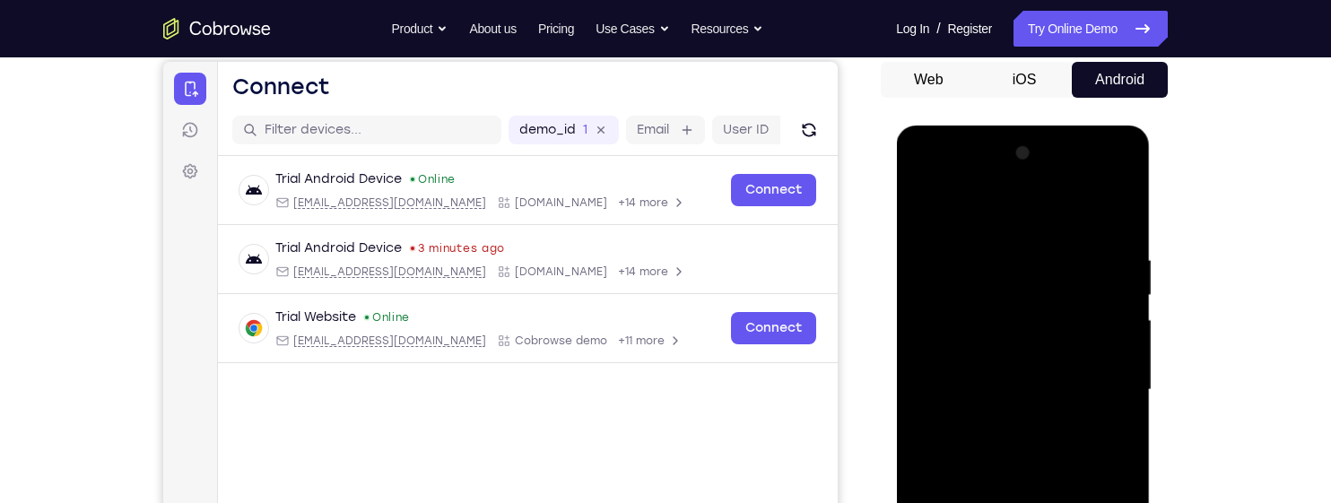
click at [1110, 339] on div at bounding box center [1022, 390] width 226 height 502
click at [1108, 220] on div at bounding box center [1022, 390] width 226 height 502
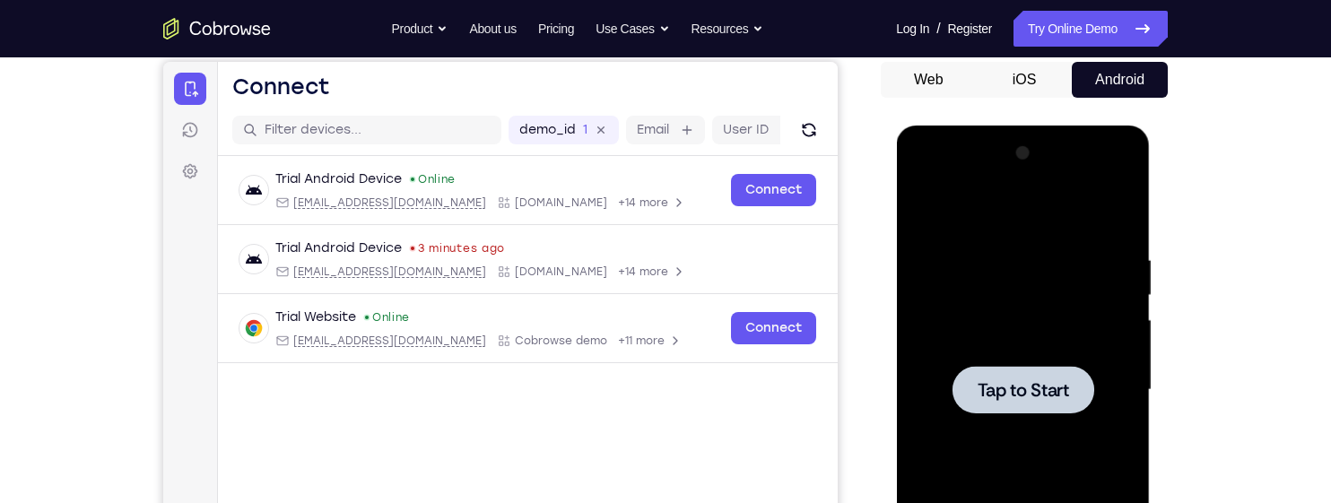
scroll to position [350, 0]
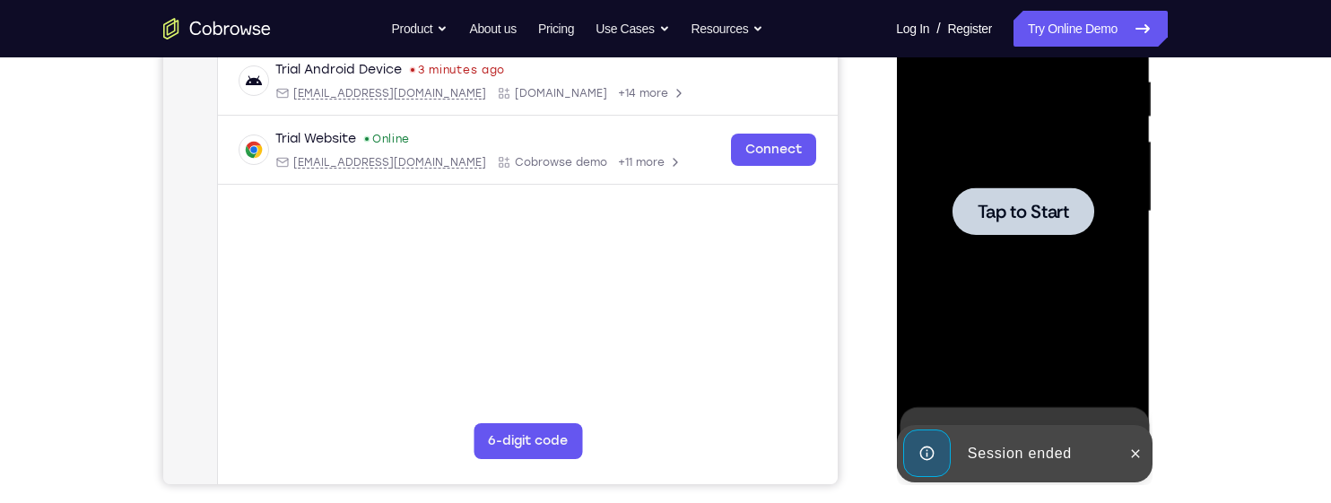
click at [1051, 203] on span "Tap to Start" at bounding box center [1022, 212] width 91 height 18
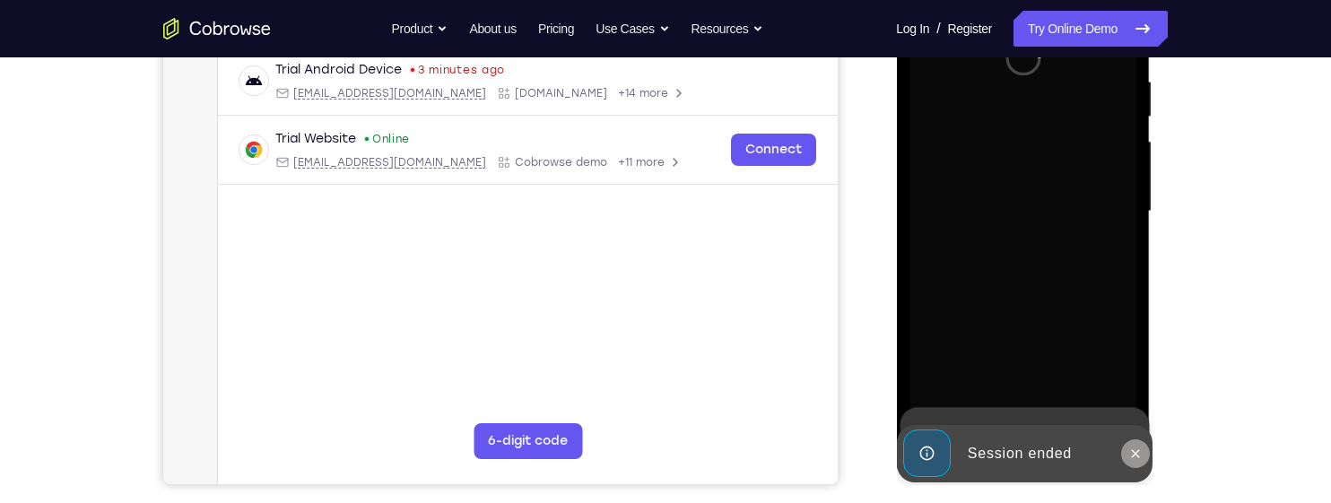
click at [1125, 453] on button at bounding box center [1134, 453] width 29 height 29
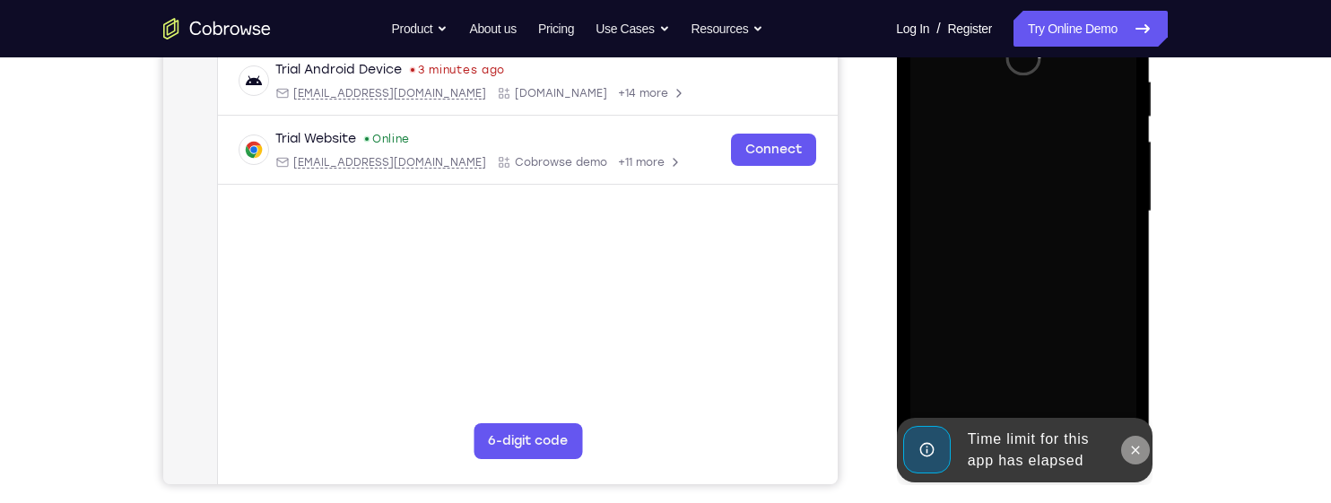
click at [1131, 443] on icon at bounding box center [1134, 450] width 14 height 14
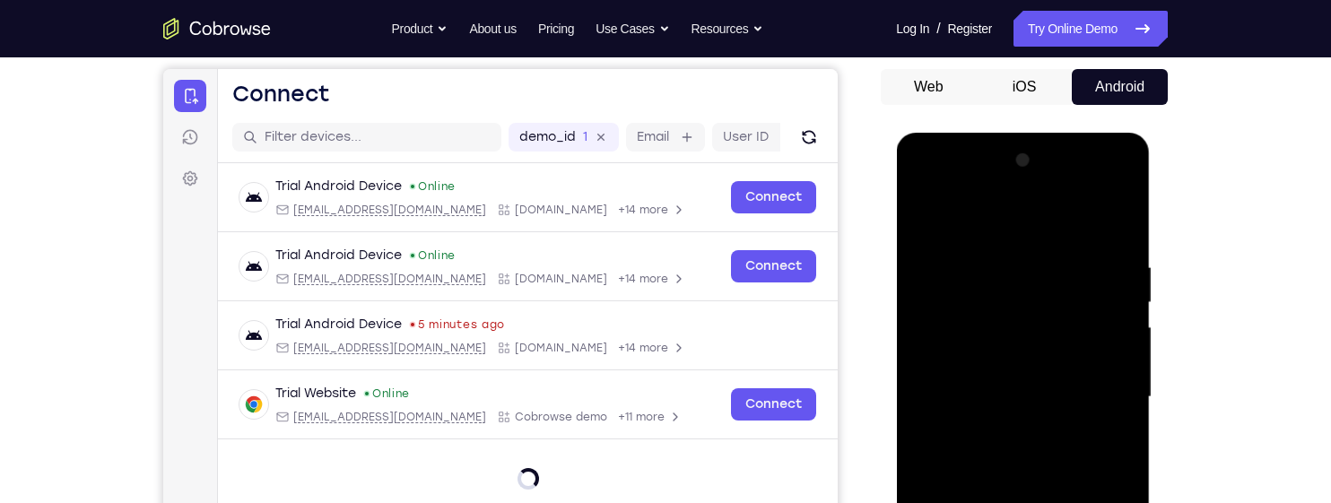
scroll to position [358, 0]
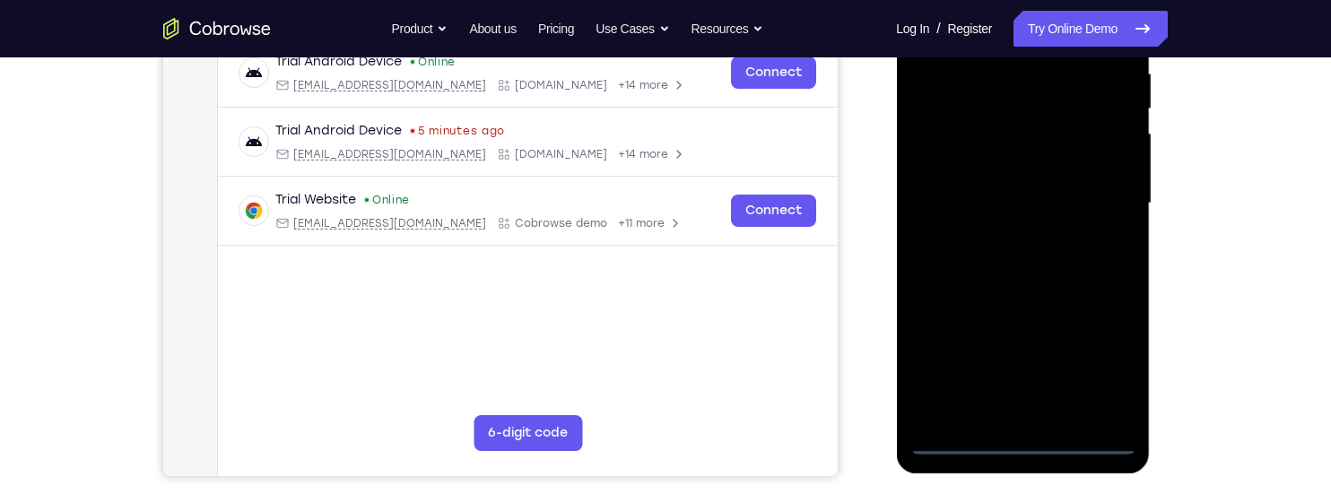
click at [1027, 430] on div at bounding box center [1022, 203] width 226 height 502
click at [1022, 439] on div at bounding box center [1022, 203] width 226 height 502
click at [1099, 361] on div at bounding box center [1022, 203] width 226 height 502
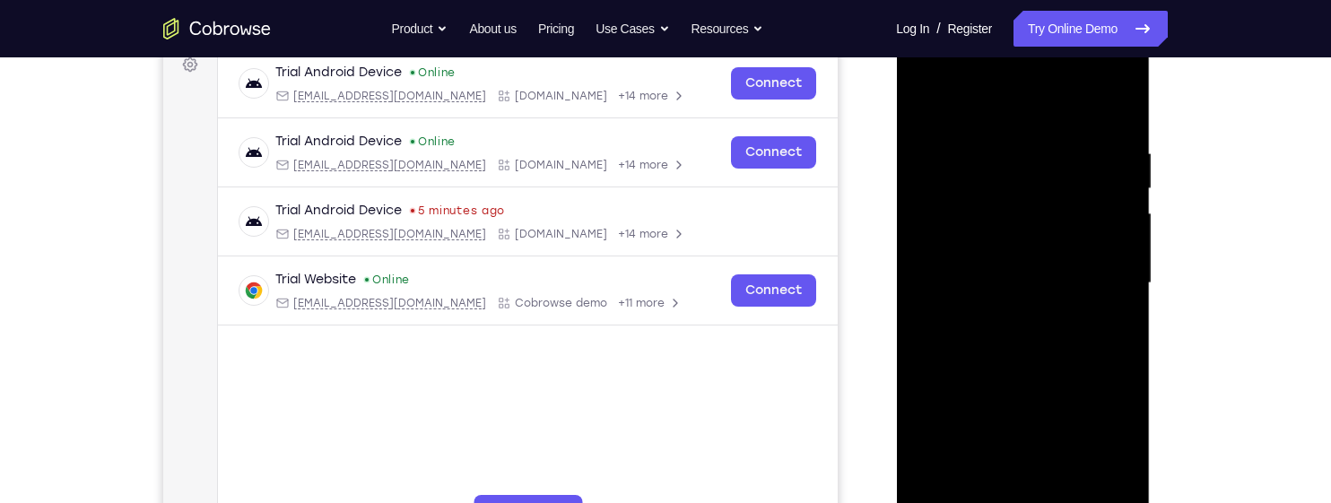
scroll to position [206, 0]
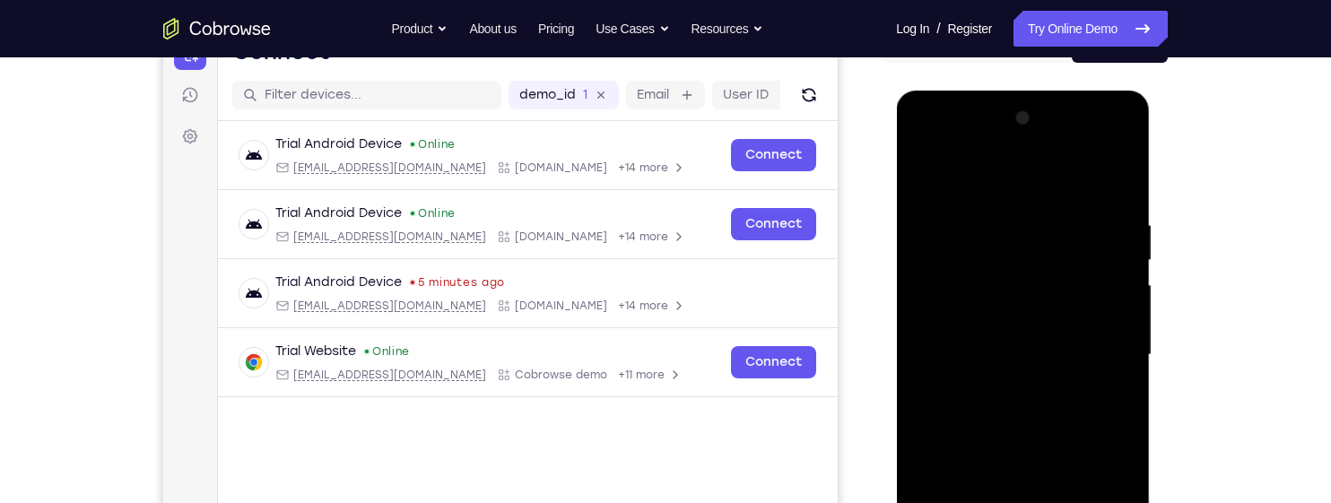
click at [1061, 183] on div at bounding box center [1022, 355] width 226 height 502
click at [1106, 348] on div at bounding box center [1022, 355] width 226 height 502
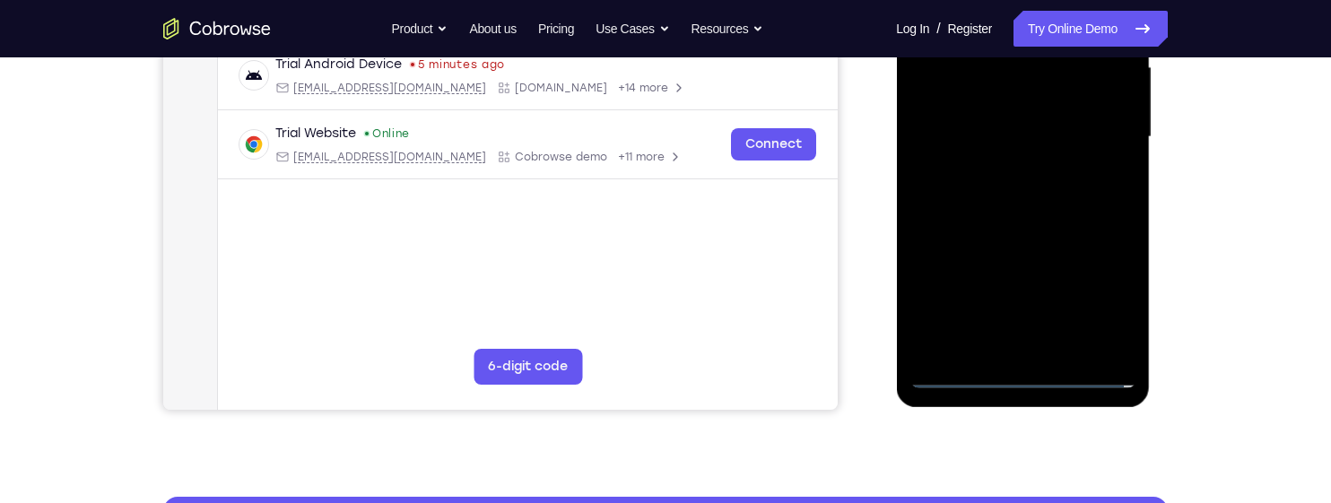
scroll to position [427, 0]
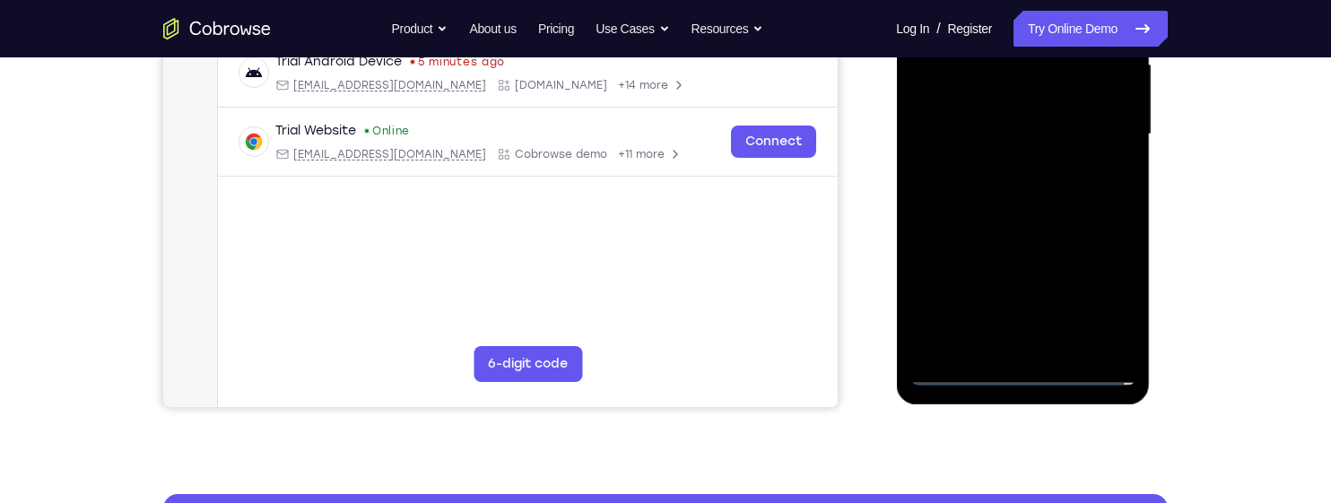
click at [996, 165] on div at bounding box center [1022, 134] width 226 height 502
click at [1067, 106] on div at bounding box center [1022, 134] width 226 height 502
click at [1058, 91] on div at bounding box center [1022, 134] width 226 height 502
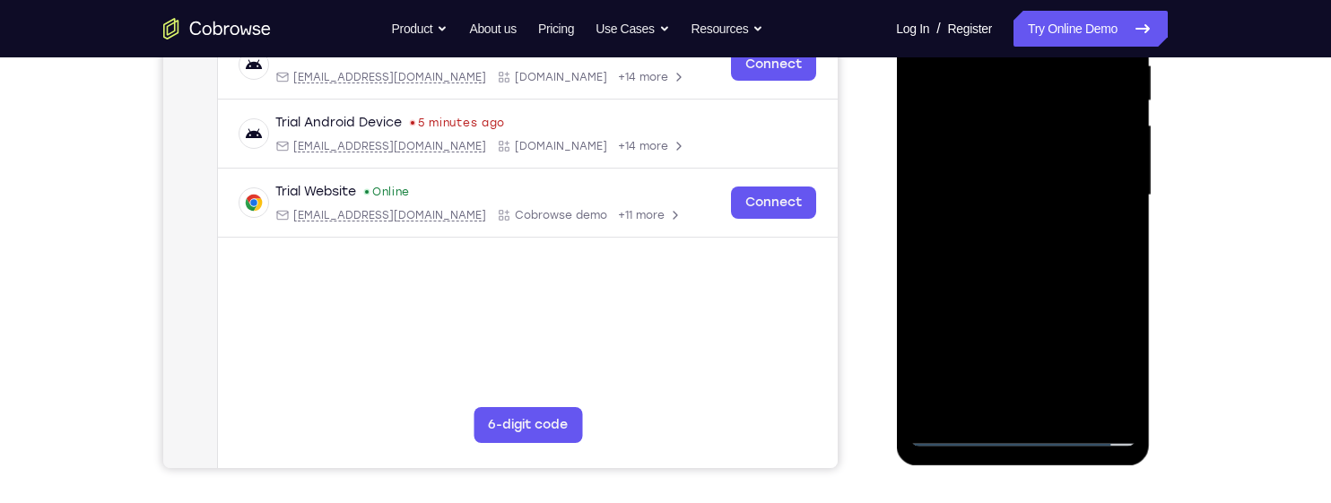
click at [974, 117] on div at bounding box center [1022, 195] width 226 height 502
click at [1056, 141] on div at bounding box center [1022, 195] width 226 height 502
click at [1029, 190] on div at bounding box center [1022, 195] width 226 height 502
click at [1065, 265] on div at bounding box center [1022, 195] width 226 height 502
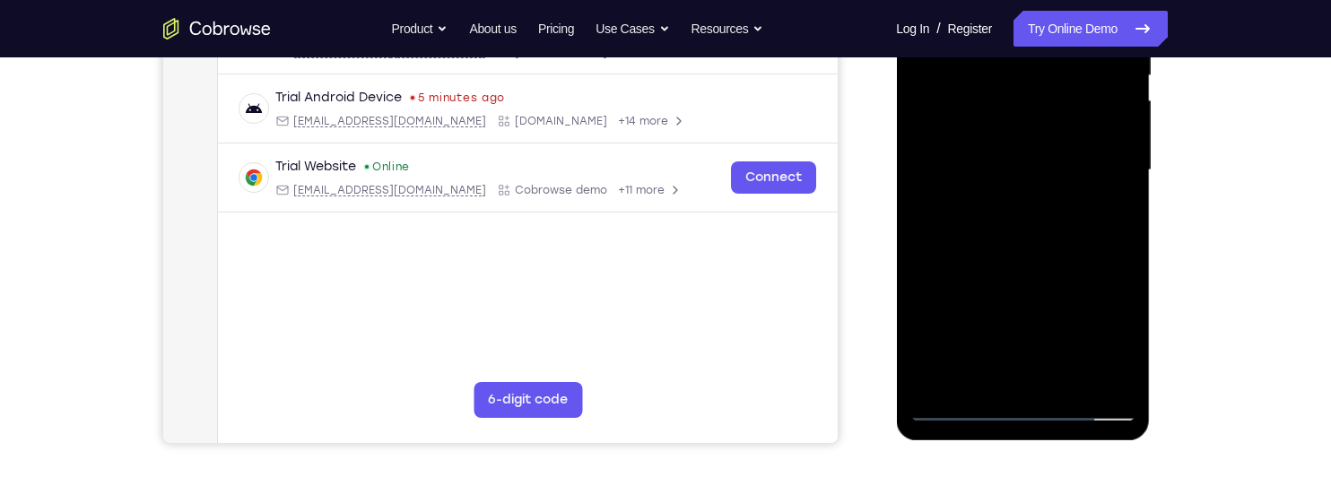
scroll to position [364, 0]
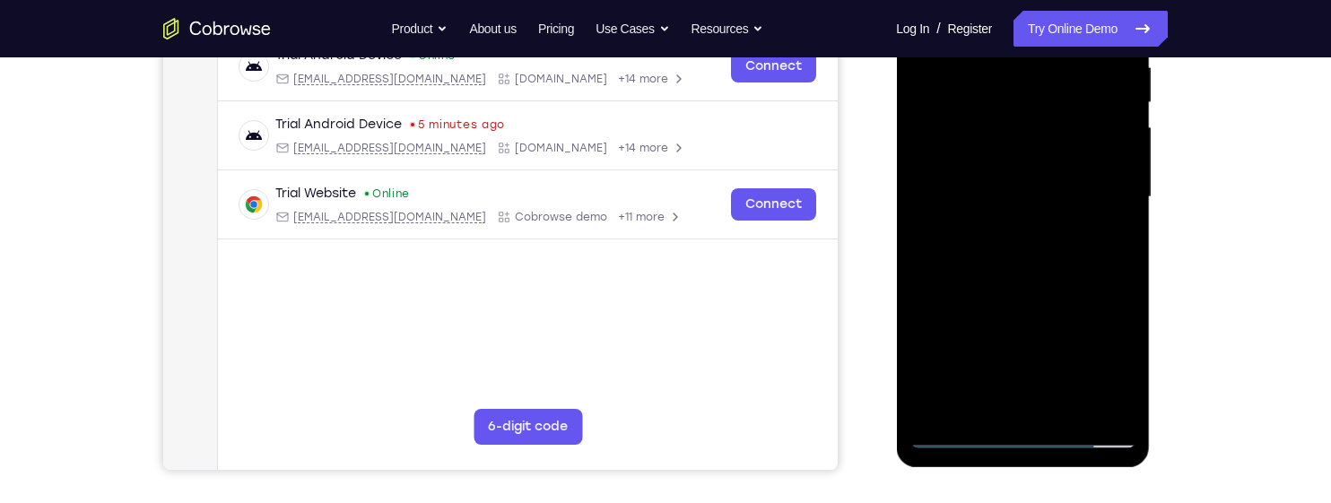
click at [1090, 241] on div at bounding box center [1022, 197] width 226 height 502
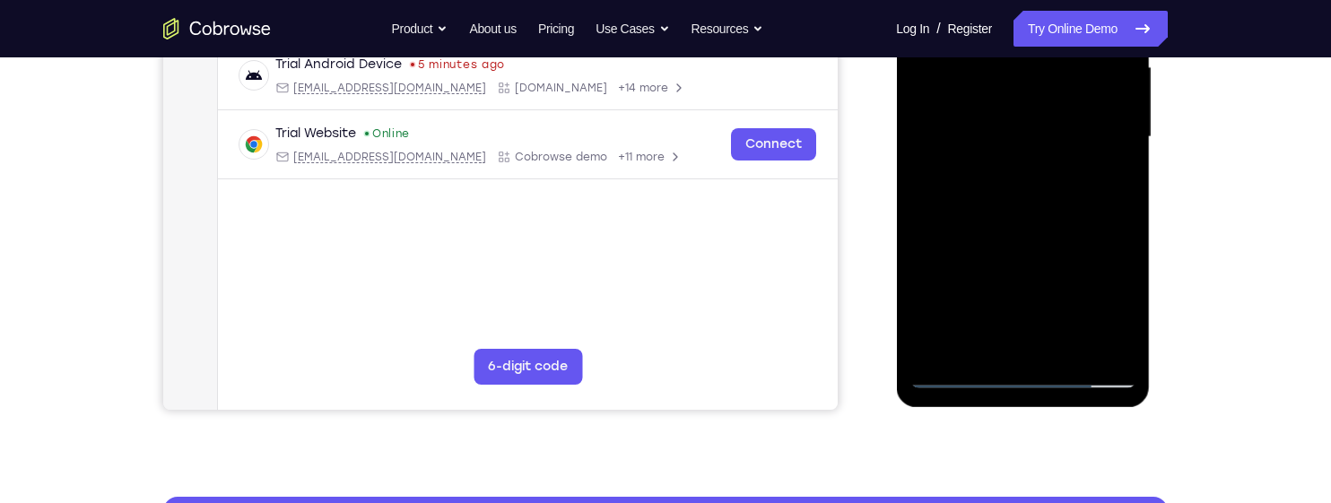
scroll to position [435, 0]
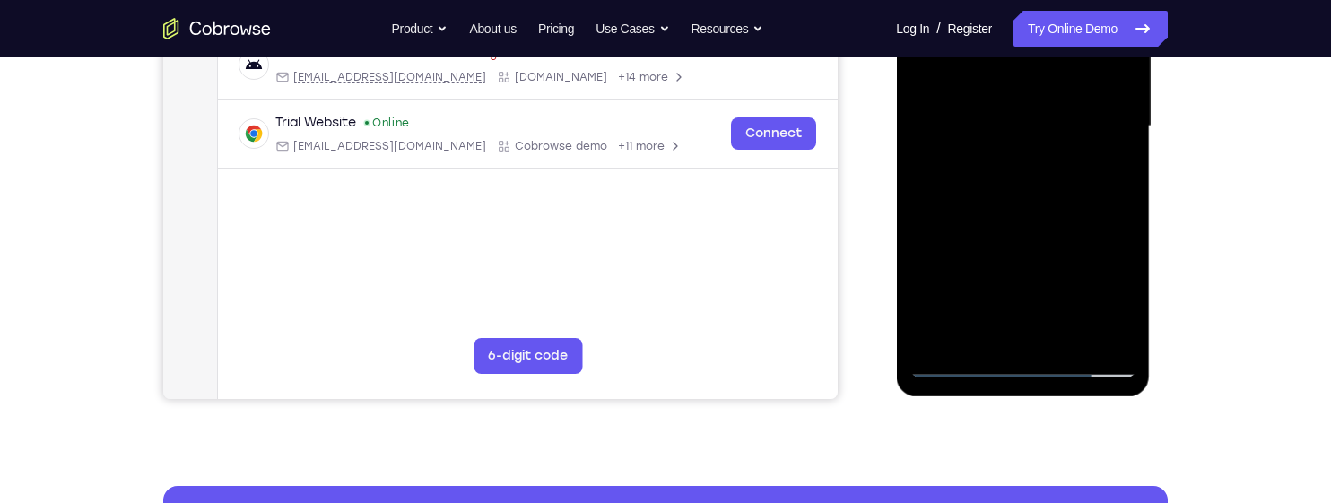
click at [1070, 326] on div at bounding box center [1022, 126] width 226 height 502
click at [1077, 220] on div at bounding box center [1022, 126] width 226 height 502
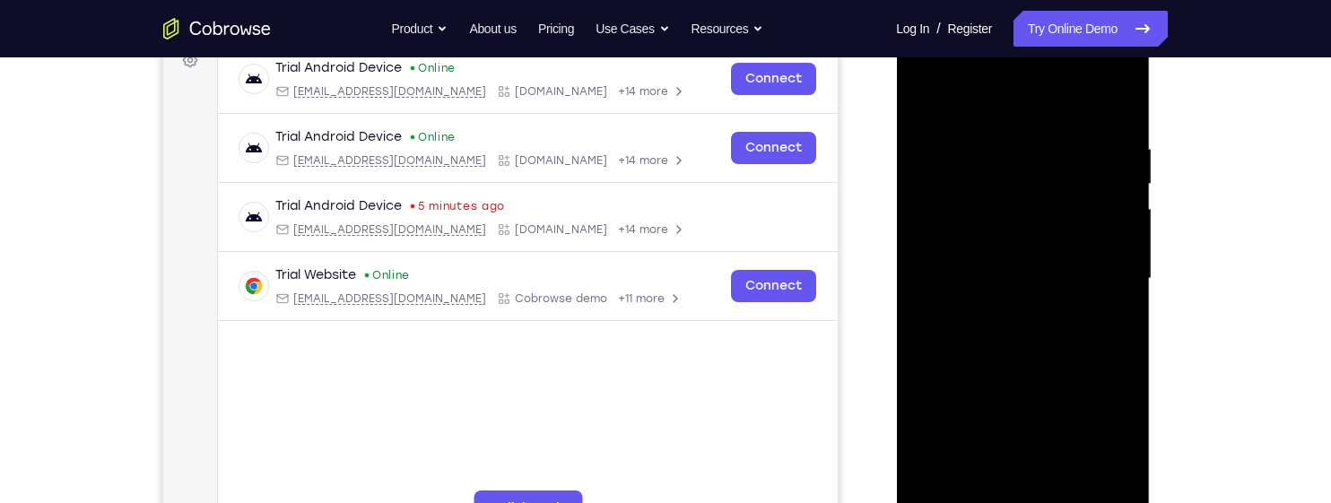
scroll to position [266, 0]
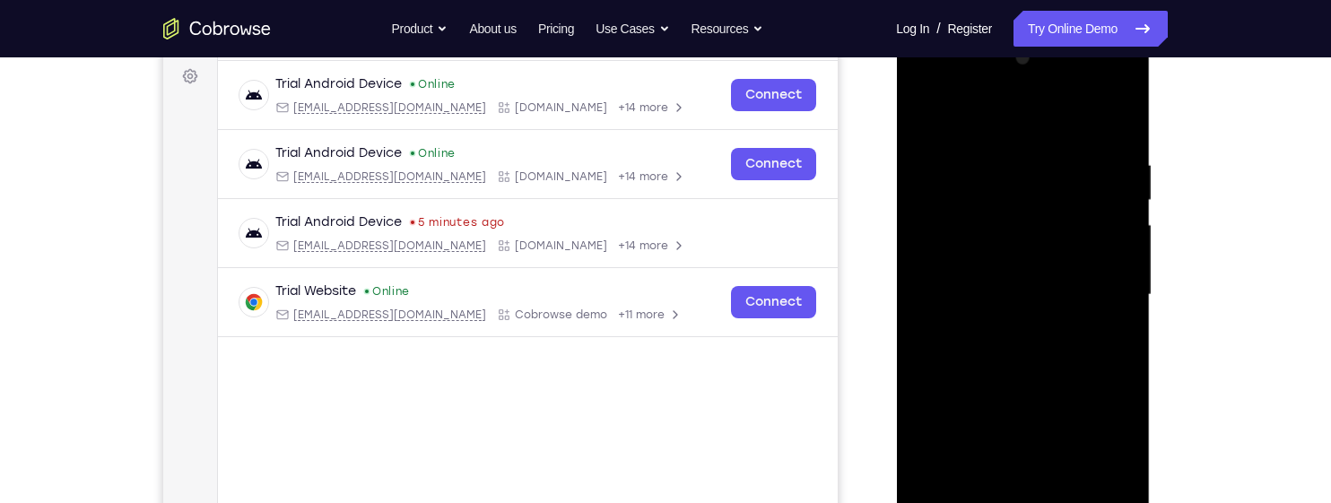
click at [932, 111] on div at bounding box center [1022, 295] width 226 height 502
click at [1119, 111] on div at bounding box center [1022, 295] width 226 height 502
click at [982, 220] on div at bounding box center [1022, 295] width 226 height 502
click at [1112, 120] on div at bounding box center [1022, 295] width 226 height 502
click at [952, 210] on div at bounding box center [1022, 295] width 226 height 502
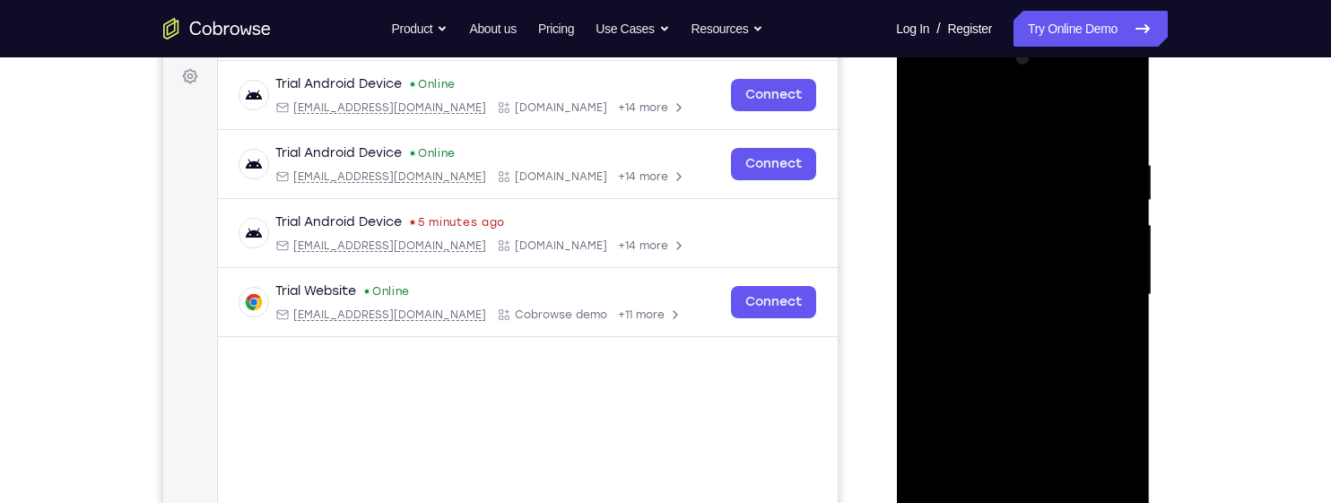
click at [1046, 172] on div at bounding box center [1022, 295] width 226 height 502
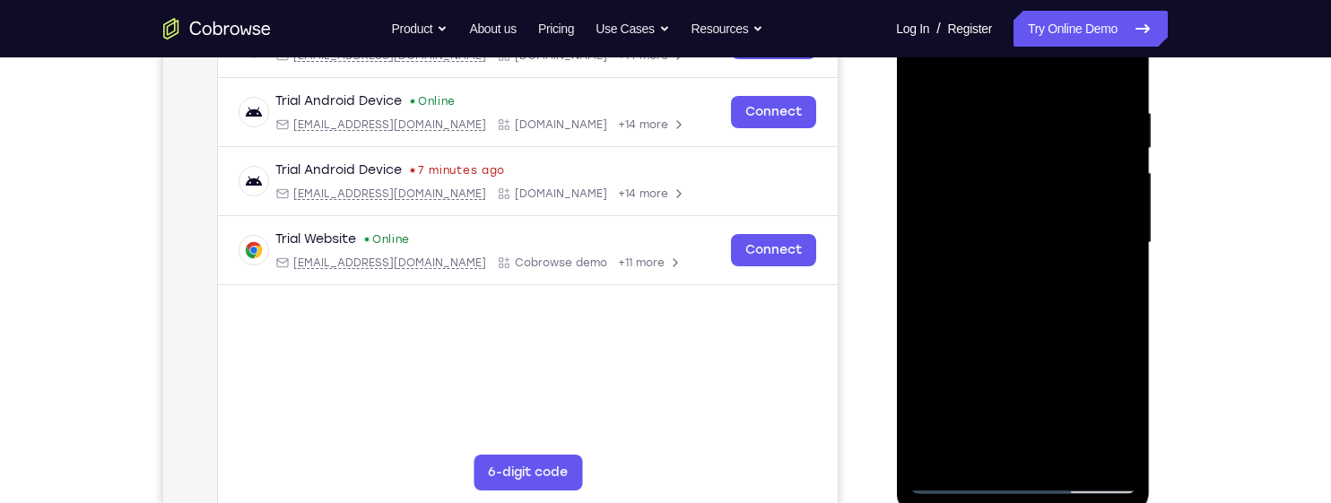
scroll to position [287, 0]
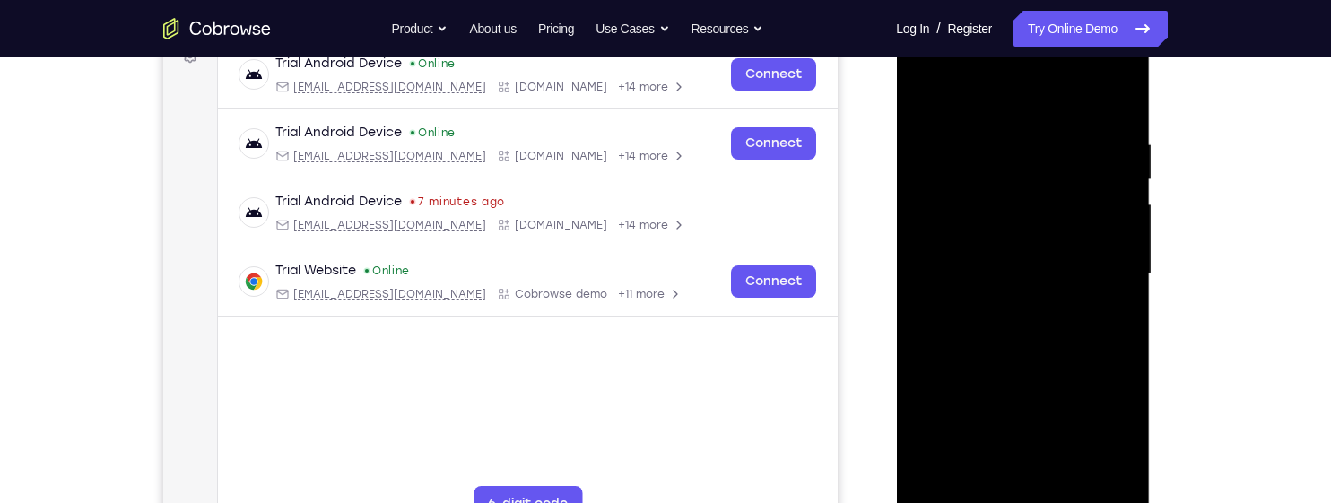
click at [923, 91] on div at bounding box center [1022, 274] width 226 height 502
click at [1105, 193] on div at bounding box center [1022, 274] width 226 height 502
click at [919, 96] on div at bounding box center [1022, 274] width 226 height 502
click at [925, 92] on div at bounding box center [1022, 274] width 226 height 502
click at [1000, 124] on div at bounding box center [1022, 274] width 226 height 502
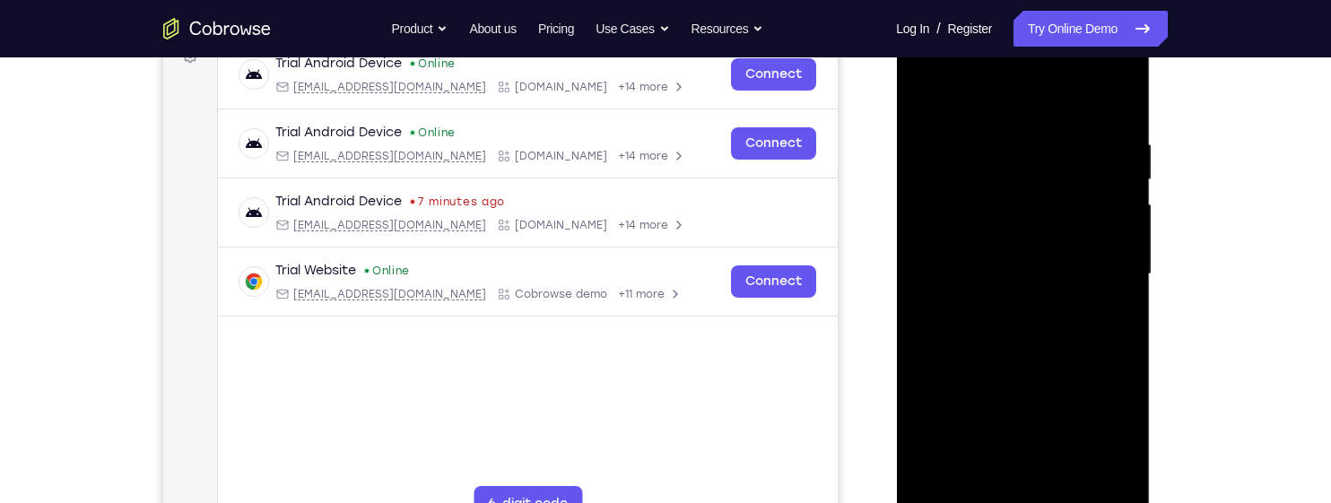
click at [1098, 174] on div at bounding box center [1022, 274] width 226 height 502
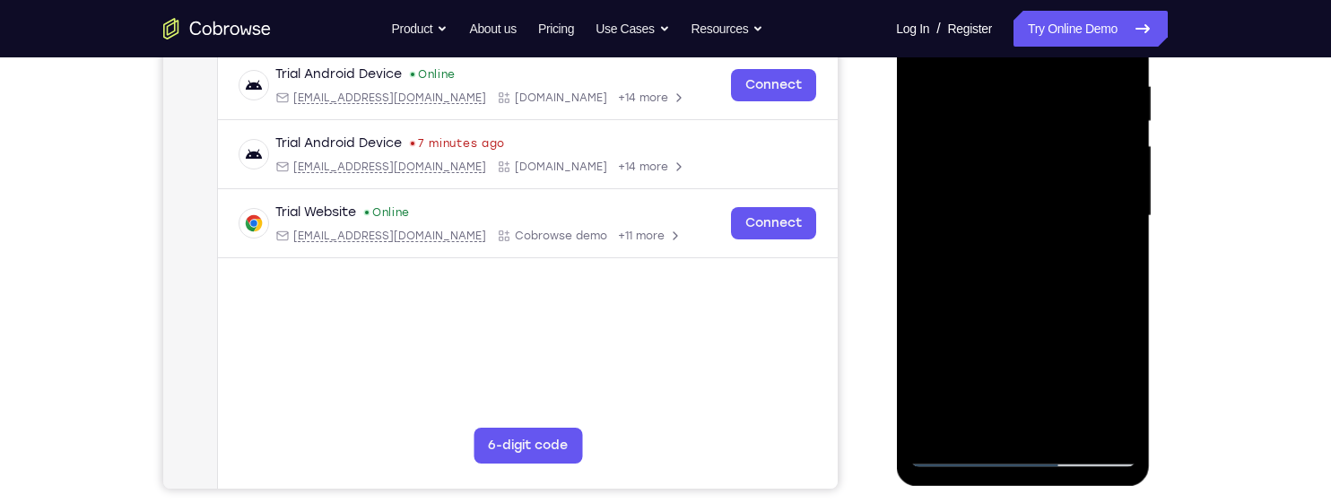
scroll to position [274, 0]
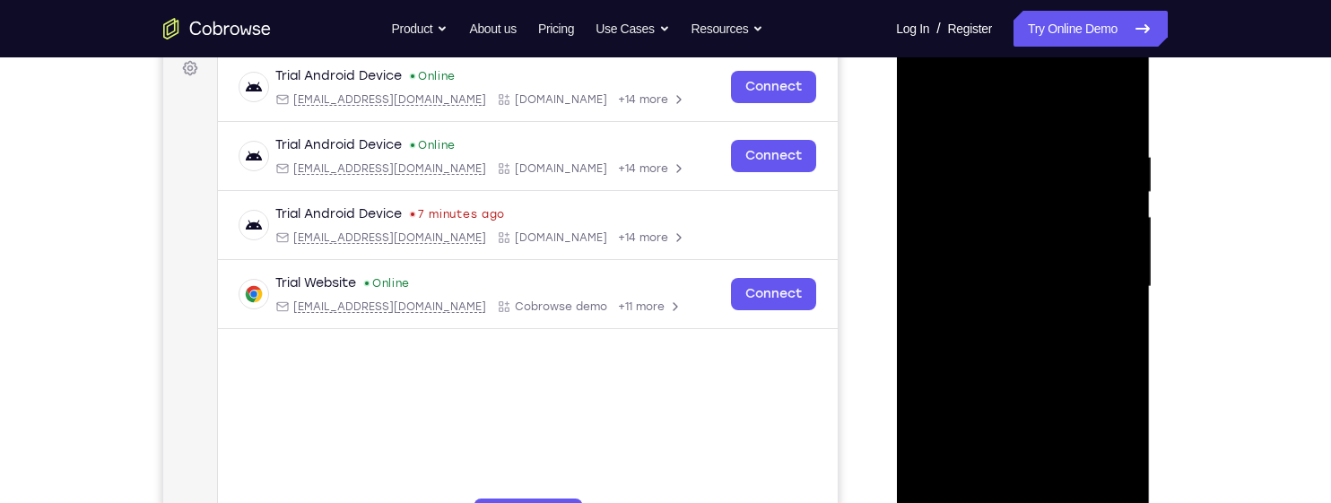
click at [1079, 186] on div at bounding box center [1022, 287] width 226 height 502
click at [1093, 176] on div at bounding box center [1022, 287] width 226 height 502
click at [1093, 133] on div at bounding box center [1022, 287] width 226 height 502
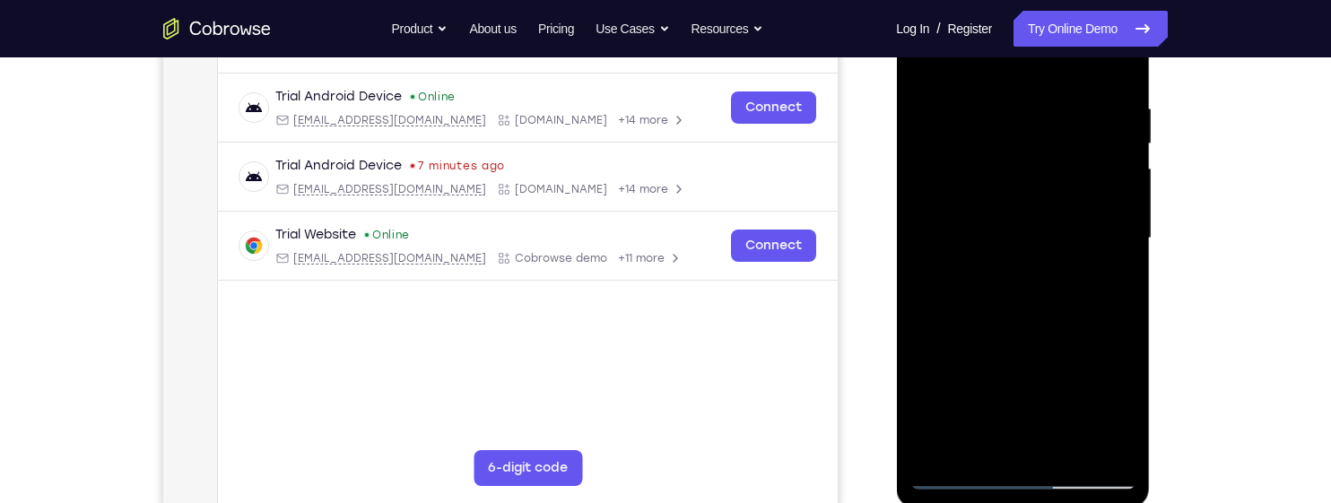
scroll to position [387, 0]
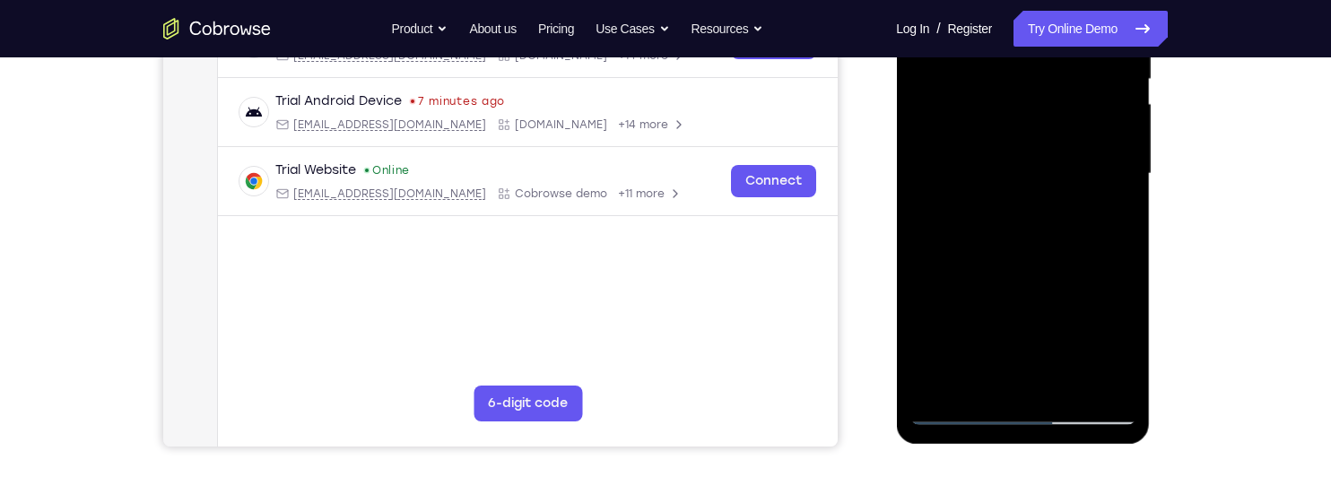
click at [1090, 320] on div at bounding box center [1022, 174] width 226 height 502
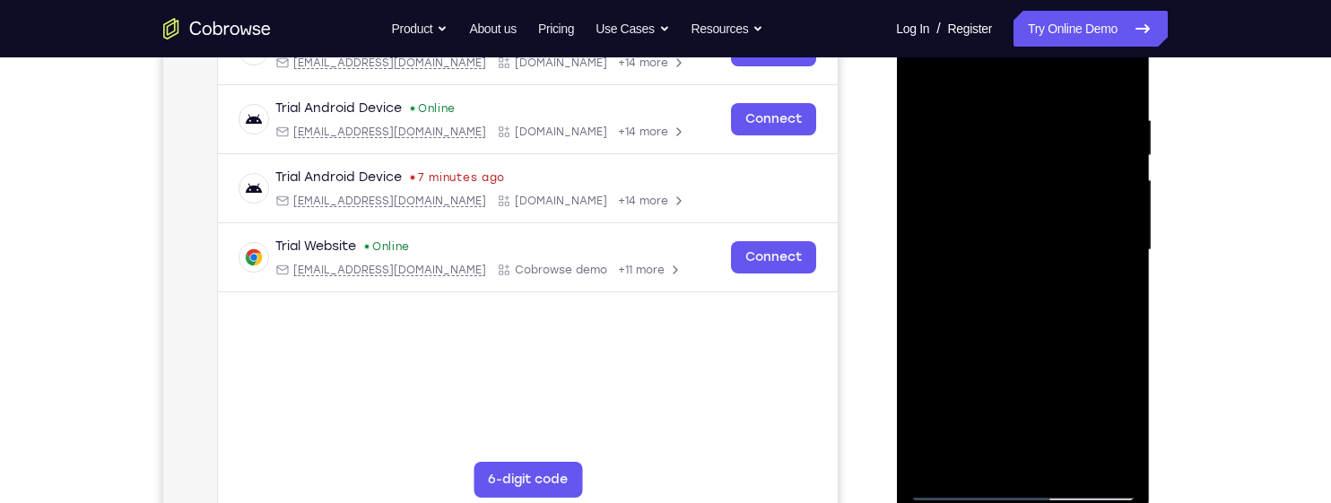
scroll to position [307, 0]
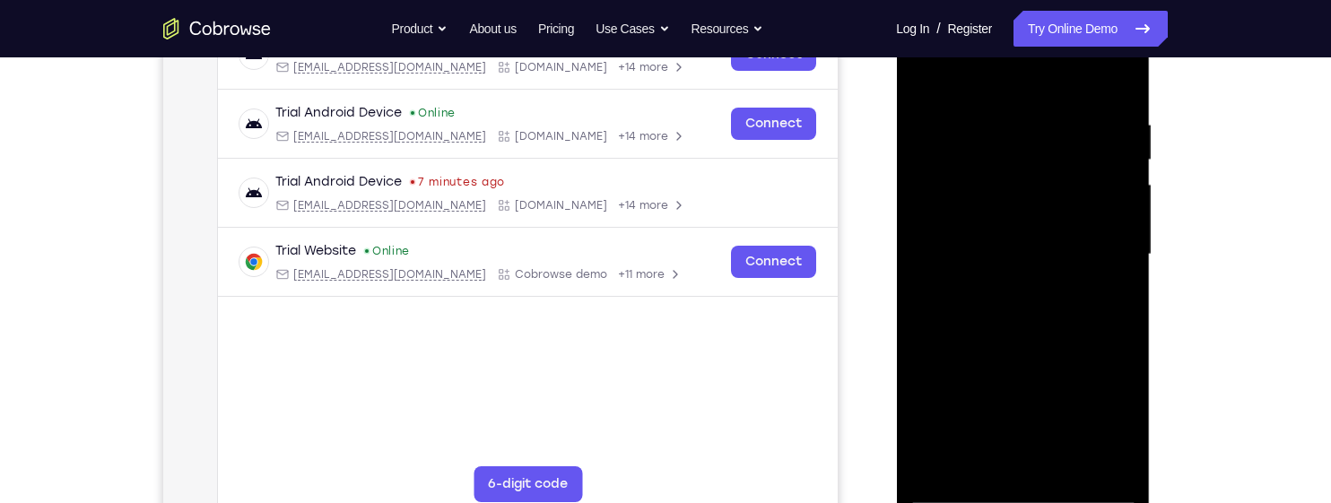
click at [1102, 396] on div at bounding box center [1022, 255] width 226 height 502
click at [1114, 252] on div at bounding box center [1022, 255] width 226 height 502
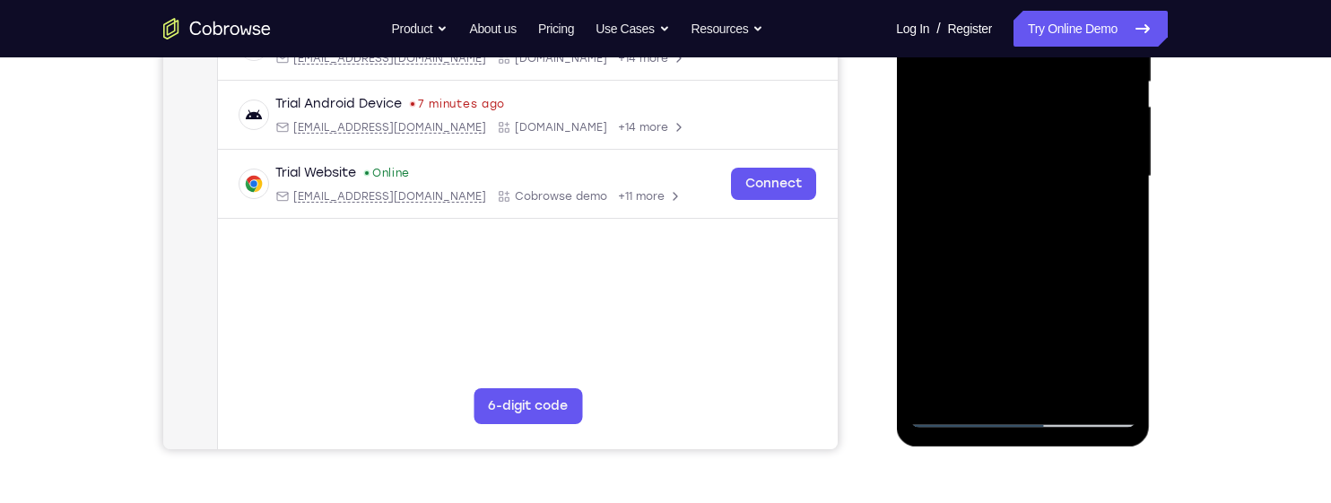
scroll to position [413, 0]
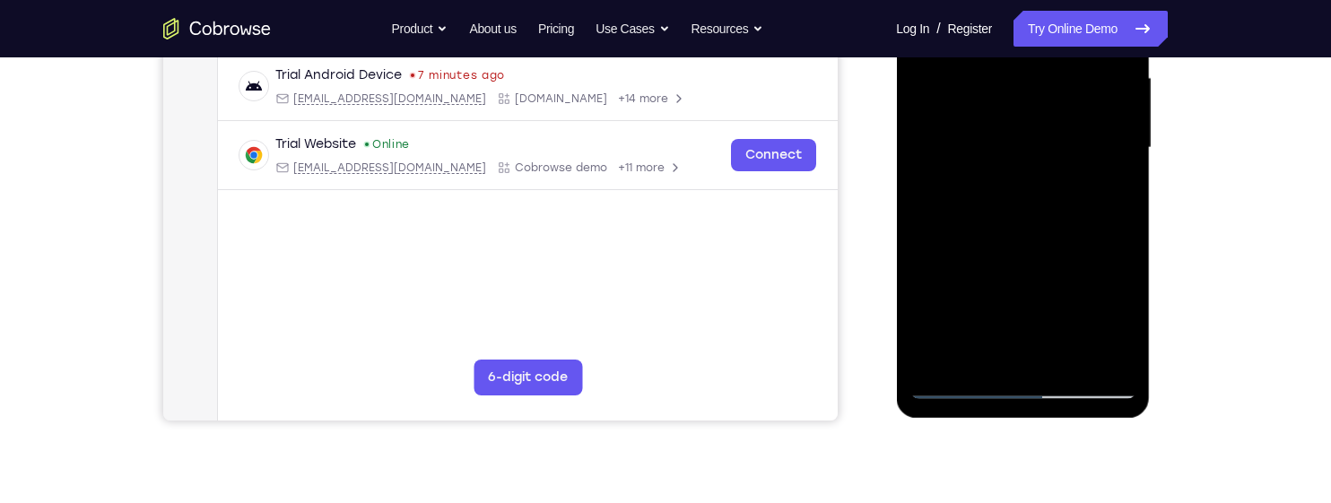
click at [1096, 309] on div at bounding box center [1022, 148] width 226 height 502
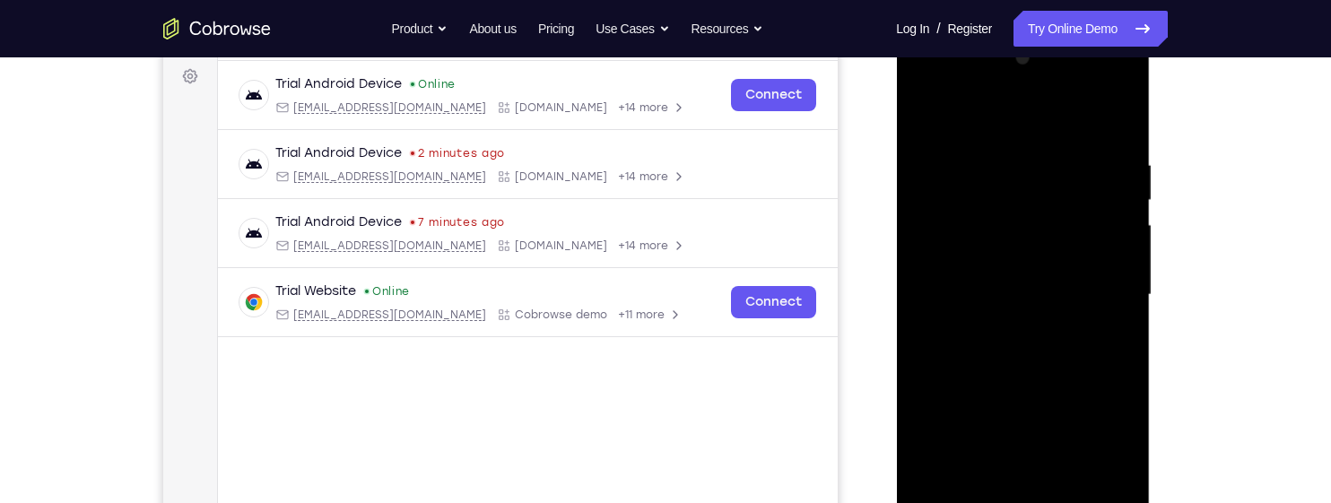
scroll to position [264, 0]
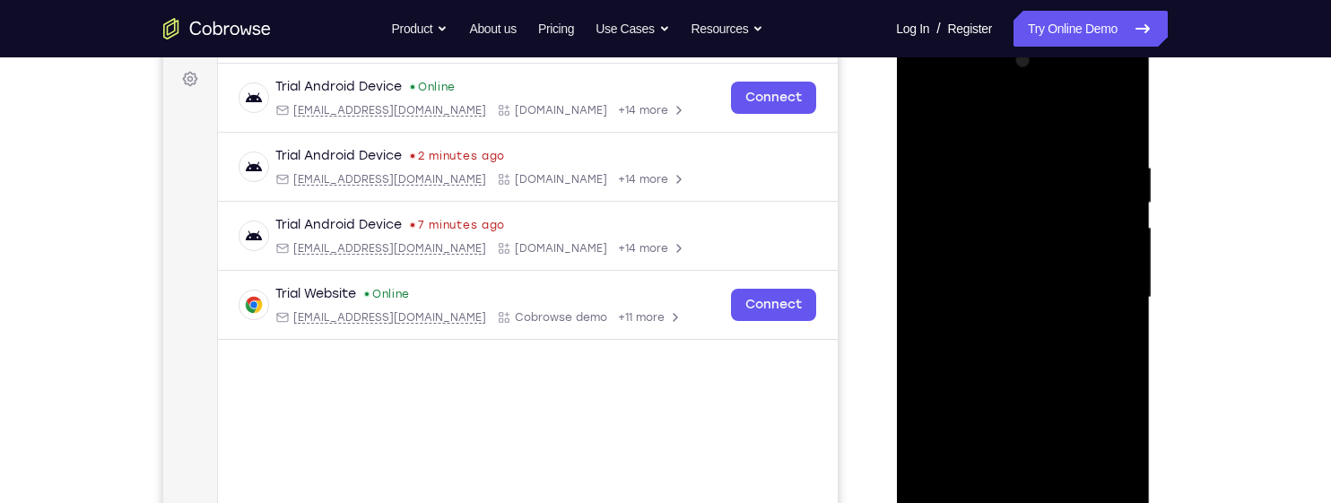
click at [1110, 121] on div at bounding box center [1022, 298] width 226 height 502
click at [1107, 152] on div at bounding box center [1022, 298] width 226 height 502
click at [1038, 205] on div at bounding box center [1022, 298] width 226 height 502
click at [925, 107] on div at bounding box center [1022, 298] width 226 height 502
click at [997, 156] on div at bounding box center [1022, 298] width 226 height 502
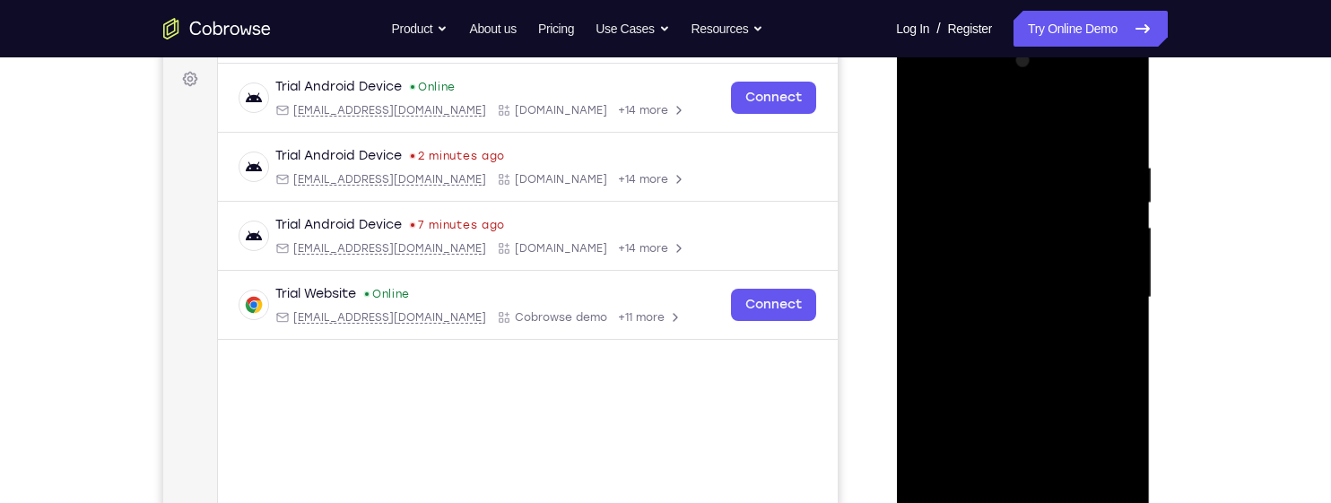
click at [1035, 205] on div at bounding box center [1022, 298] width 226 height 502
click at [940, 161] on div at bounding box center [1022, 298] width 226 height 502
click at [919, 111] on div at bounding box center [1022, 298] width 226 height 502
click at [1062, 164] on div at bounding box center [1022, 298] width 226 height 502
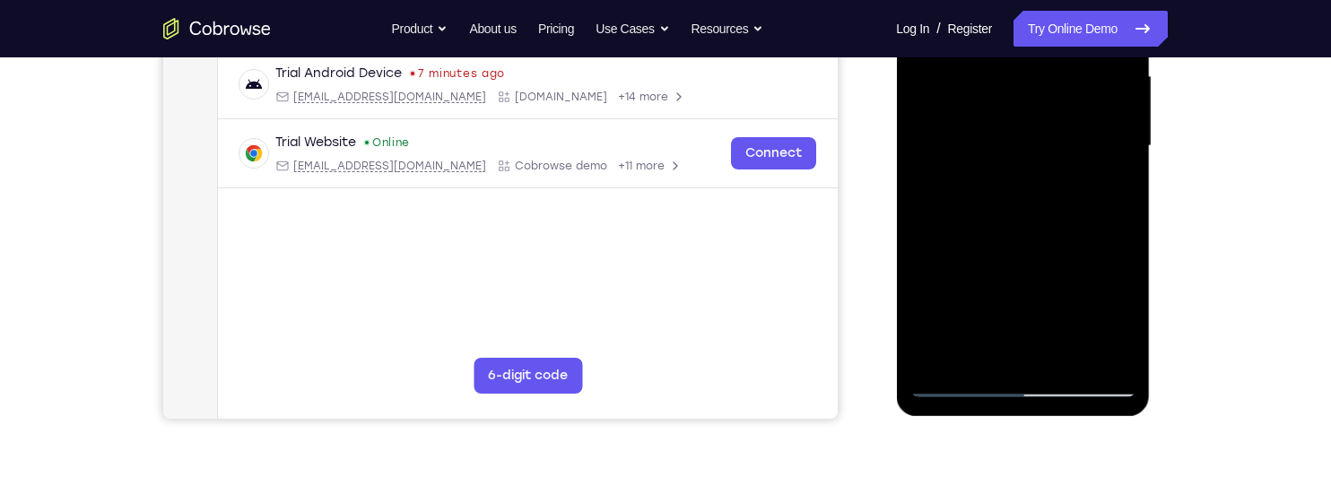
scroll to position [416, 0]
click at [1113, 317] on div at bounding box center [1022, 145] width 226 height 502
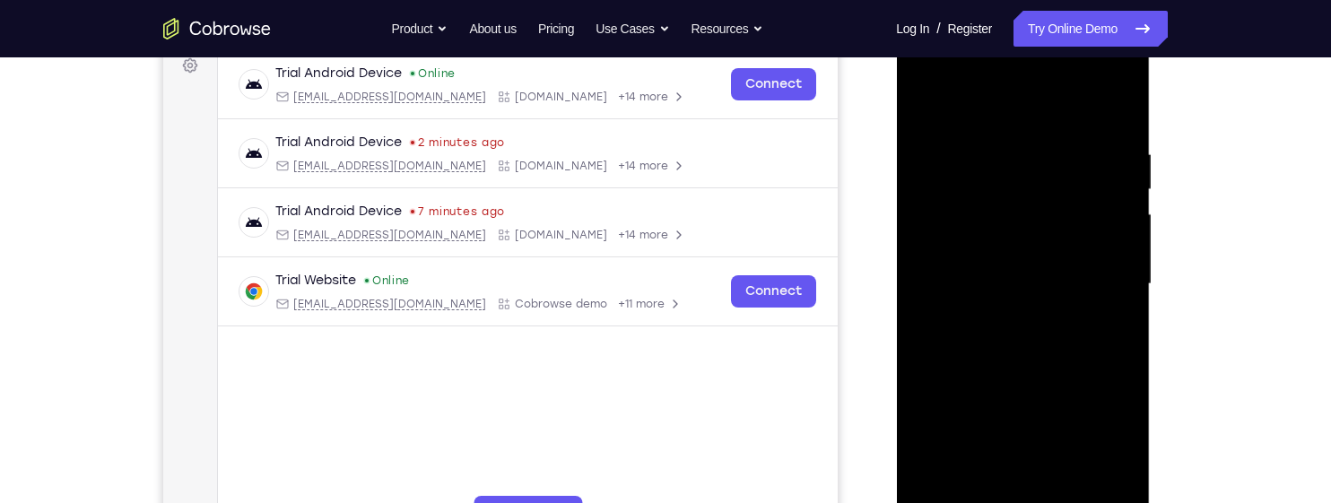
click at [1101, 206] on div at bounding box center [1022, 284] width 226 height 502
click at [1098, 143] on div at bounding box center [1022, 285] width 226 height 502
click at [1092, 212] on div at bounding box center [1022, 285] width 226 height 502
click at [1105, 255] on div at bounding box center [1022, 285] width 226 height 502
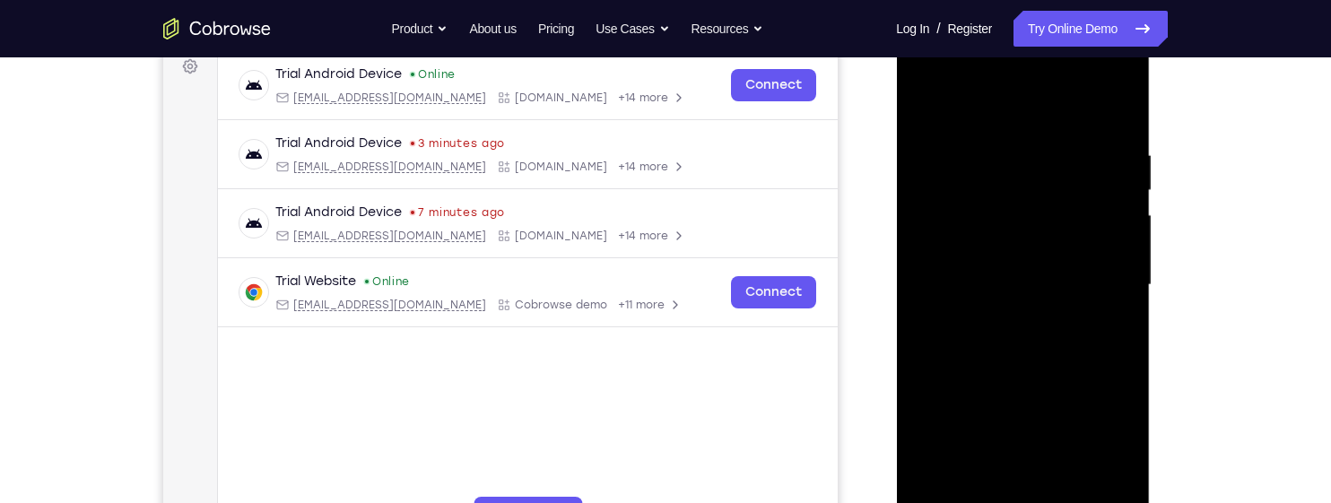
click at [1089, 202] on div at bounding box center [1022, 285] width 226 height 502
click at [1103, 248] on div at bounding box center [1022, 285] width 226 height 502
click at [1104, 255] on div at bounding box center [1022, 285] width 226 height 502
click at [1089, 368] on div at bounding box center [1022, 285] width 226 height 502
click at [1088, 306] on div at bounding box center [1022, 285] width 226 height 502
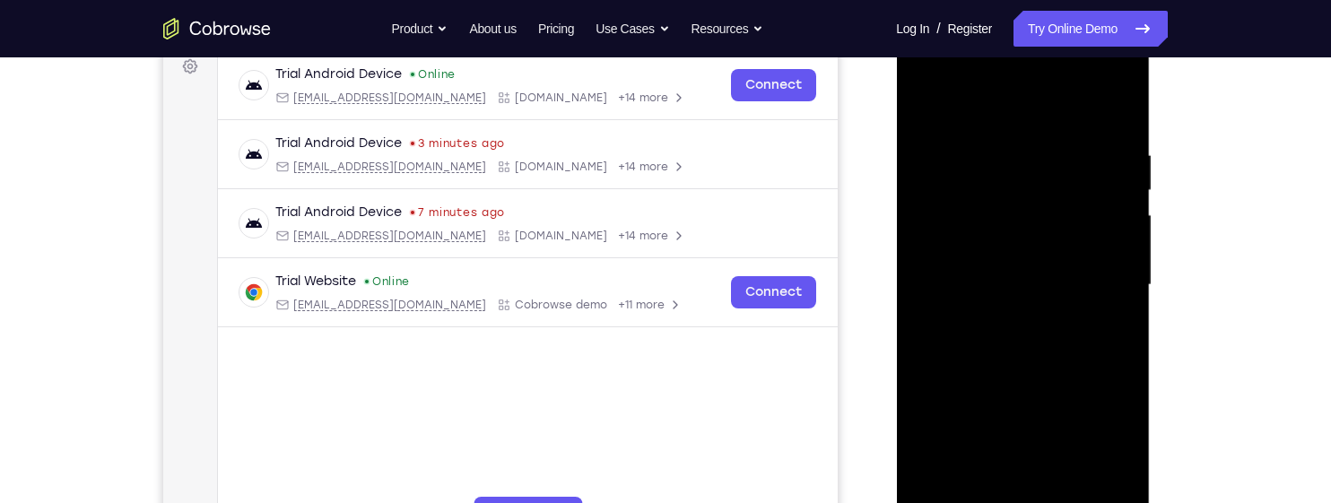
click at [1088, 305] on div at bounding box center [1022, 285] width 226 height 502
click at [1101, 260] on div at bounding box center [1022, 285] width 226 height 502
click at [1099, 338] on div at bounding box center [1022, 285] width 226 height 502
click at [1113, 115] on div at bounding box center [1022, 285] width 226 height 502
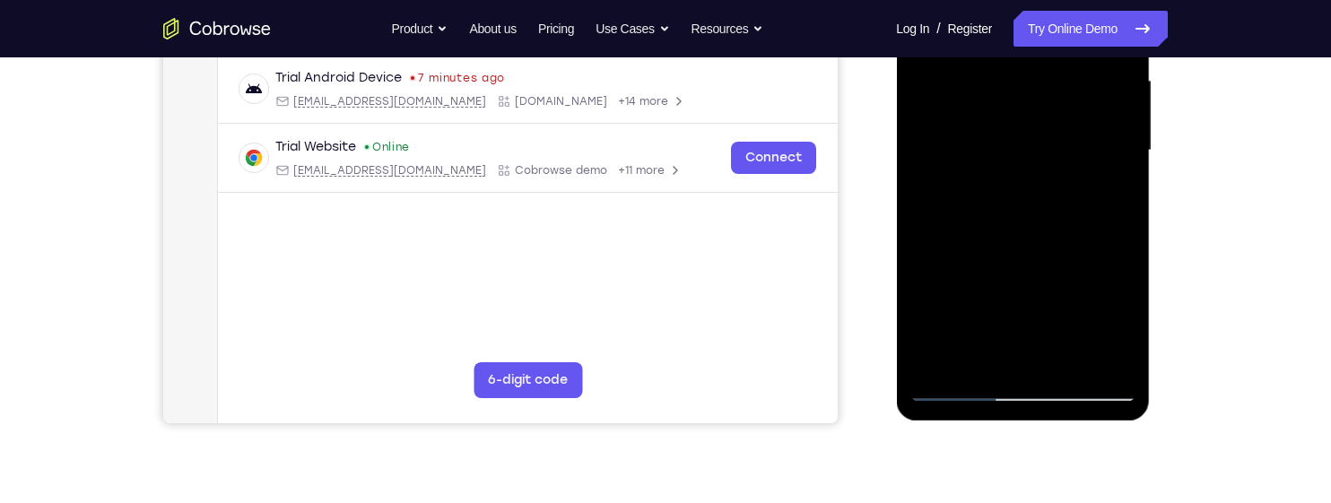
scroll to position [503, 0]
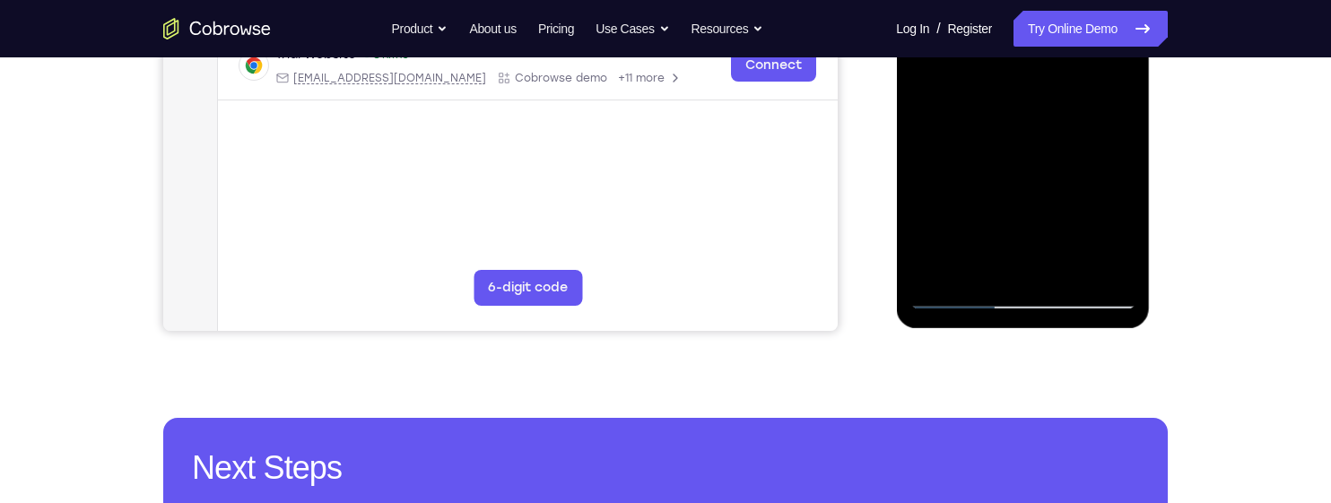
click at [1103, 269] on div at bounding box center [1022, 58] width 226 height 502
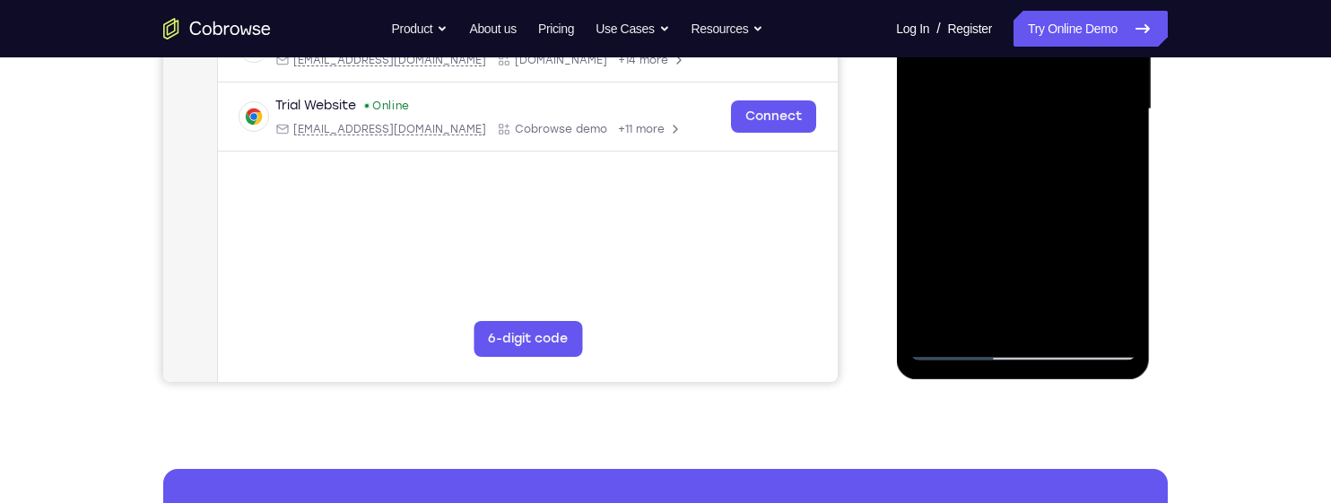
scroll to position [445, 0]
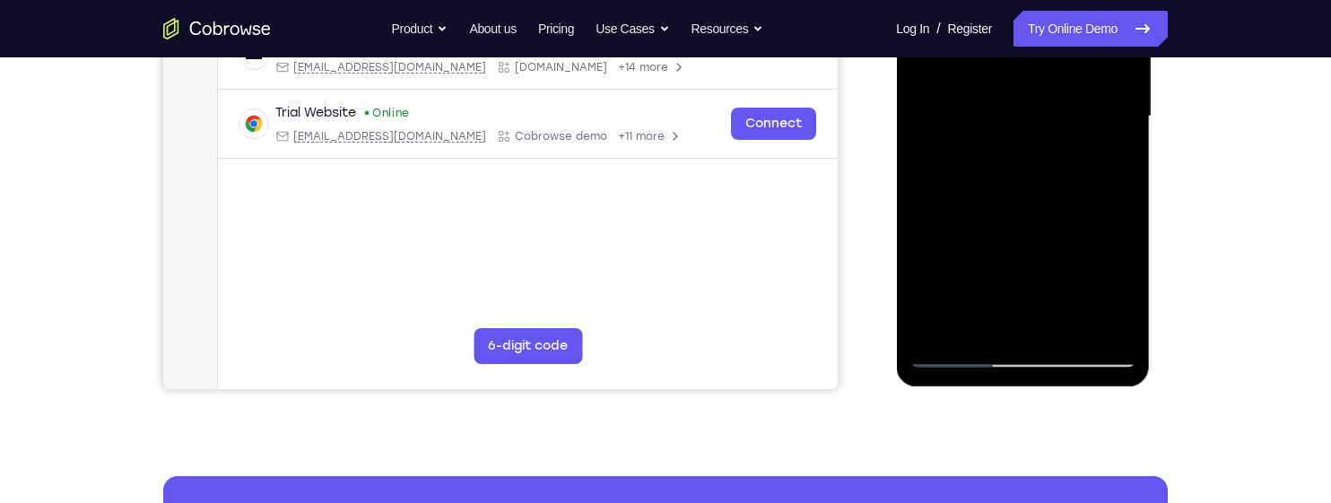
click at [954, 225] on div at bounding box center [1022, 116] width 226 height 502
click at [1115, 132] on div at bounding box center [1022, 116] width 226 height 502
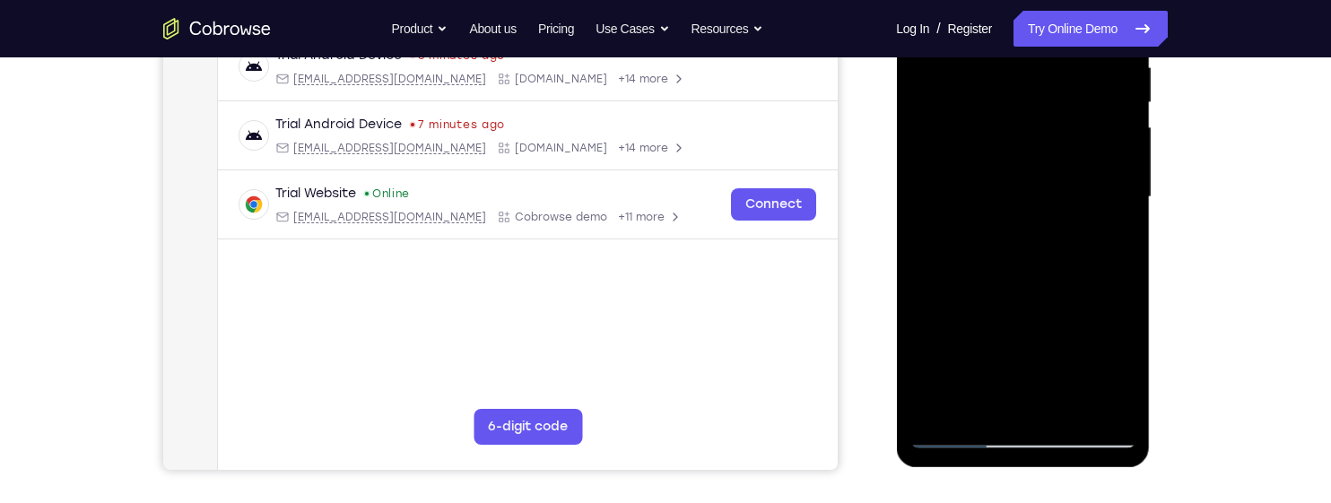
scroll to position [363, 0]
click at [1114, 212] on div at bounding box center [1022, 198] width 226 height 502
click at [1125, 210] on div at bounding box center [1022, 198] width 226 height 502
click at [1124, 203] on div at bounding box center [1022, 198] width 226 height 502
click at [1119, 209] on div at bounding box center [1022, 198] width 226 height 502
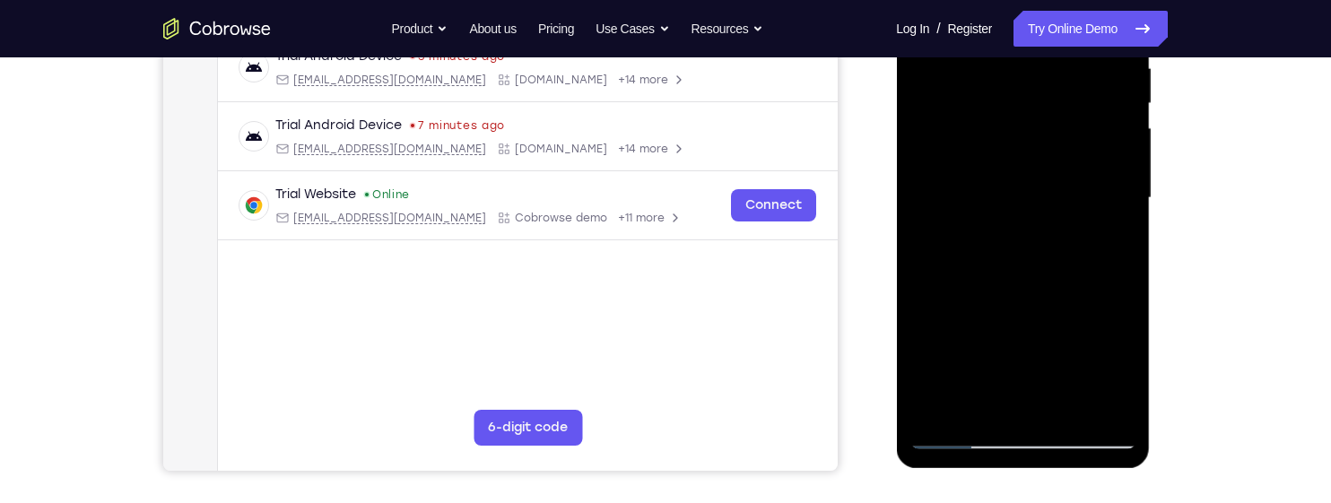
click at [1128, 213] on div at bounding box center [1022, 198] width 226 height 502
click at [910, 202] on div at bounding box center [1022, 198] width 226 height 502
click at [1122, 206] on div at bounding box center [1022, 198] width 226 height 502
click at [1121, 204] on div at bounding box center [1022, 198] width 226 height 502
click at [1128, 223] on div at bounding box center [1022, 198] width 226 height 502
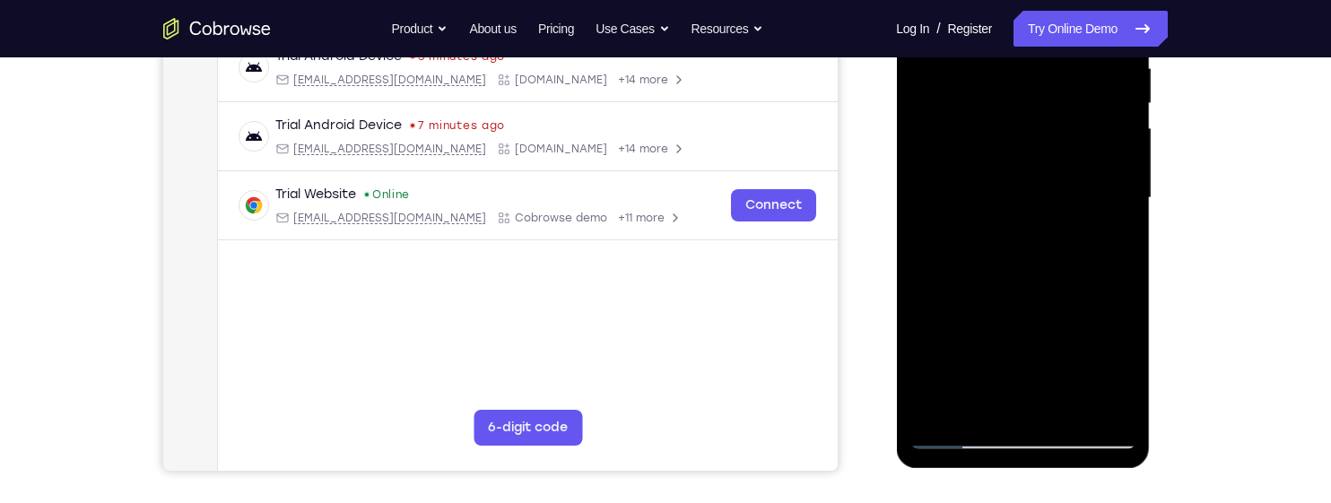
click at [1125, 212] on div at bounding box center [1022, 198] width 226 height 502
click at [1125, 211] on div at bounding box center [1022, 198] width 226 height 502
click at [1124, 202] on div at bounding box center [1022, 198] width 226 height 502
click at [1124, 209] on div at bounding box center [1022, 198] width 226 height 502
click at [1123, 213] on div at bounding box center [1022, 198] width 226 height 502
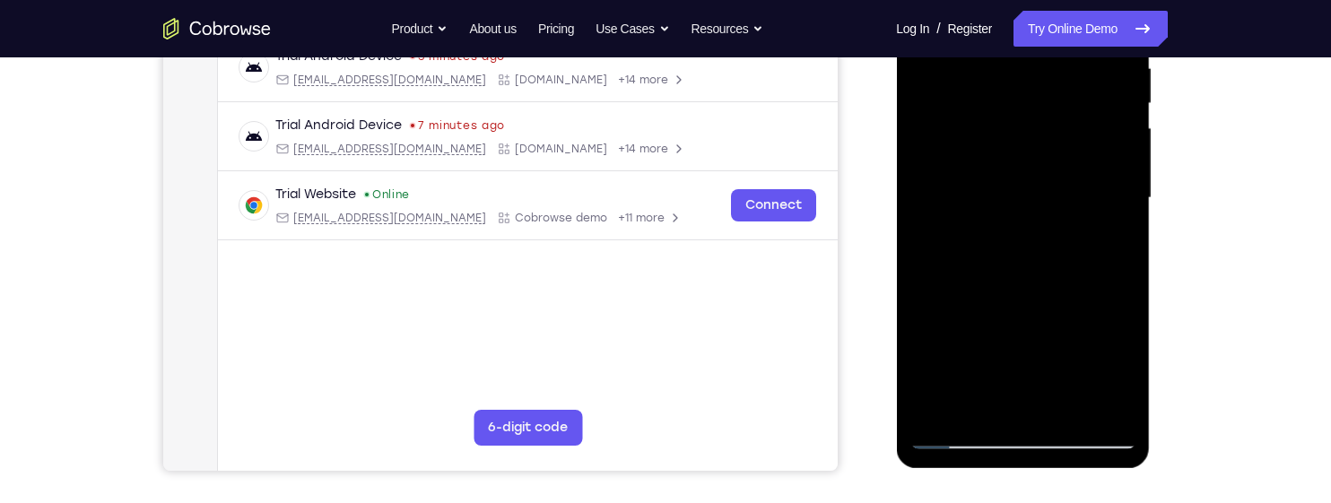
click at [1120, 205] on div at bounding box center [1022, 198] width 226 height 502
click at [1125, 204] on div at bounding box center [1022, 198] width 226 height 502
click at [1124, 202] on div at bounding box center [1022, 198] width 226 height 502
click at [1126, 208] on div at bounding box center [1022, 198] width 226 height 502
click at [1125, 208] on div at bounding box center [1022, 198] width 226 height 502
